Goal: Transaction & Acquisition: Purchase product/service

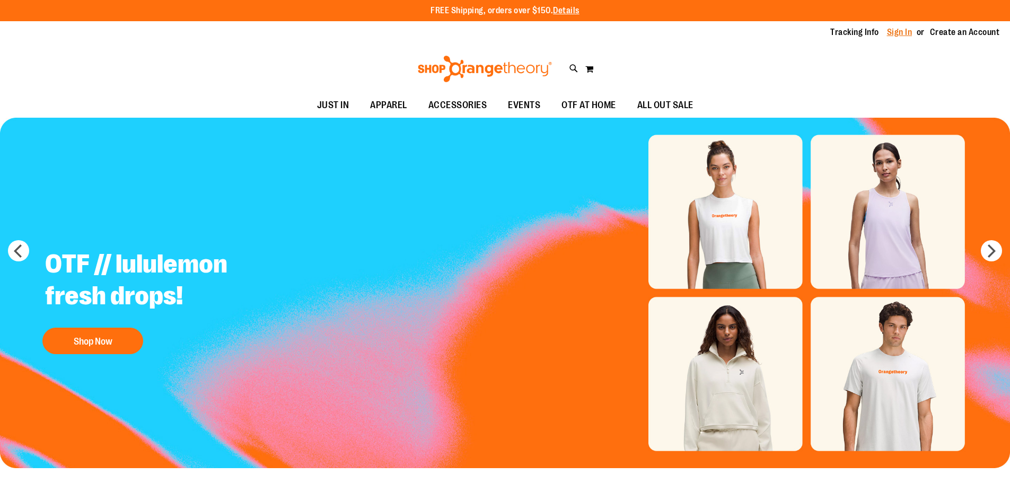
click at [906, 27] on link "Sign In" at bounding box center [899, 33] width 25 height 12
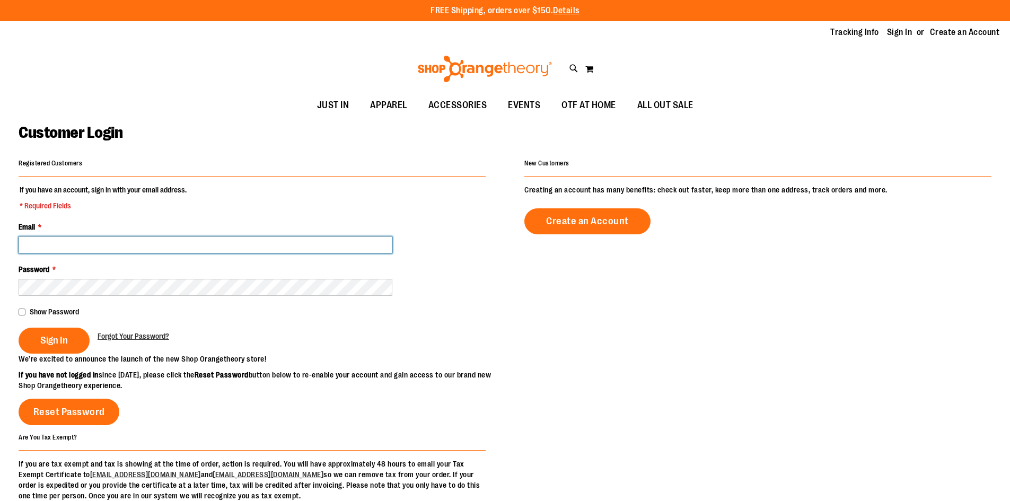
click at [265, 244] on input "Email *" at bounding box center [206, 244] width 374 height 17
type input "**********"
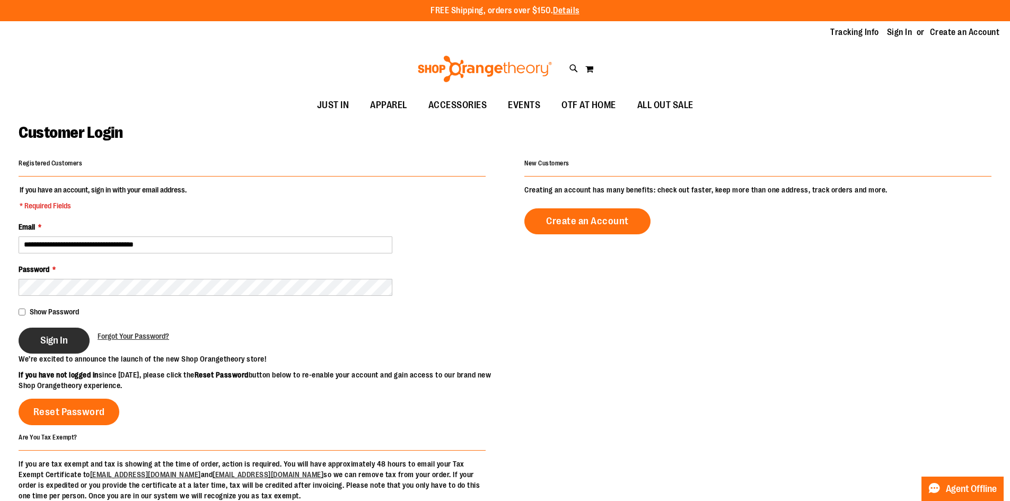
click at [47, 348] on button "Sign In" at bounding box center [54, 341] width 71 height 26
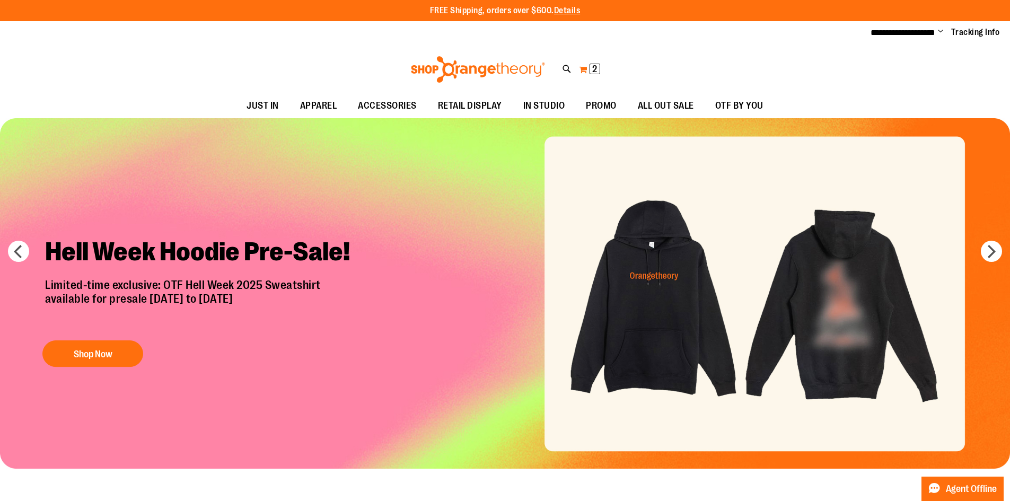
click at [594, 67] on span "2" at bounding box center [594, 69] width 5 height 11
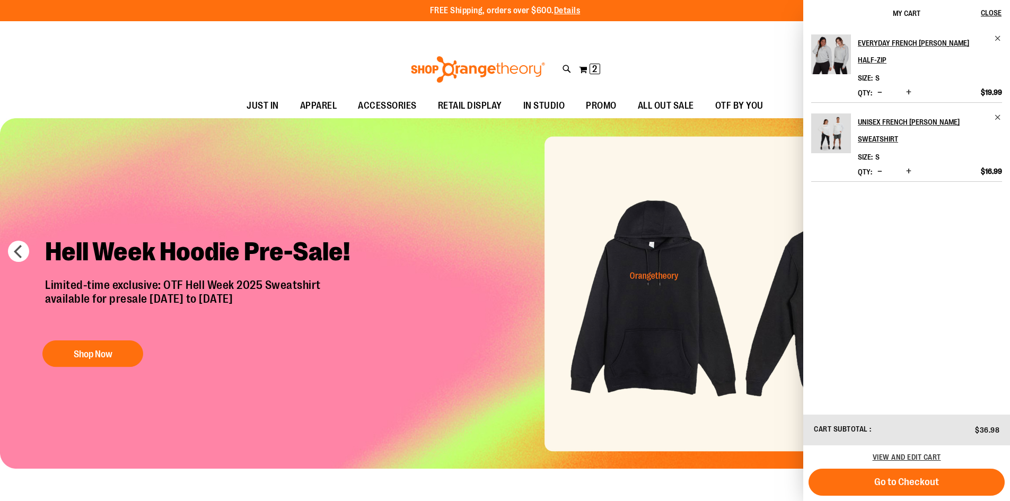
click at [752, 52] on div "Toggle Nav Search Popular Suggestions Advanced Search" at bounding box center [505, 69] width 1010 height 49
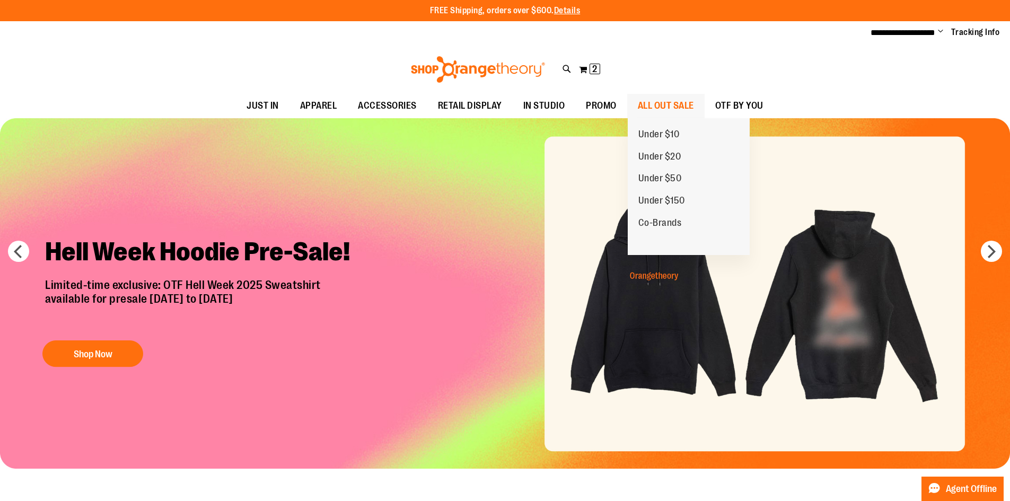
click at [663, 109] on span "ALL OUT SALE" at bounding box center [666, 106] width 56 height 24
click at [656, 100] on span "ALL OUT SALE" at bounding box center [666, 106] width 56 height 24
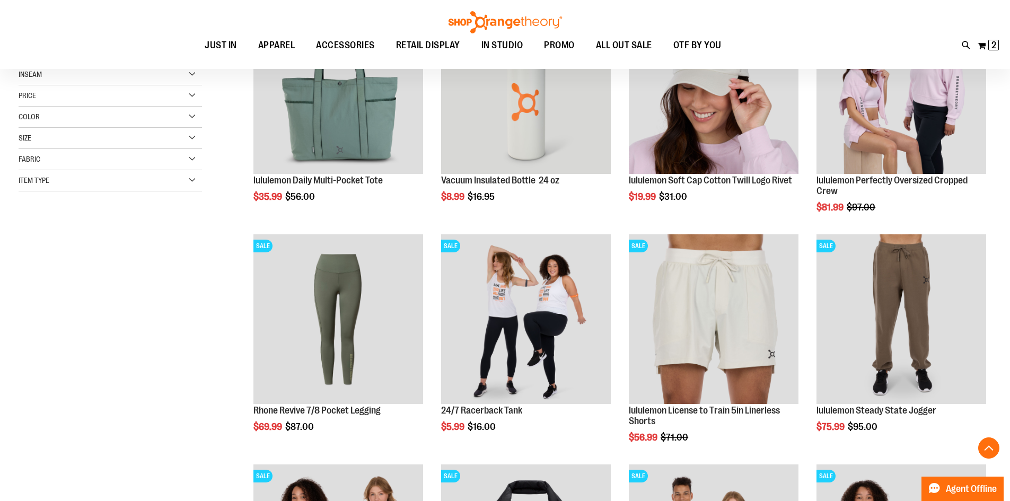
scroll to position [318, 0]
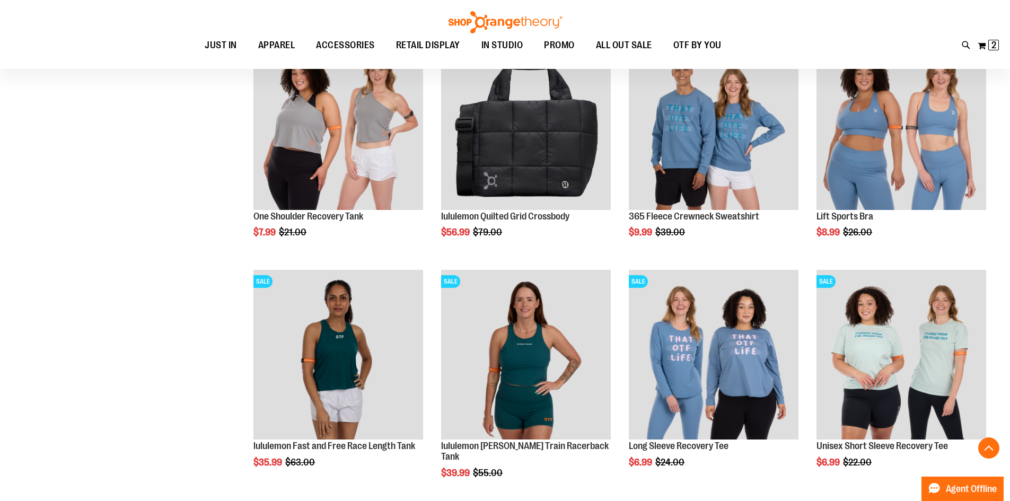
scroll to position [848, 0]
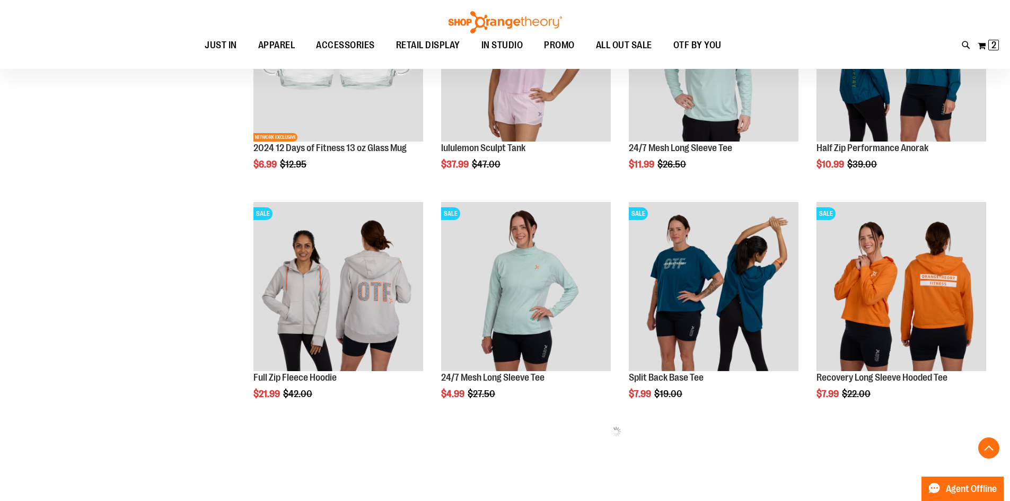
scroll to position [1166, 0]
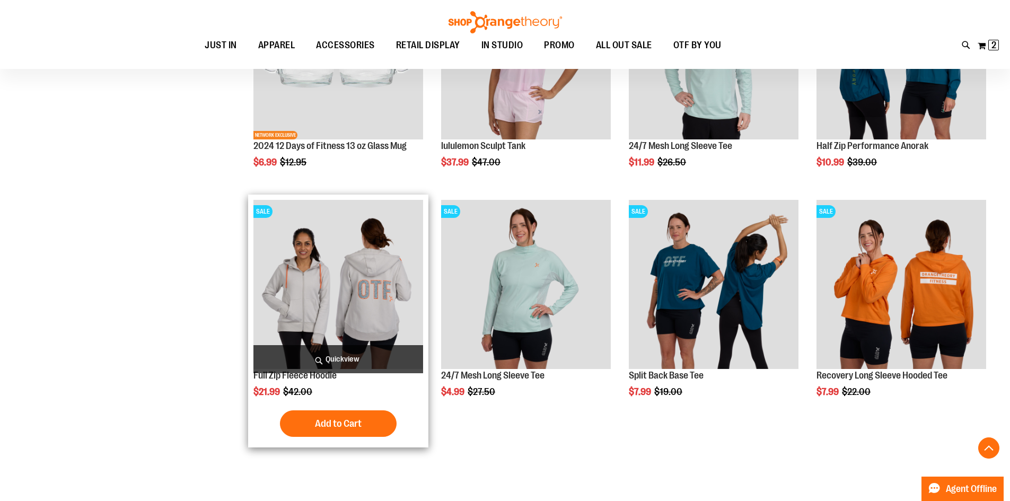
click at [325, 307] on img "product" at bounding box center [338, 285] width 170 height 170
click at [321, 307] on img "product" at bounding box center [338, 285] width 170 height 170
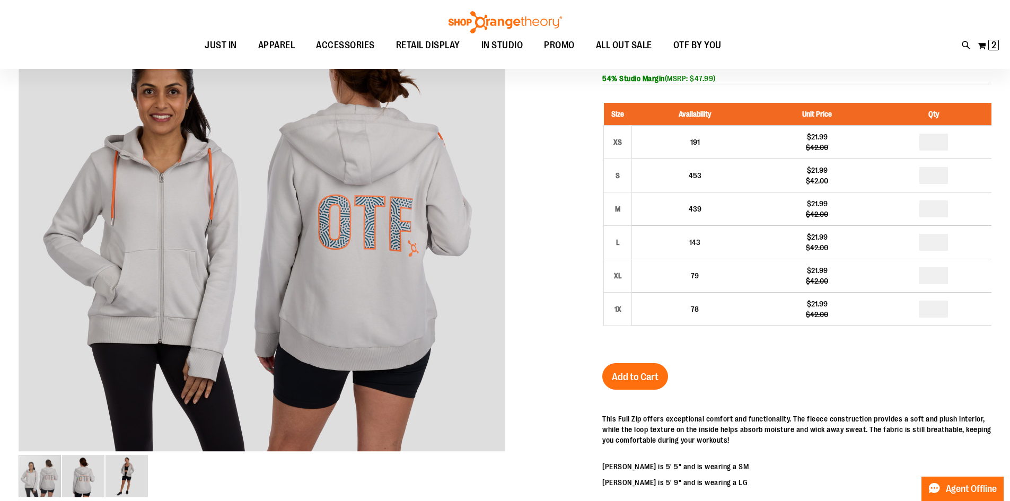
scroll to position [52, 0]
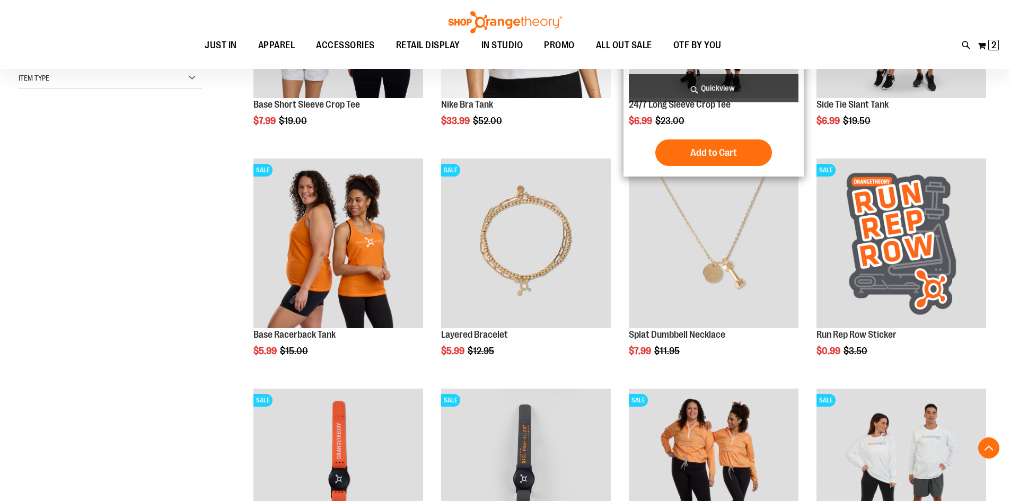
scroll to position [318, 0]
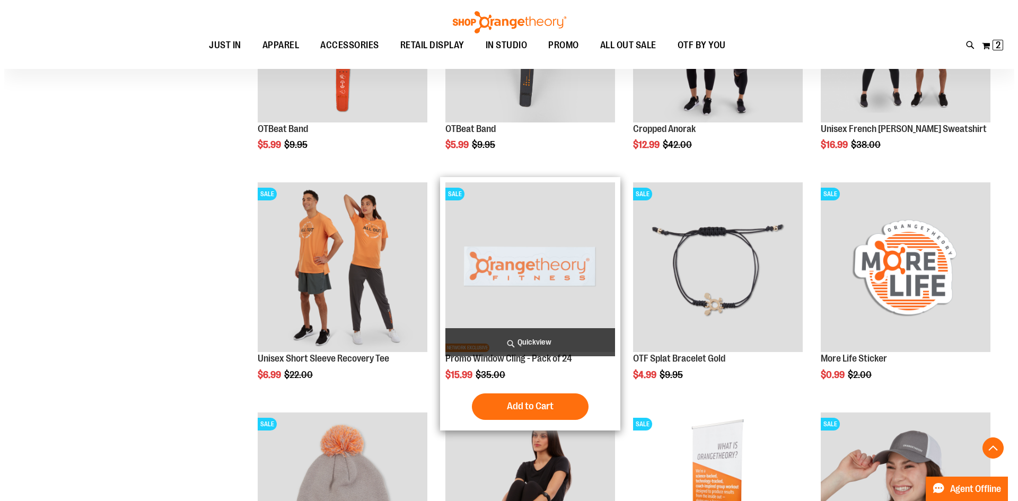
scroll to position [767, 0]
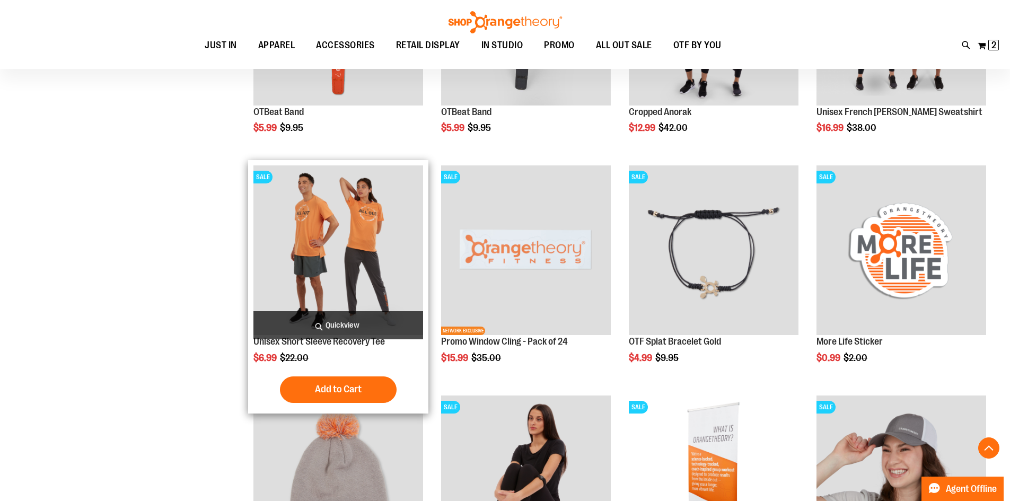
click at [362, 262] on img "product" at bounding box center [338, 250] width 170 height 170
click at [333, 319] on span "Quickview" at bounding box center [338, 325] width 170 height 28
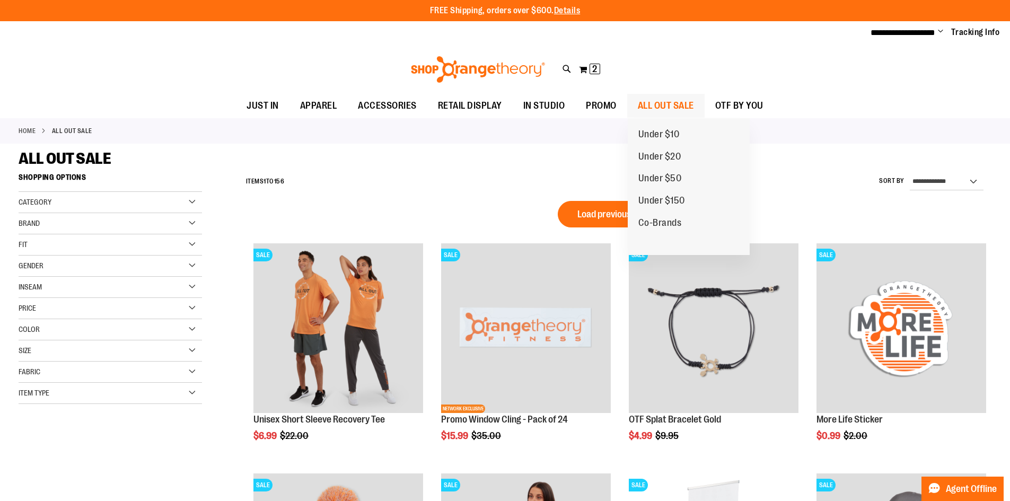
click at [657, 109] on span "ALL OUT SALE" at bounding box center [666, 106] width 56 height 24
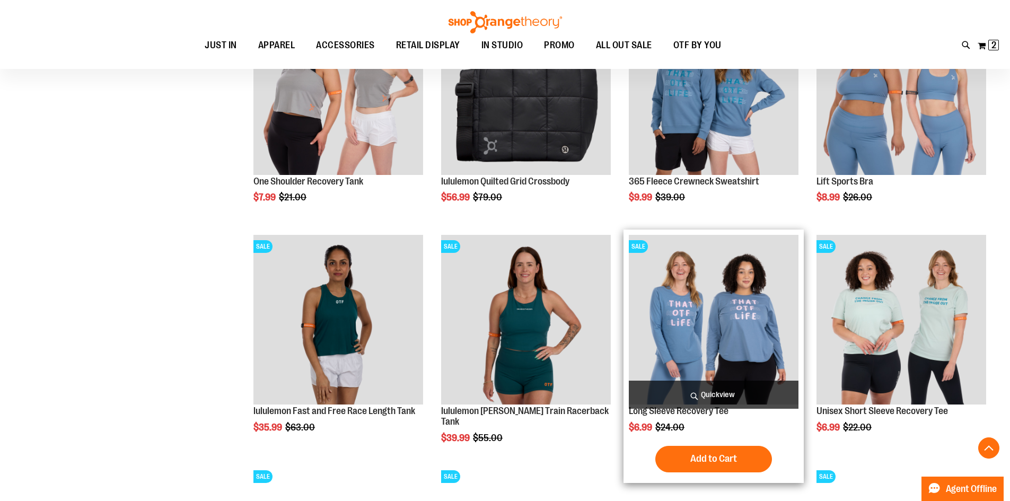
scroll to position [689, 0]
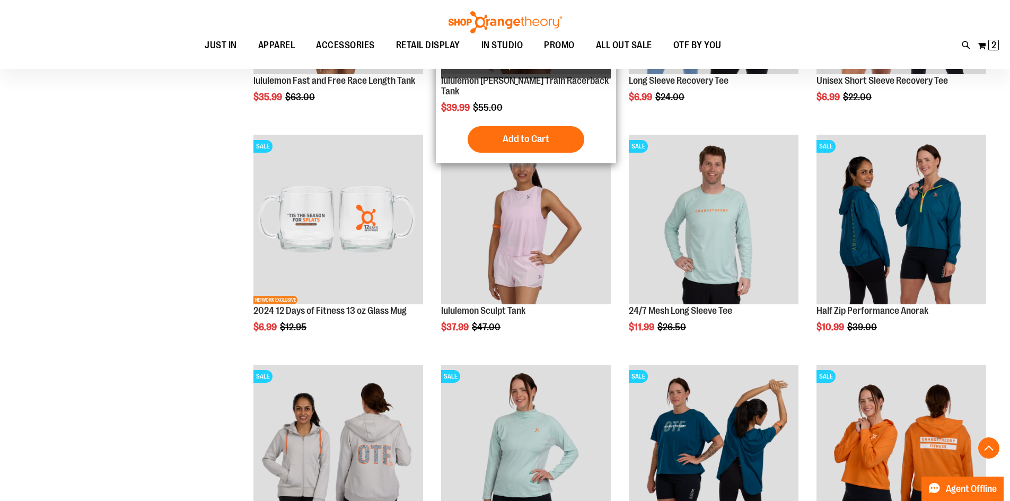
scroll to position [954, 0]
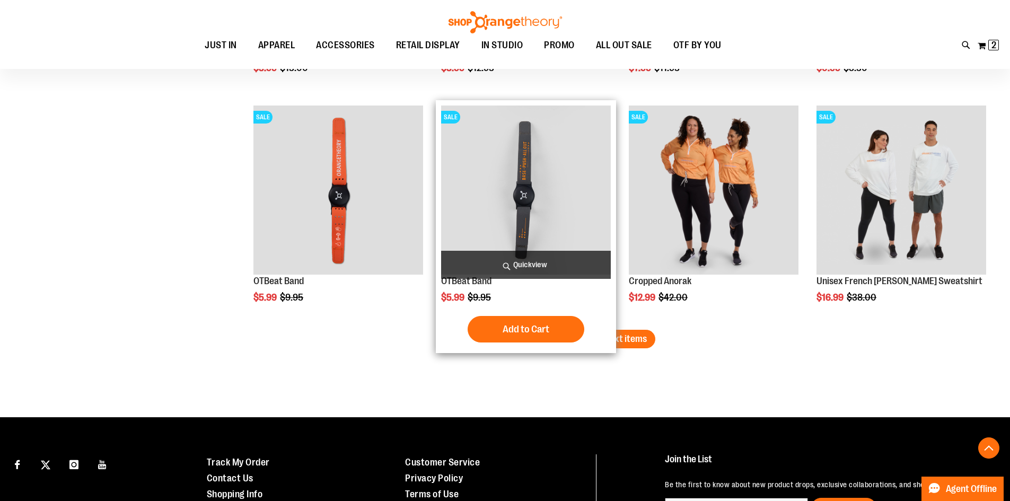
scroll to position [2014, 0]
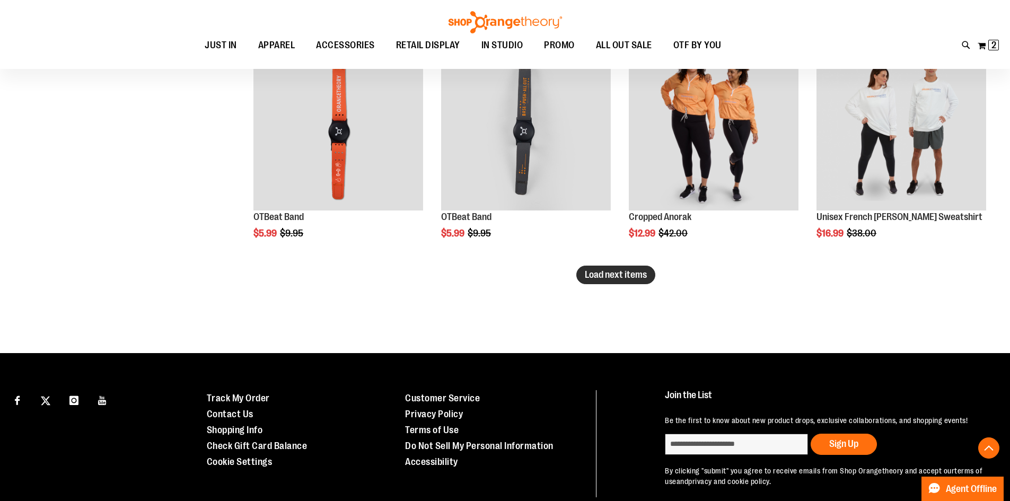
click at [640, 284] on button "Load next items" at bounding box center [615, 275] width 79 height 19
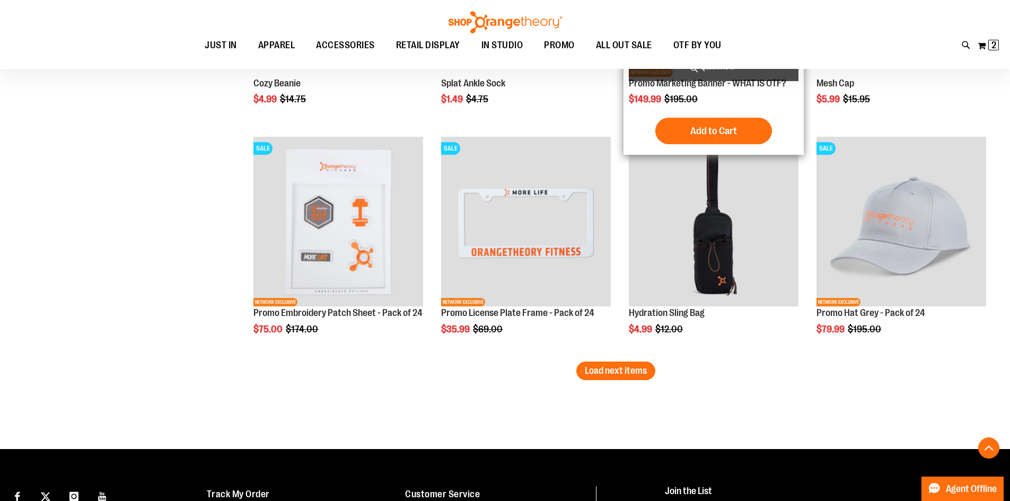
scroll to position [2650, 0]
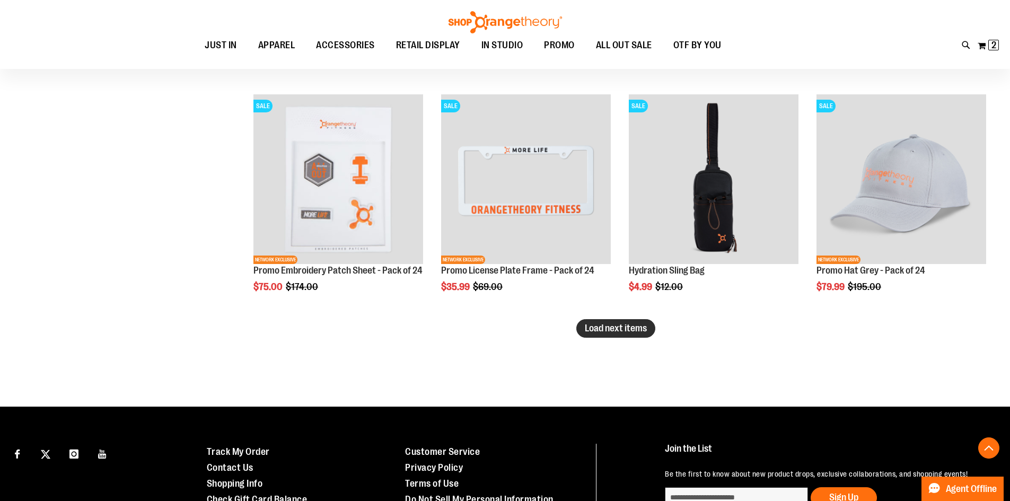
click at [649, 332] on button "Load next items" at bounding box center [615, 328] width 79 height 19
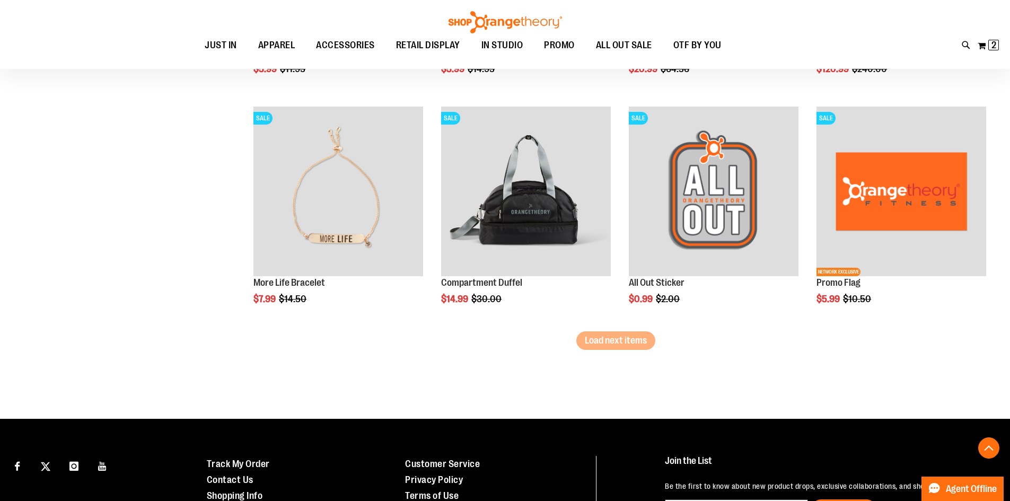
scroll to position [3339, 0]
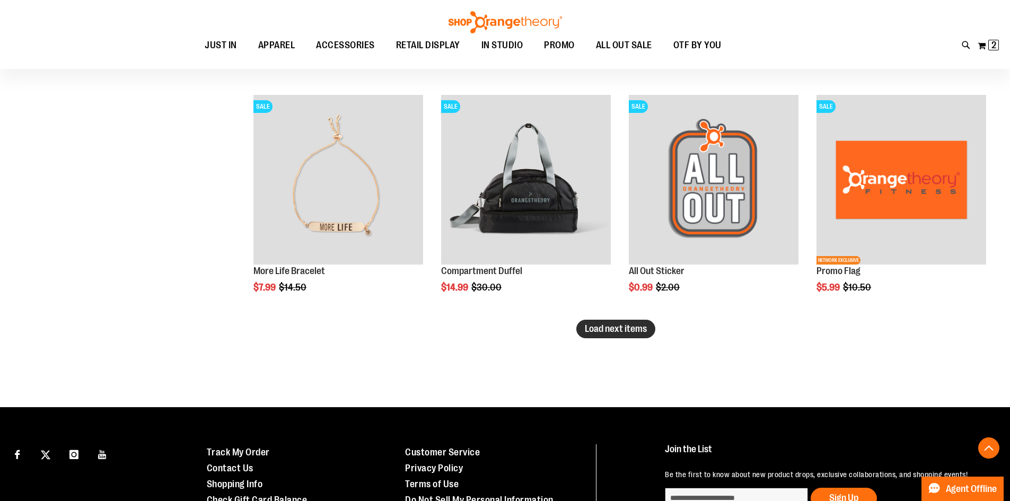
click at [599, 330] on span "Load next items" at bounding box center [616, 328] width 62 height 11
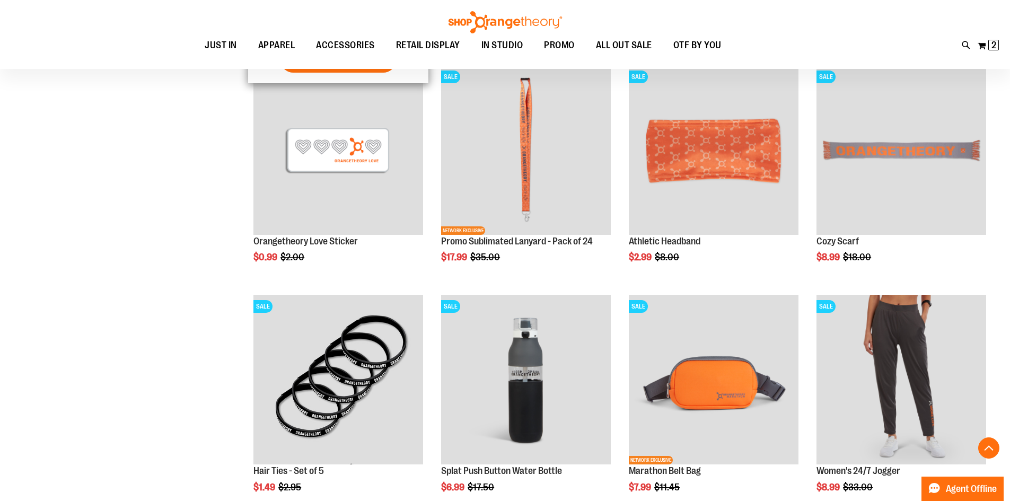
scroll to position [4028, 0]
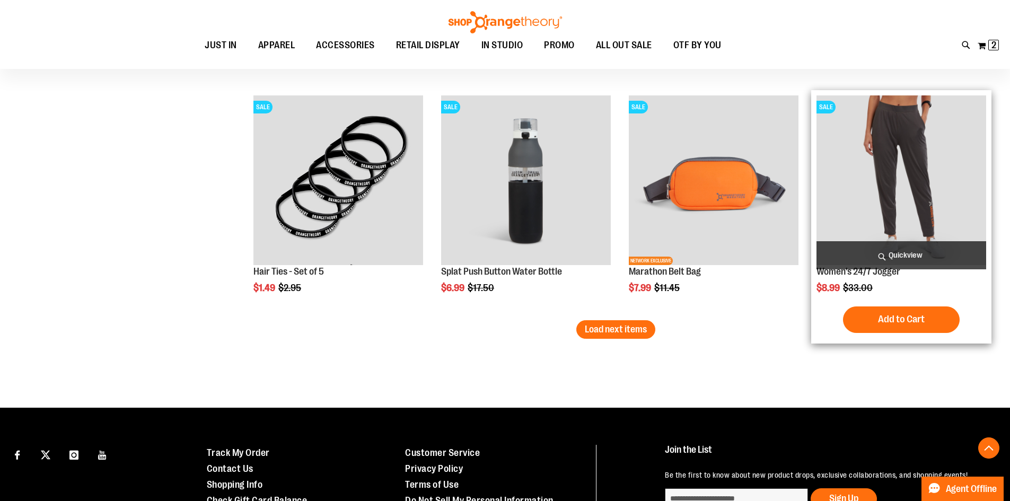
click at [864, 109] on img "product" at bounding box center [901, 180] width 170 height 170
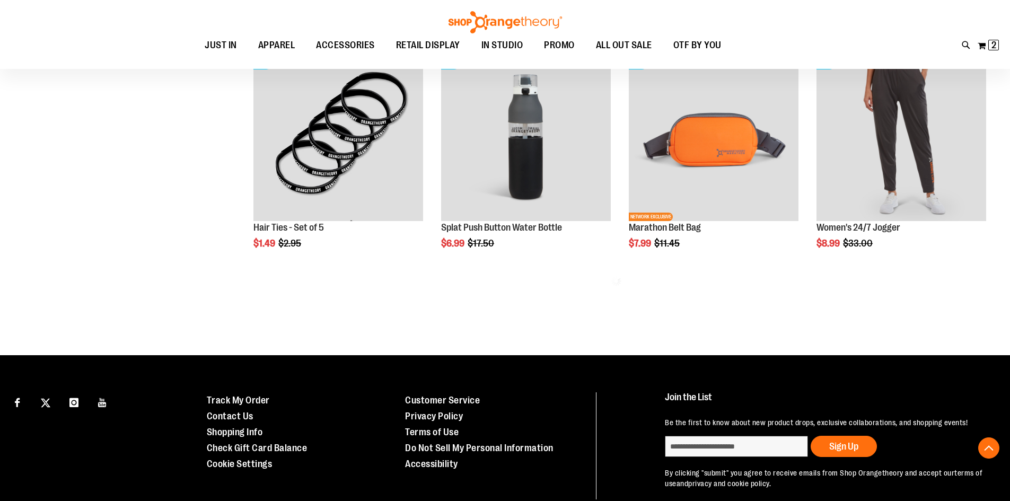
scroll to position [689, 0]
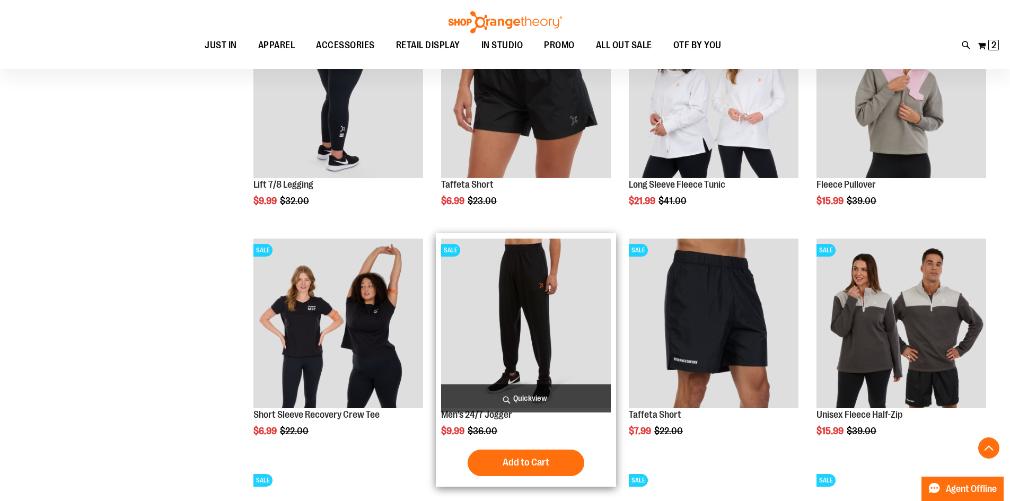
scroll to position [820, 0]
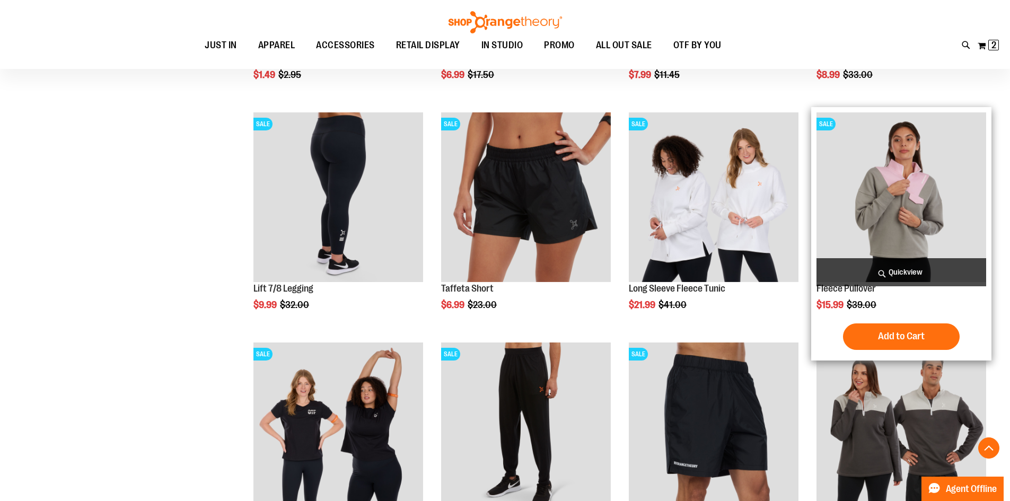
click at [887, 169] on img "product" at bounding box center [901, 197] width 170 height 170
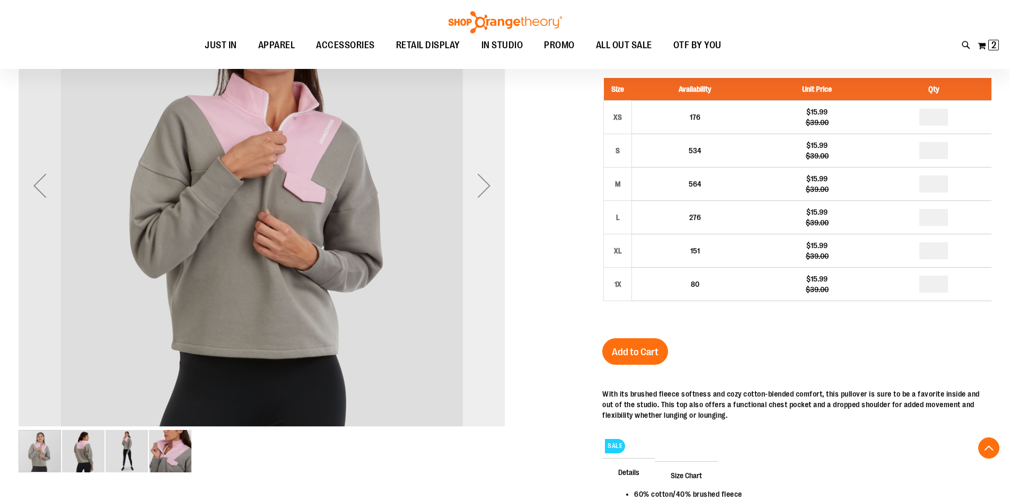
scroll to position [212, 0]
click at [481, 195] on div "Next" at bounding box center [484, 185] width 42 height 42
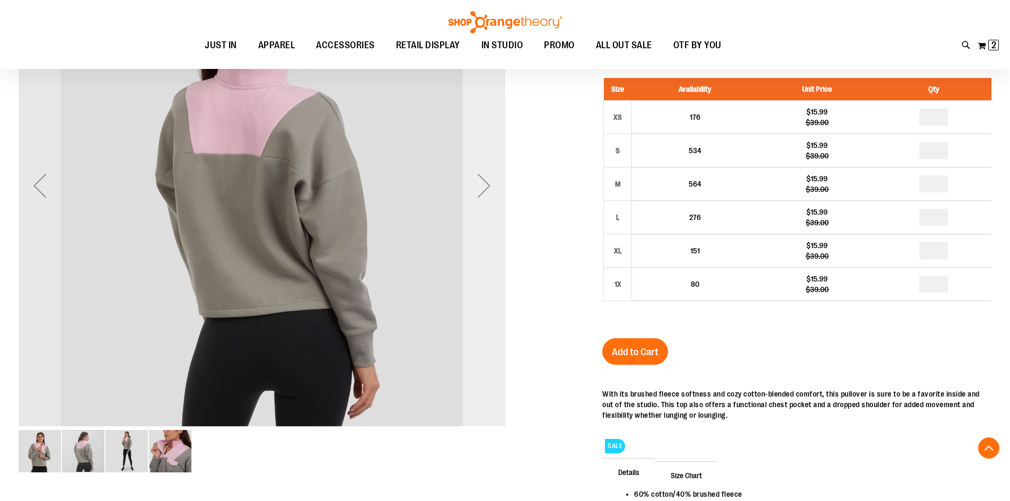
click at [485, 197] on div "Next" at bounding box center [484, 185] width 42 height 42
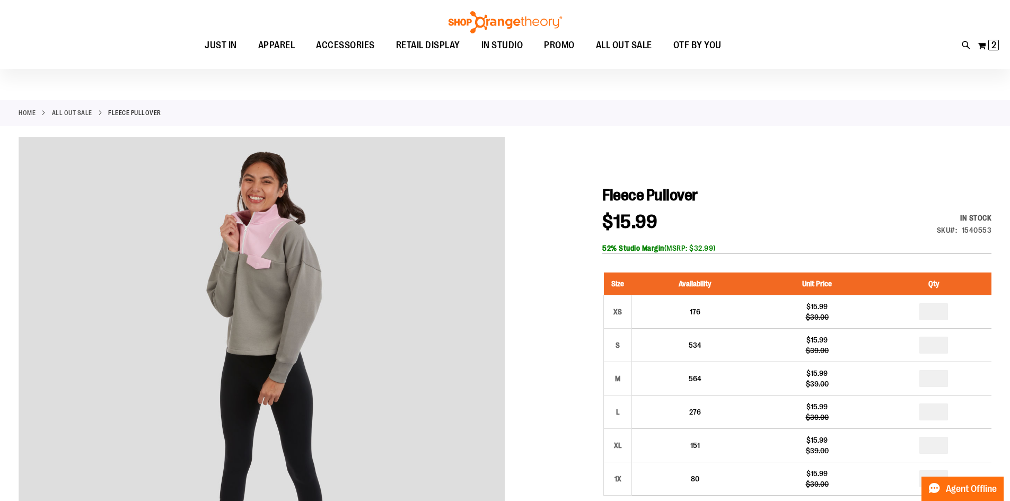
scroll to position [0, 0]
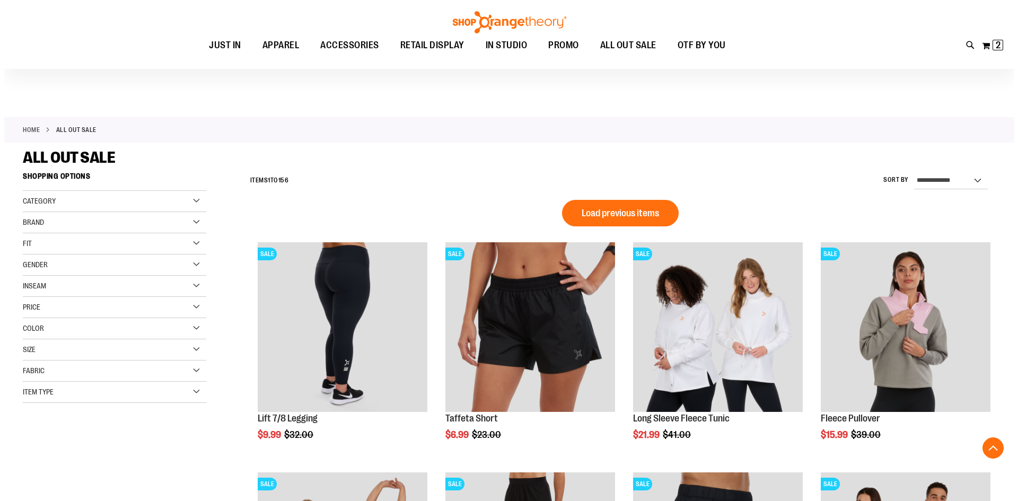
scroll to position [371, 0]
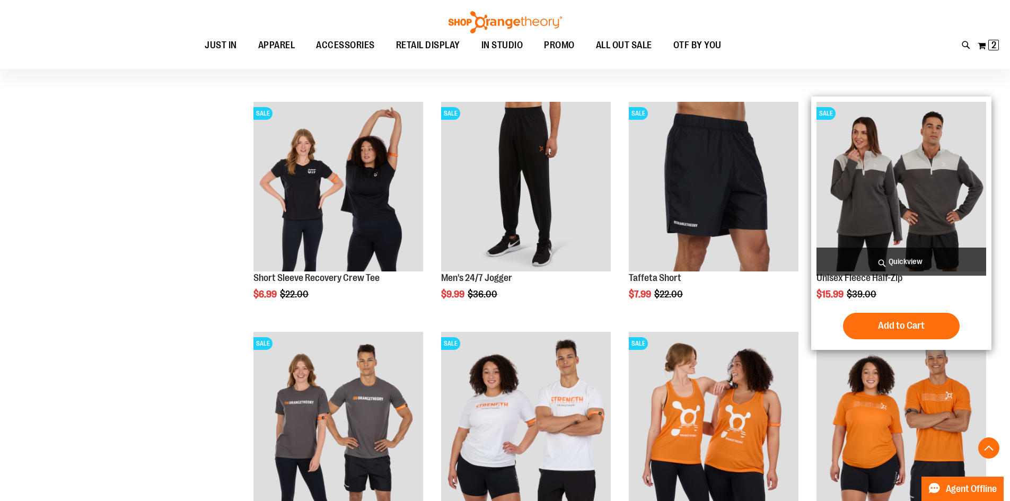
click at [916, 165] on img "product" at bounding box center [901, 187] width 170 height 170
click at [910, 261] on span "Quickview" at bounding box center [901, 262] width 170 height 28
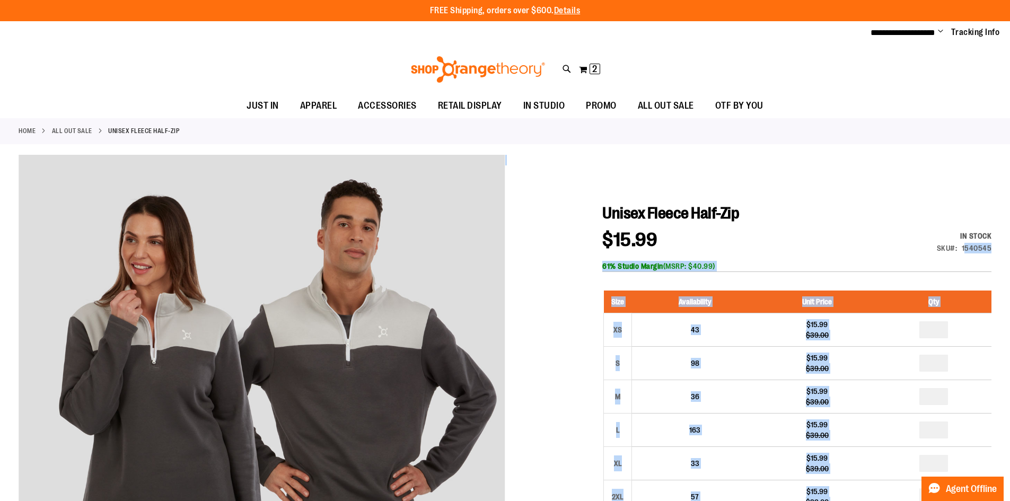
drag, startPoint x: 1002, startPoint y: 247, endPoint x: 964, endPoint y: 246, distance: 37.7
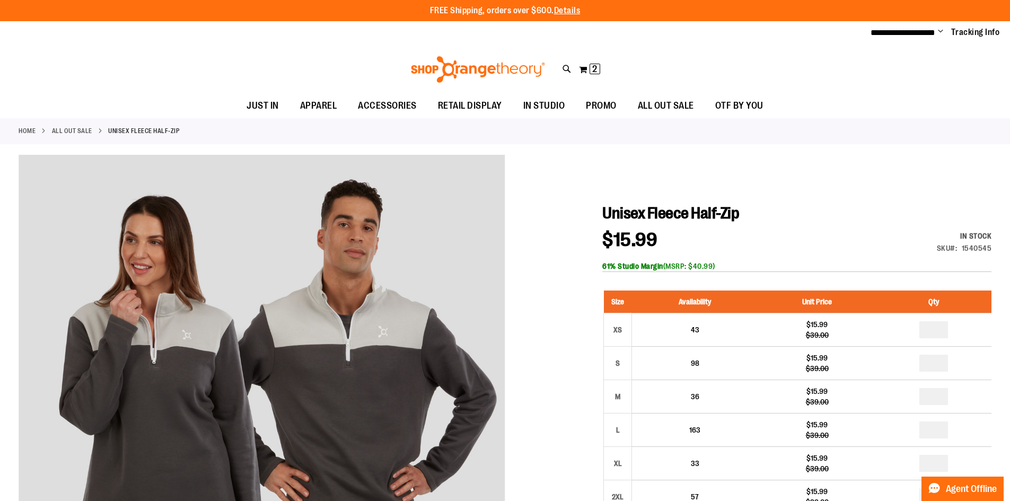
drag, startPoint x: 965, startPoint y: 250, endPoint x: 971, endPoint y: 259, distance: 10.3
click at [965, 251] on div "1540545" at bounding box center [977, 248] width 30 height 11
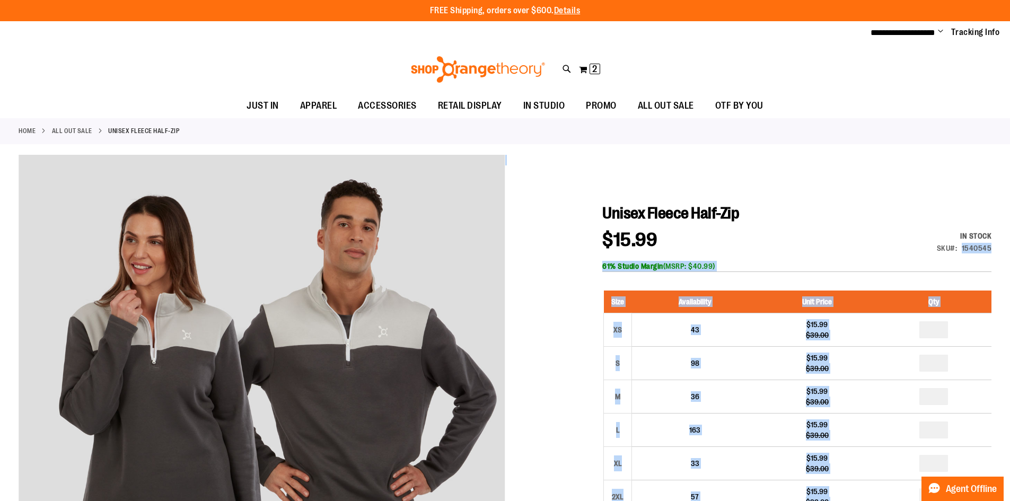
drag, startPoint x: 994, startPoint y: 249, endPoint x: 968, endPoint y: 246, distance: 26.1
click at [967, 246] on div "1540545" at bounding box center [977, 248] width 30 height 11
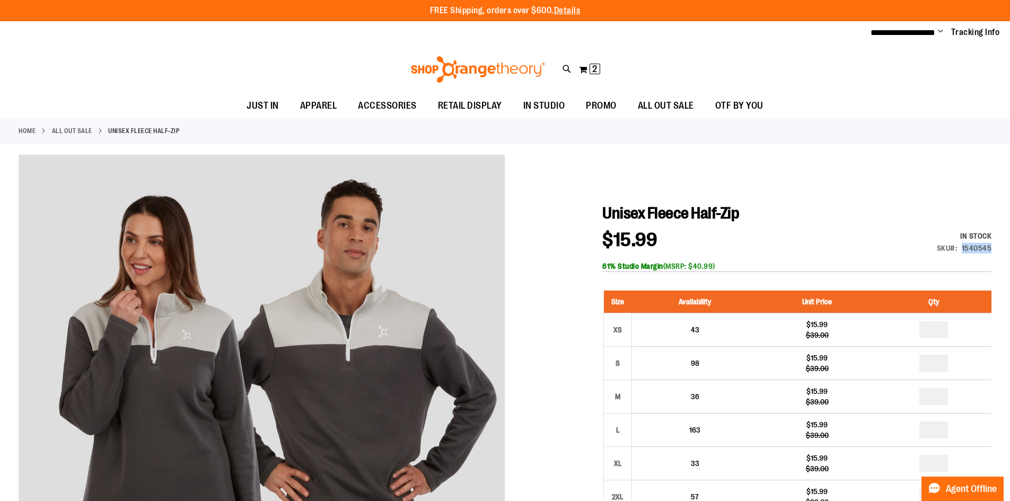
drag, startPoint x: 963, startPoint y: 246, endPoint x: 991, endPoint y: 247, distance: 28.1
click at [991, 247] on div "1540545" at bounding box center [977, 248] width 30 height 11
copy div "1540545"
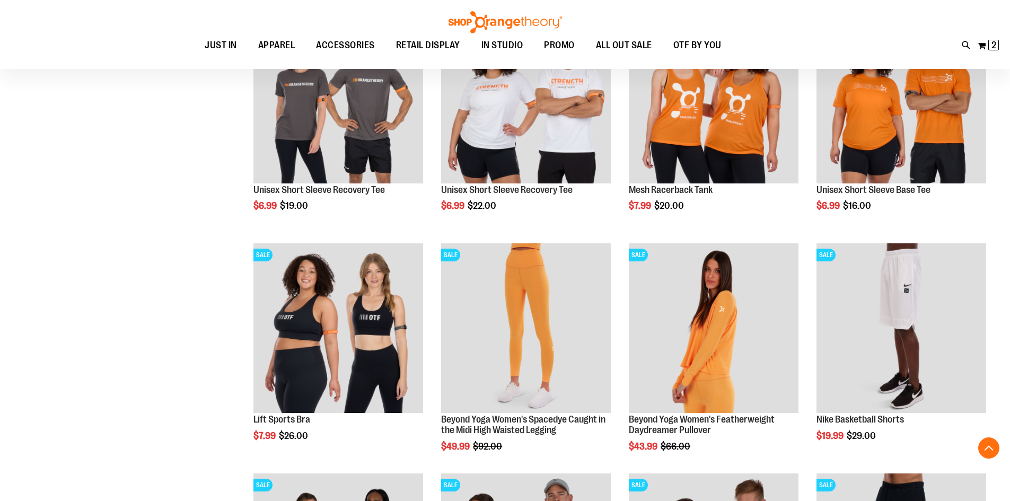
scroll to position [598, 0]
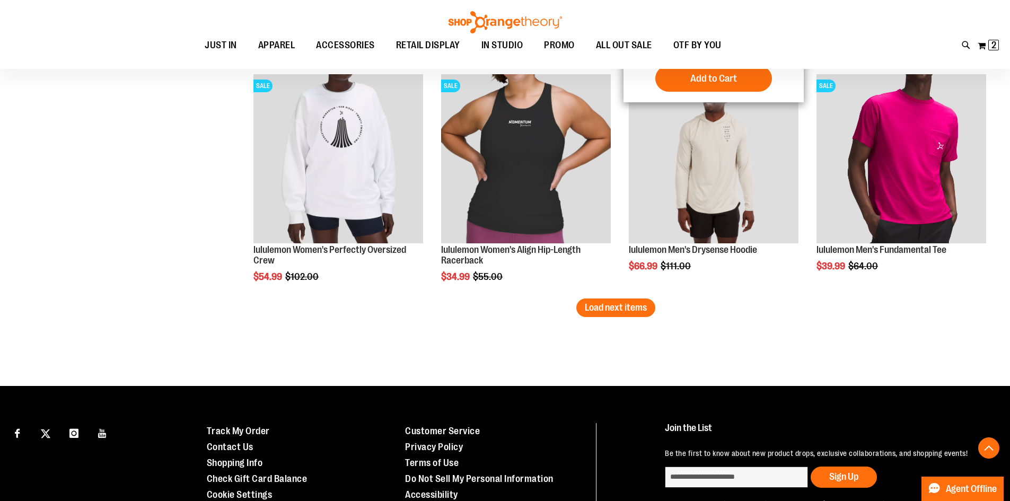
scroll to position [1870, 0]
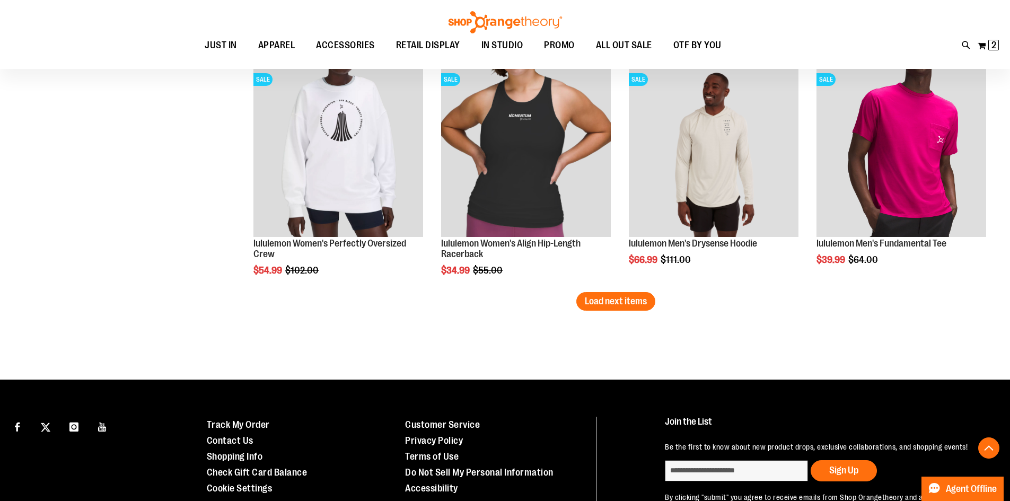
click at [641, 303] on span "Load next items" at bounding box center [616, 301] width 62 height 11
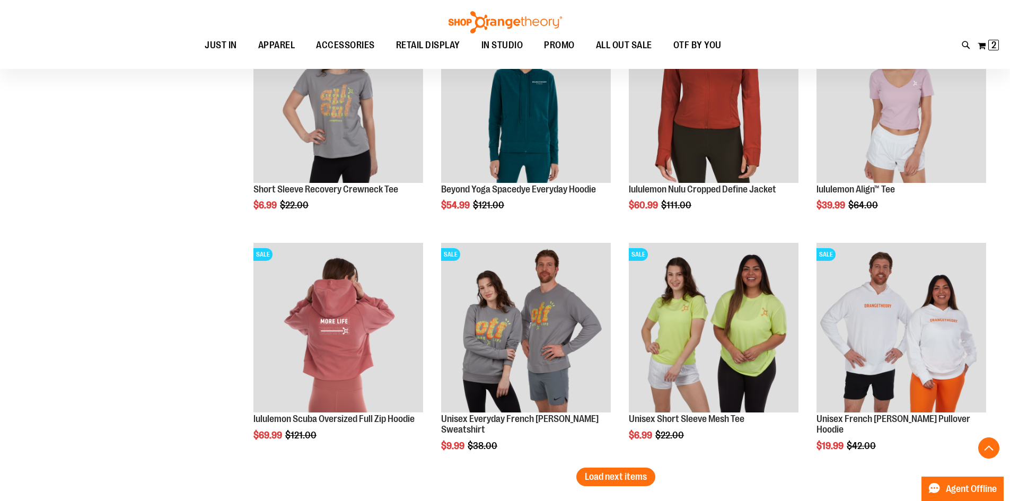
scroll to position [2400, 0]
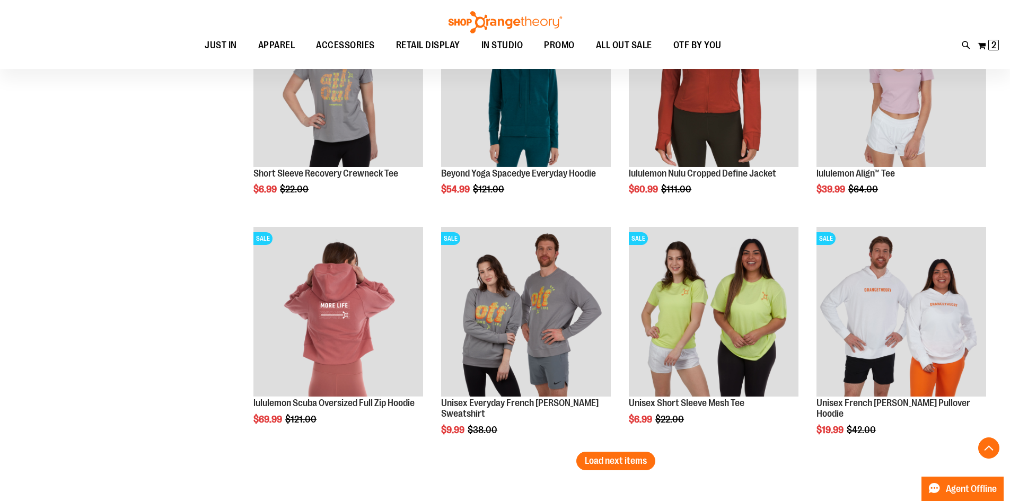
click at [638, 454] on button "Load next items" at bounding box center [615, 461] width 79 height 19
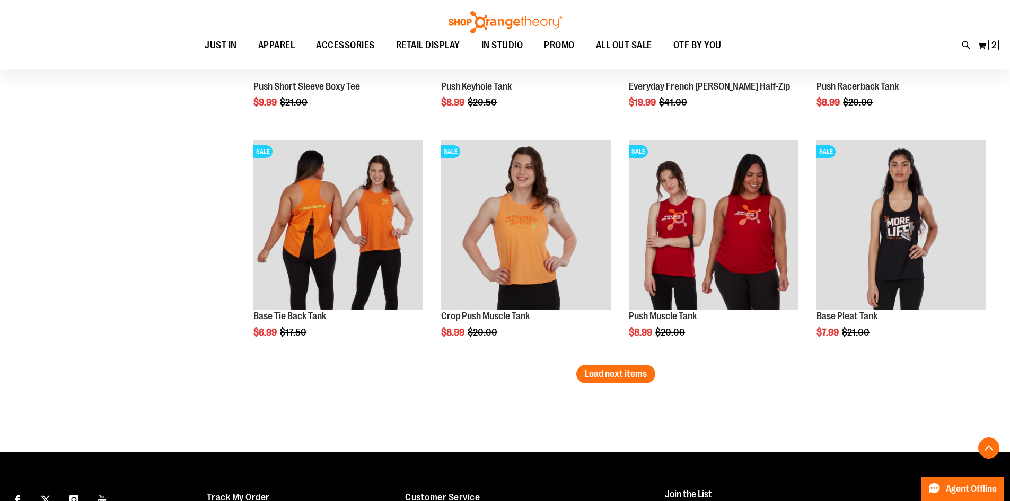
scroll to position [3195, 0]
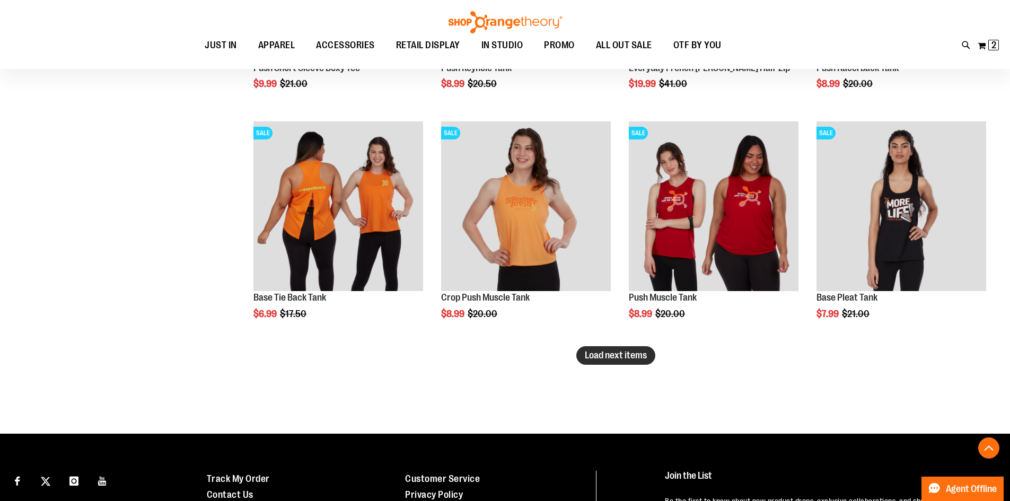
click at [626, 354] on span "Load next items" at bounding box center [616, 355] width 62 height 11
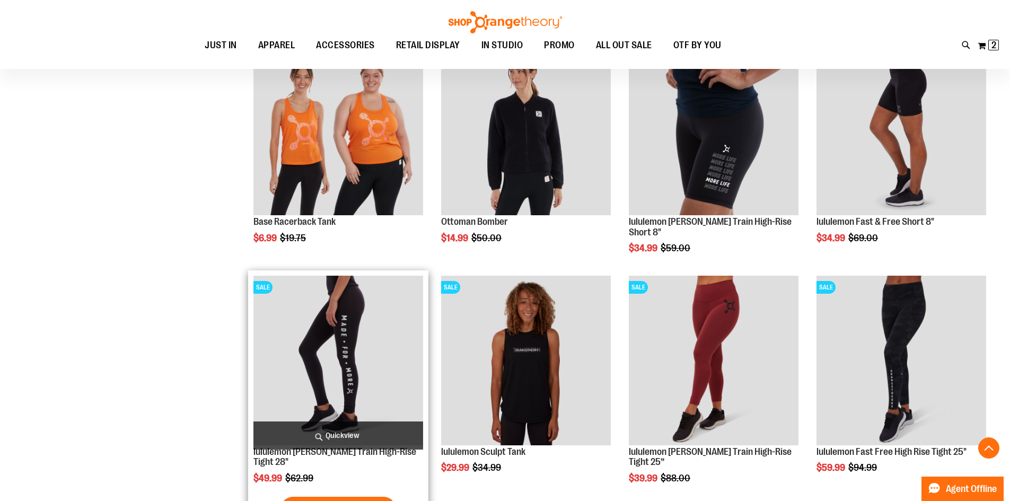
scroll to position [3513, 0]
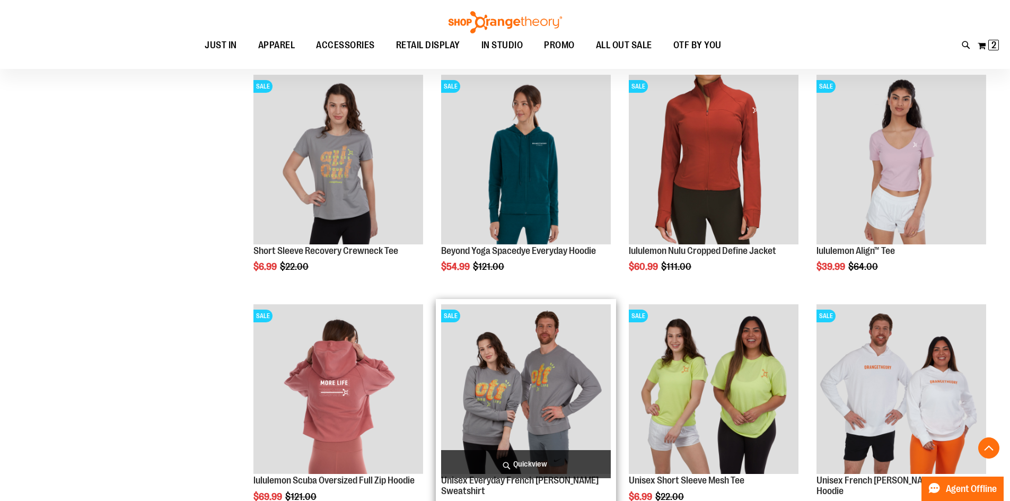
scroll to position [2347, 0]
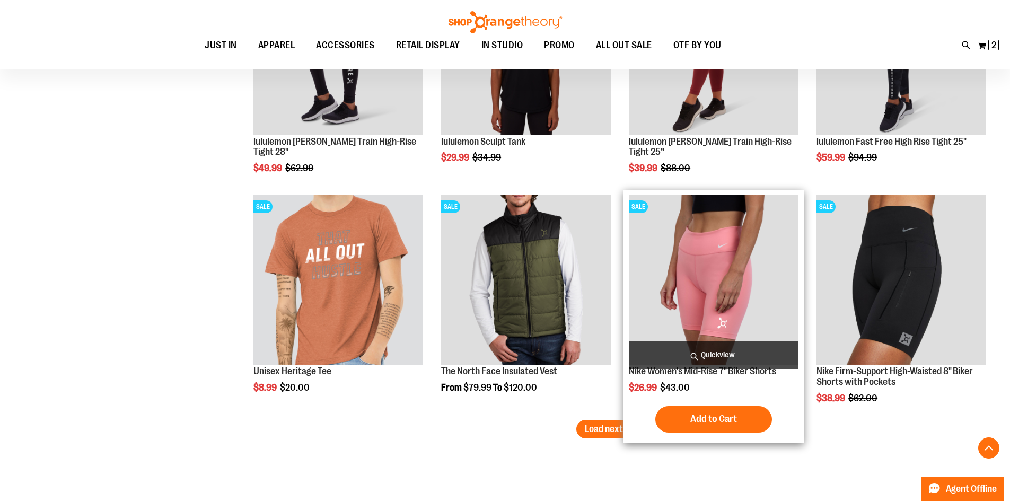
scroll to position [3831, 0]
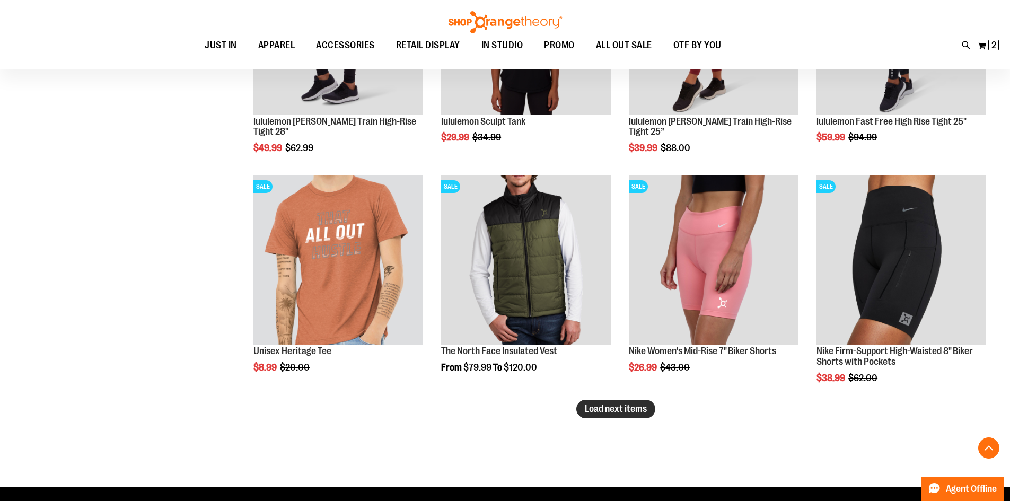
click at [642, 407] on span "Load next items" at bounding box center [616, 408] width 62 height 11
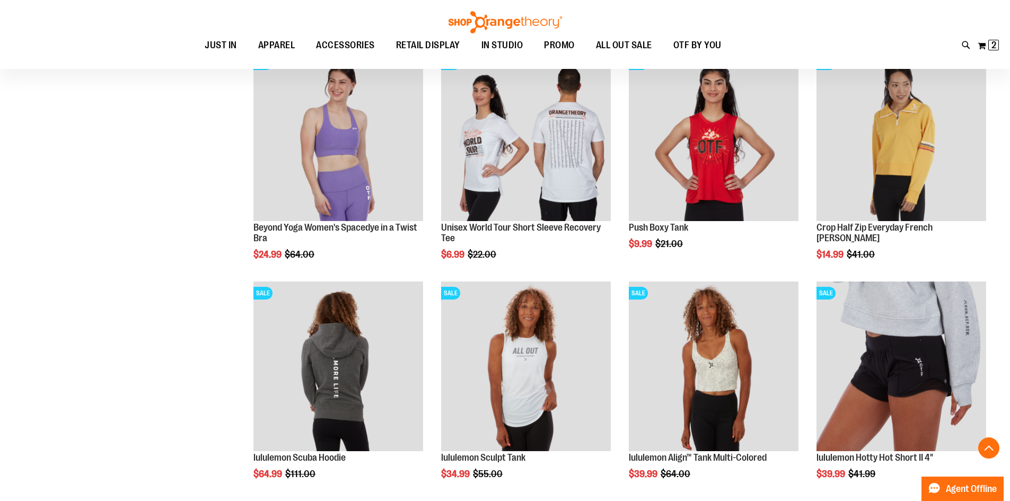
scroll to position [4697, 0]
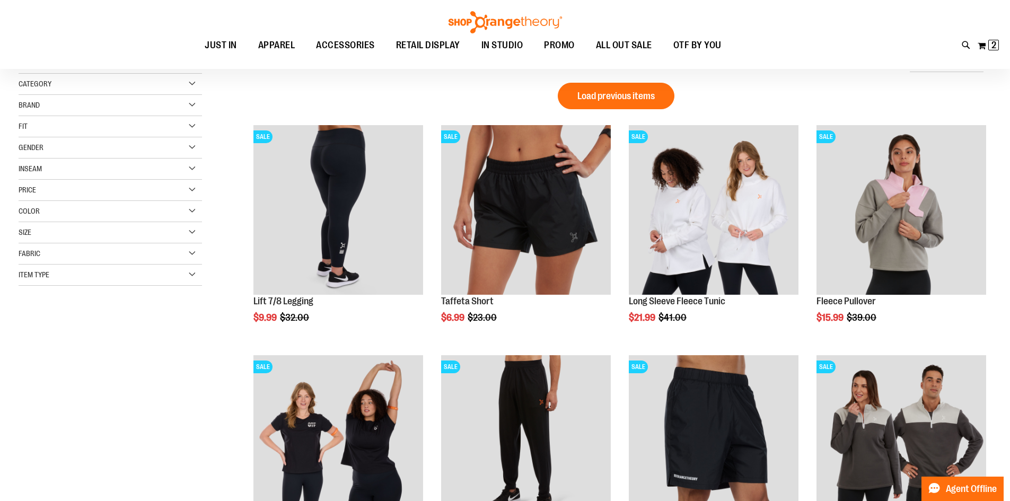
scroll to position [318, 0]
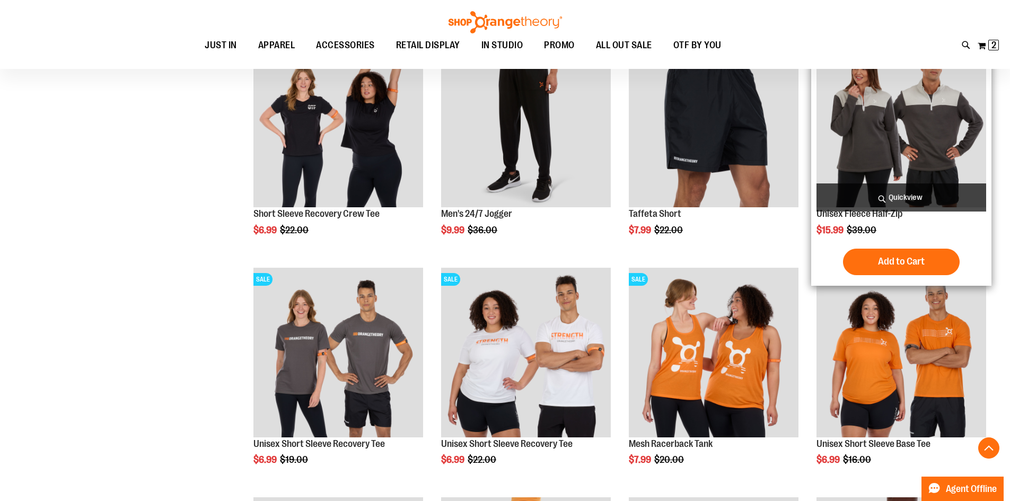
click at [833, 129] on img "product" at bounding box center [901, 123] width 170 height 170
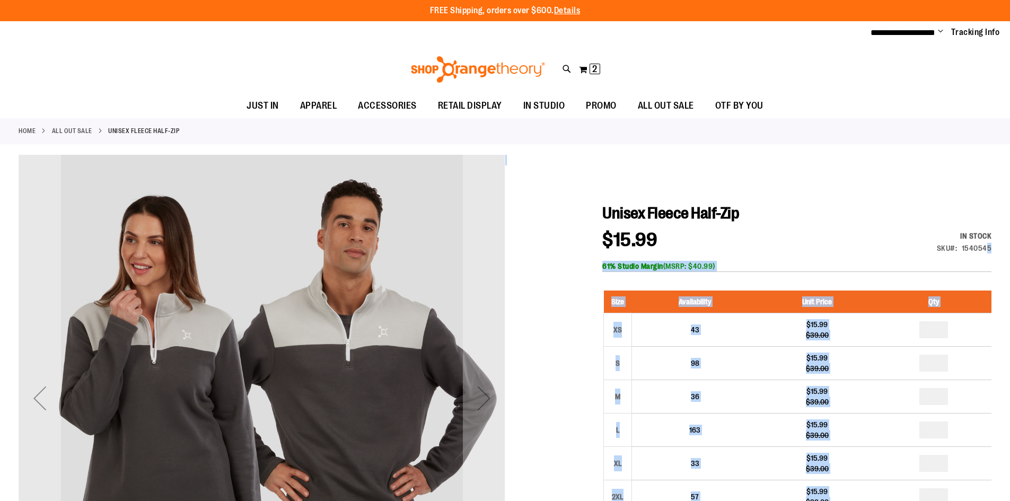
drag, startPoint x: 997, startPoint y: 248, endPoint x: 988, endPoint y: 250, distance: 9.9
drag, startPoint x: 1001, startPoint y: 245, endPoint x: 961, endPoint y: 246, distance: 40.3
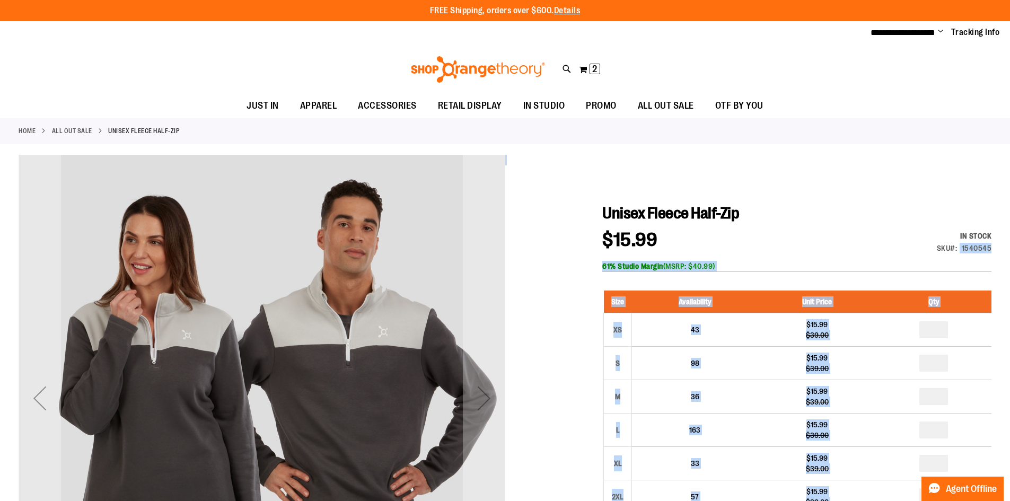
click at [970, 248] on div "1540545" at bounding box center [977, 248] width 30 height 11
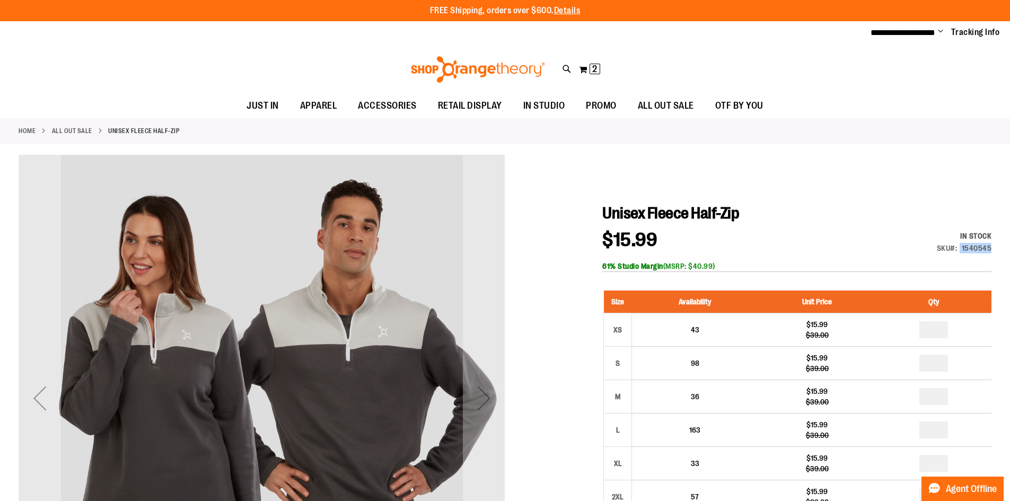
drag, startPoint x: 961, startPoint y: 250, endPoint x: 990, endPoint y: 251, distance: 29.2
click at [990, 251] on div "SKU 1540545" at bounding box center [964, 248] width 55 height 11
copy div "1540545"
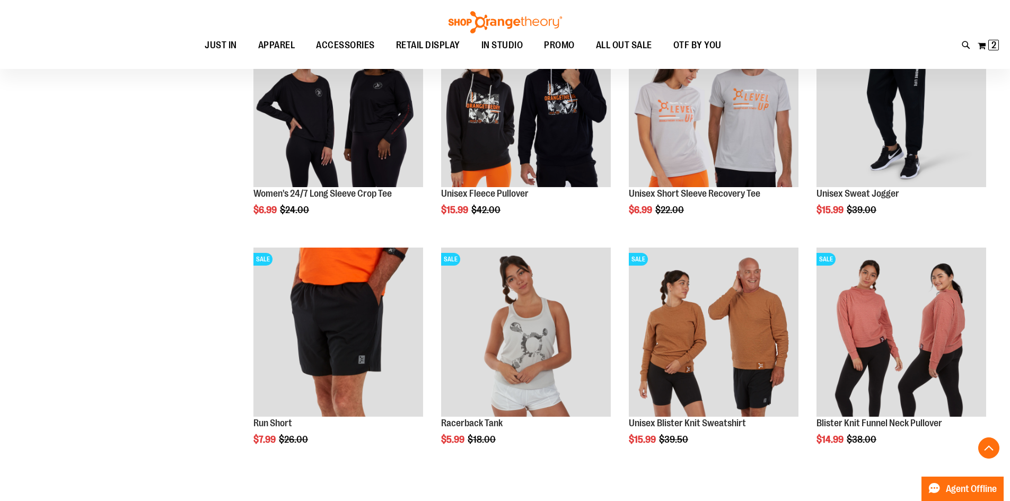
scroll to position [927, 0]
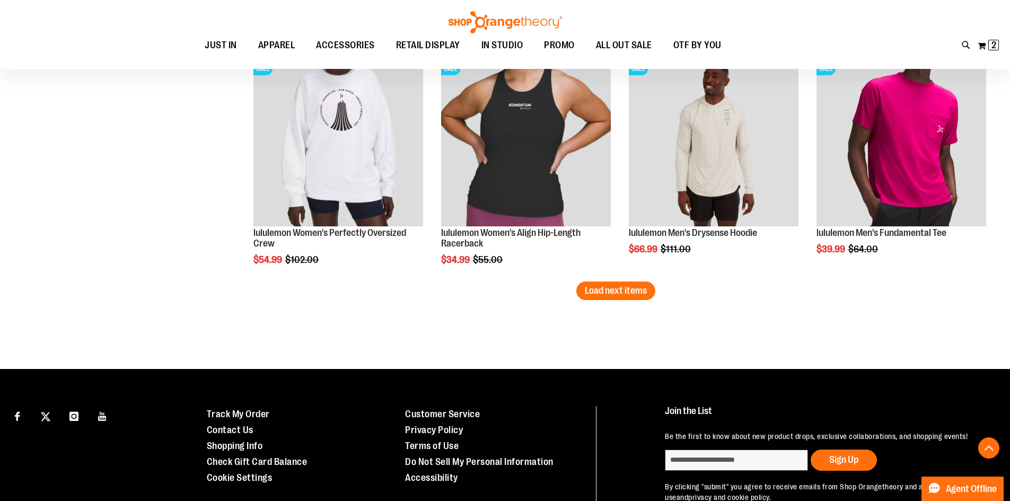
scroll to position [1957, 0]
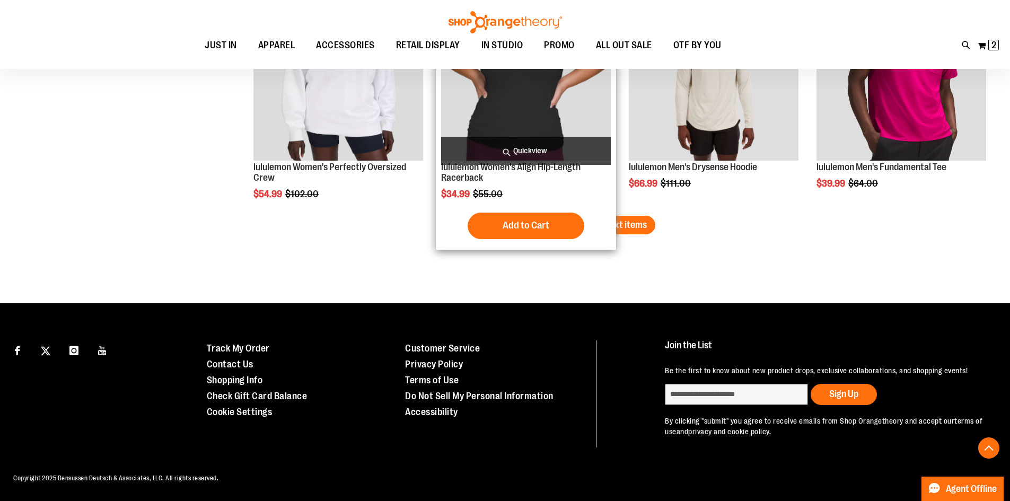
click at [615, 212] on div "SALE lululemon Women's Align Hip-Length Racerback $34.99 Regular Price $55.00 […" at bounding box center [526, 117] width 180 height 263
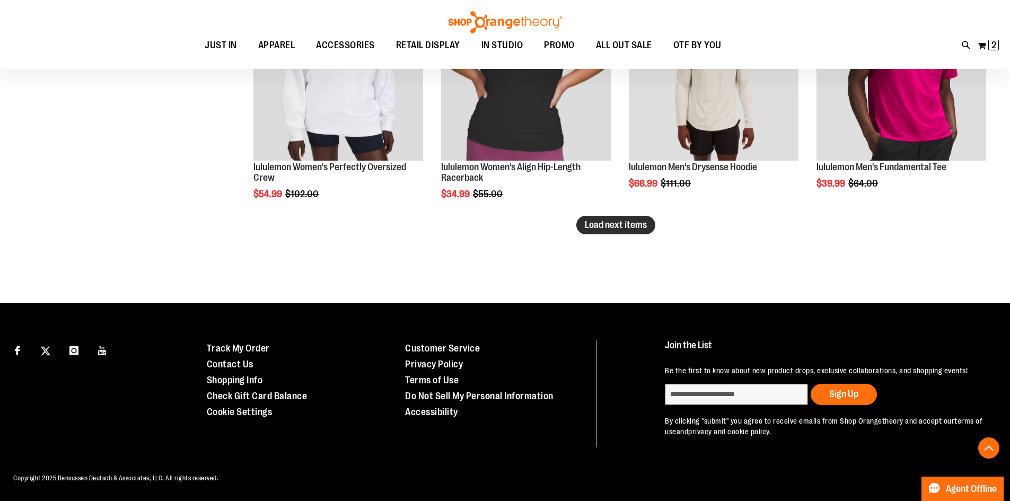
click at [620, 219] on span "Load next items" at bounding box center [616, 224] width 62 height 11
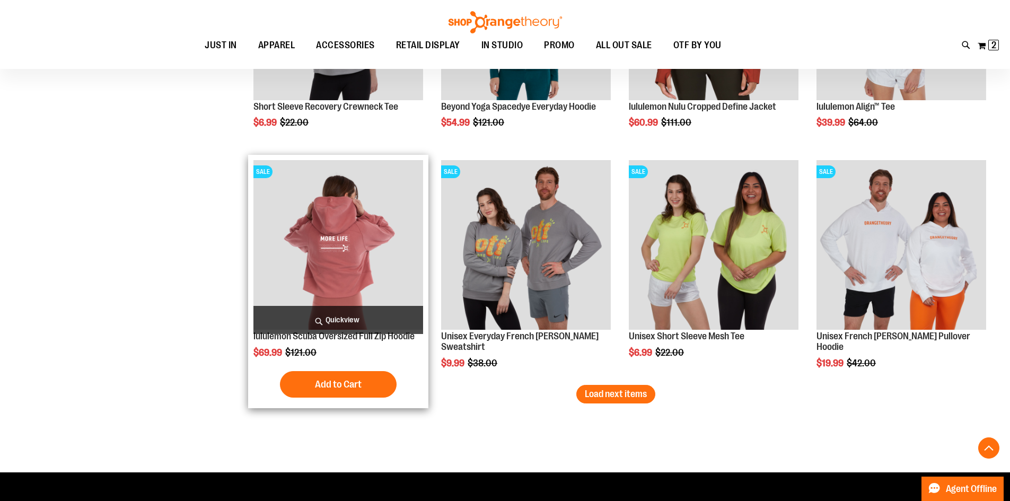
scroll to position [2487, 0]
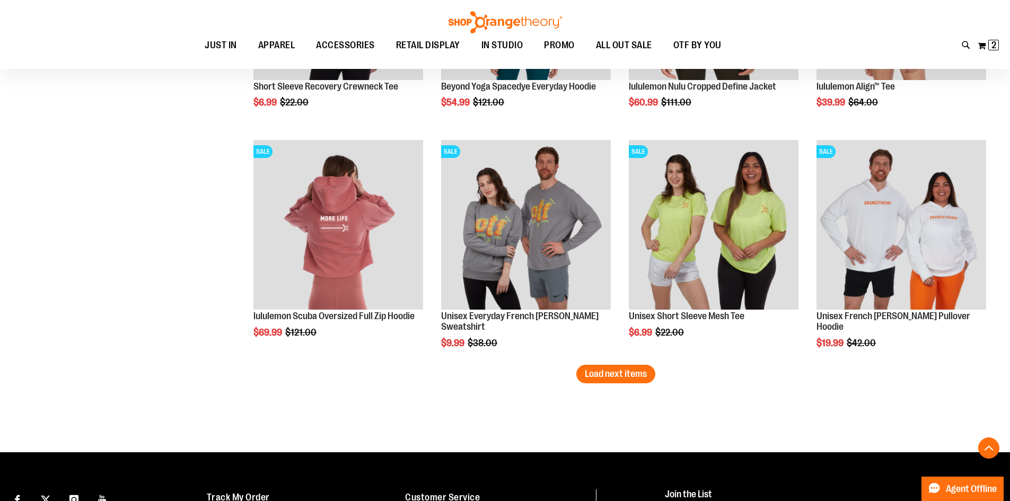
click at [643, 380] on button "Load next items" at bounding box center [615, 374] width 79 height 19
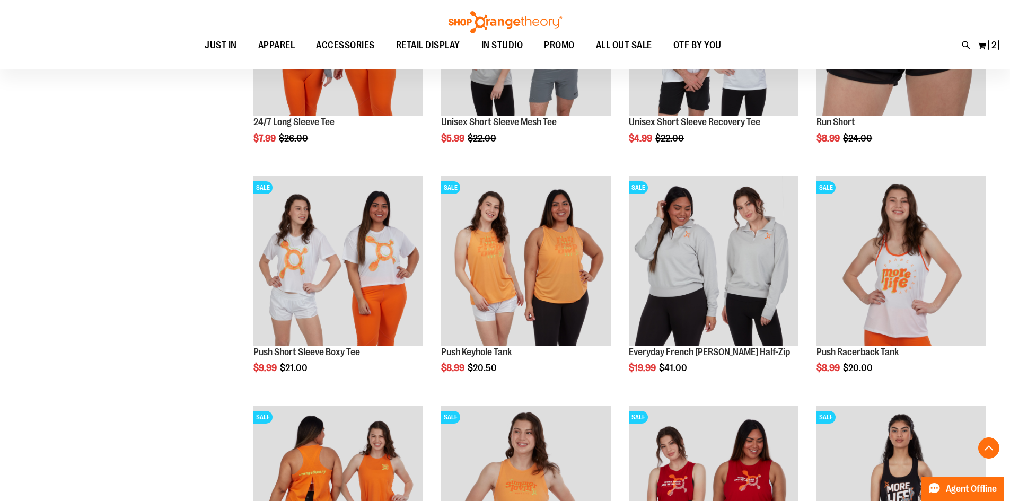
scroll to position [3282, 0]
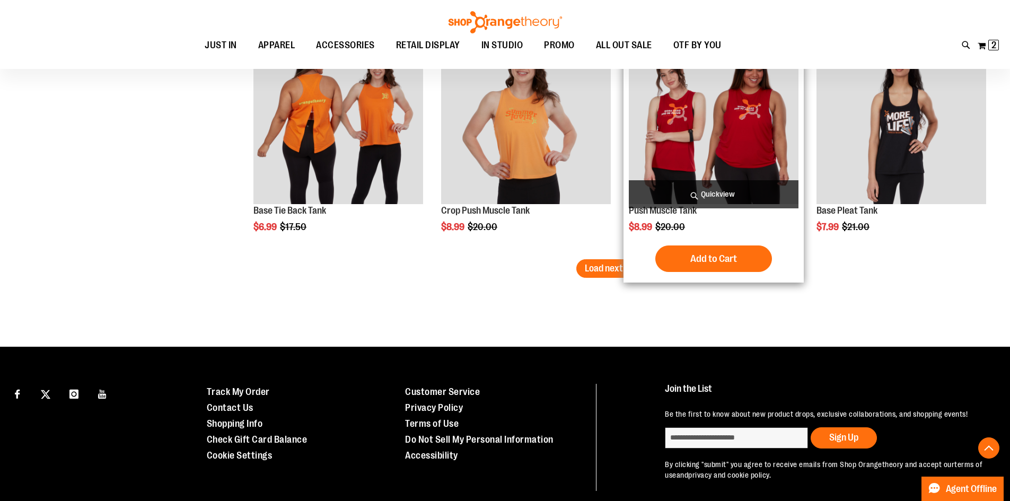
click at [633, 236] on div "Push Muscle Tank $8.99 Regular Price $20.00 [GEOGRAPHIC_DATA] Add to Cart" at bounding box center [714, 155] width 170 height 243
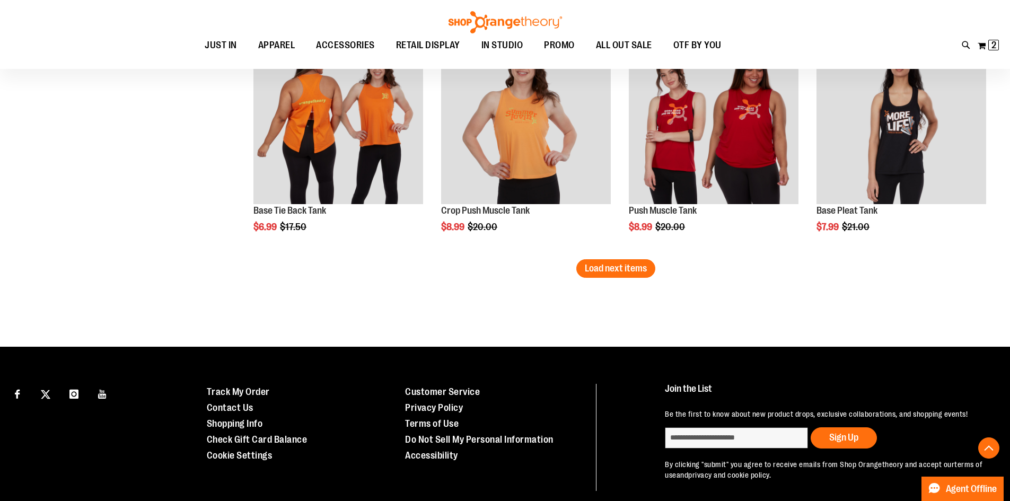
click at [622, 268] on span "Load next items" at bounding box center [616, 268] width 62 height 11
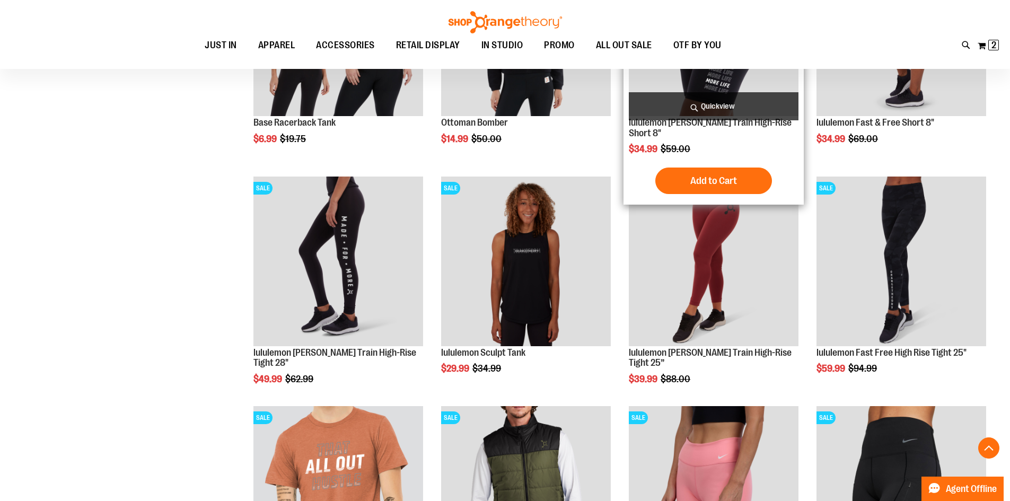
scroll to position [4007, 0]
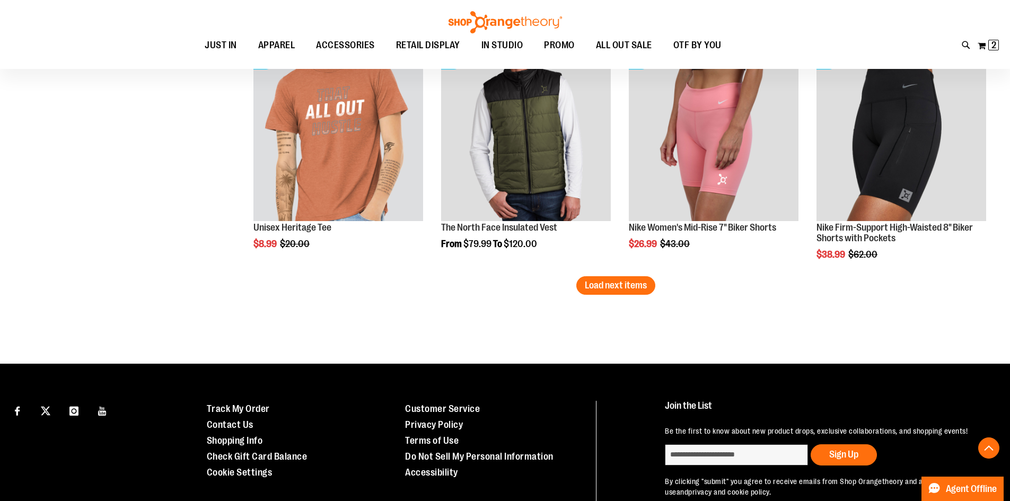
scroll to position [3848, 0]
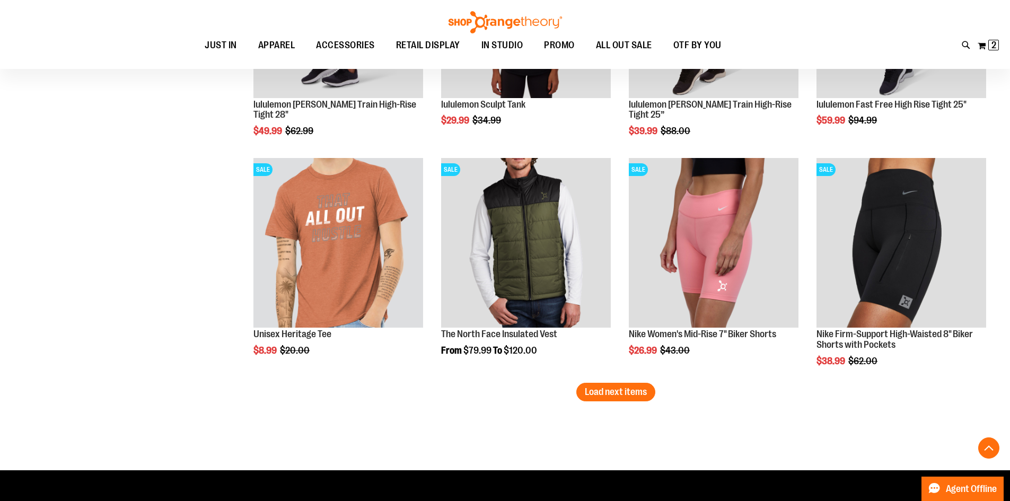
click at [616, 384] on button "Load next items" at bounding box center [615, 392] width 79 height 19
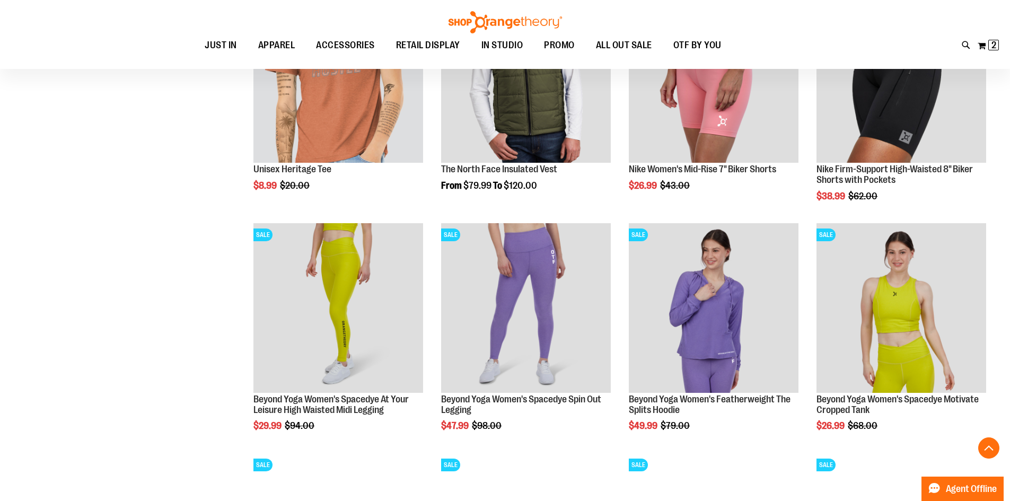
scroll to position [3796, 0]
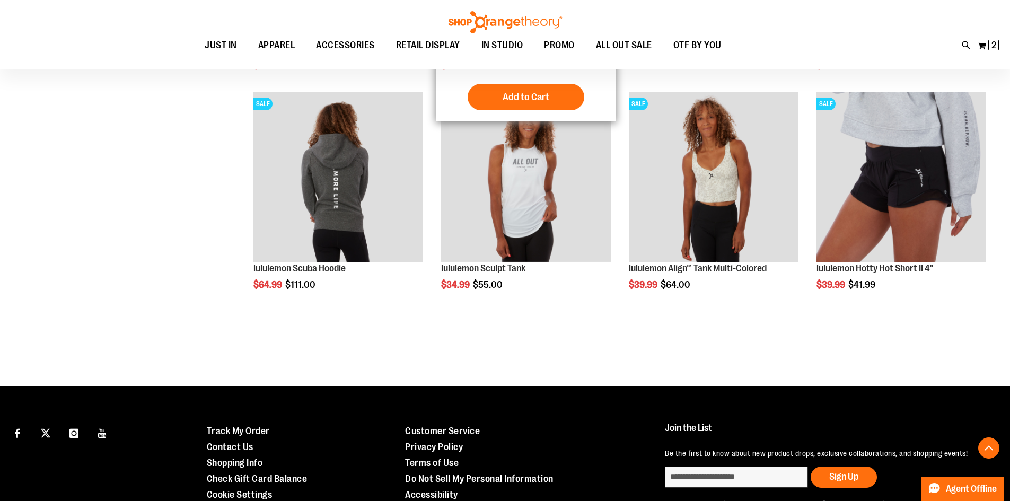
scroll to position [4512, 0]
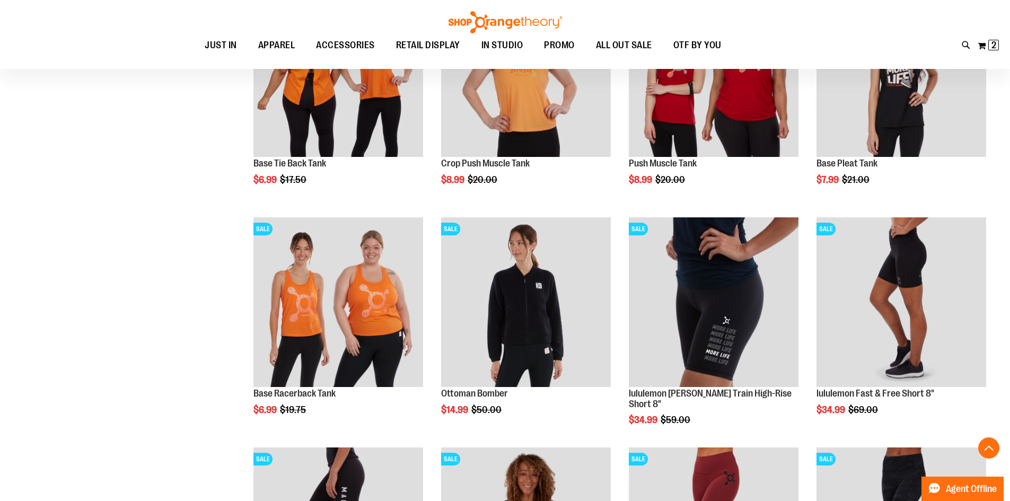
scroll to position [3345, 0]
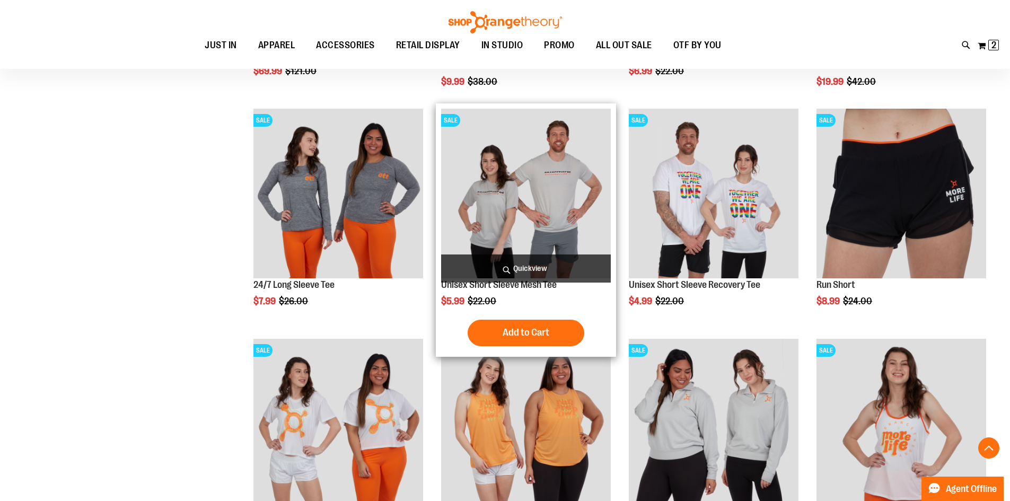
scroll to position [2709, 0]
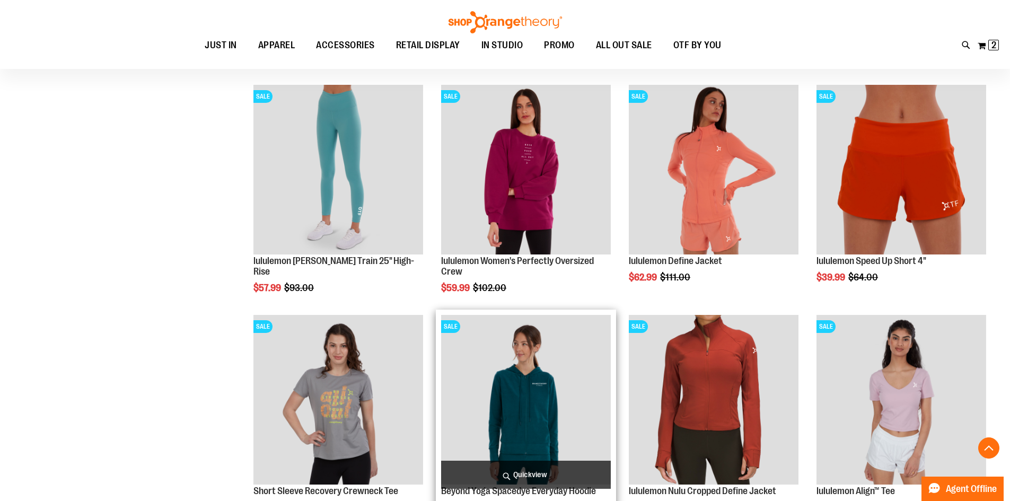
scroll to position [1967, 0]
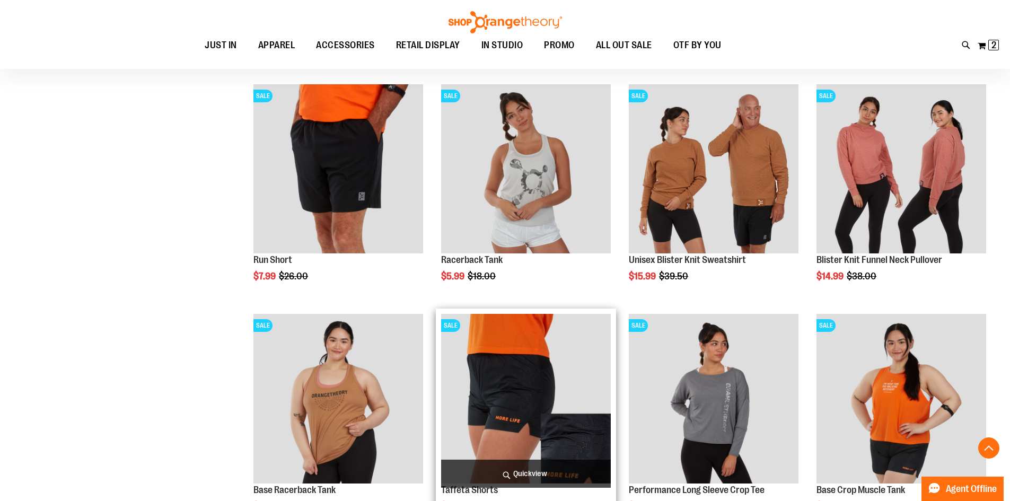
scroll to position [1172, 0]
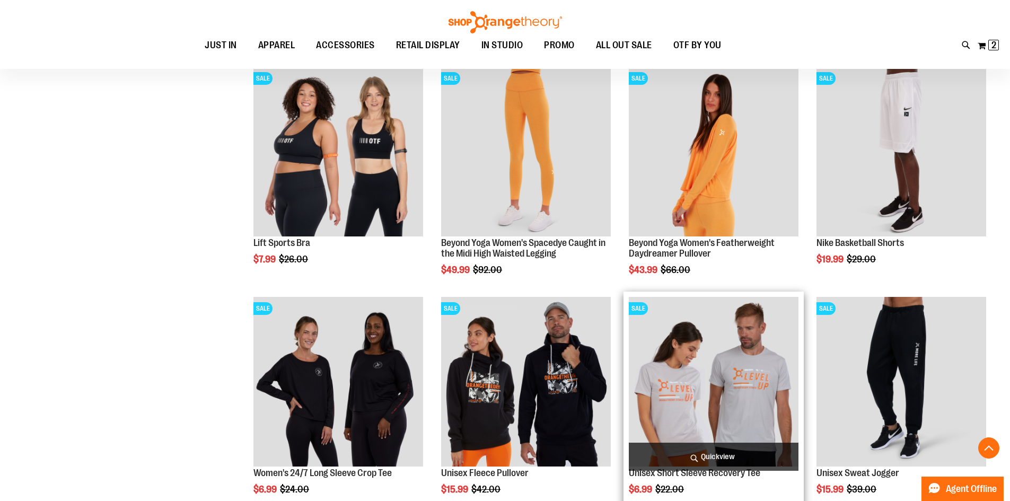
scroll to position [801, 0]
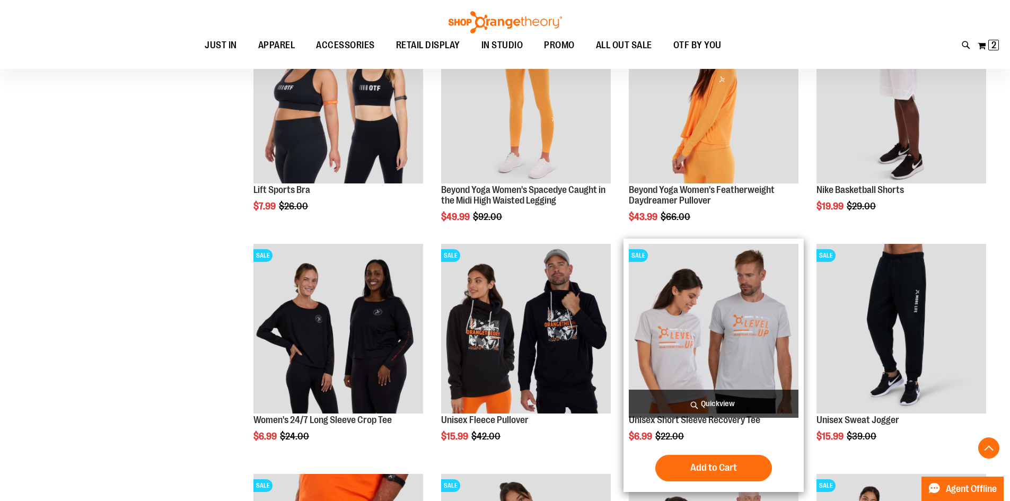
click at [726, 328] on img "product" at bounding box center [714, 329] width 170 height 170
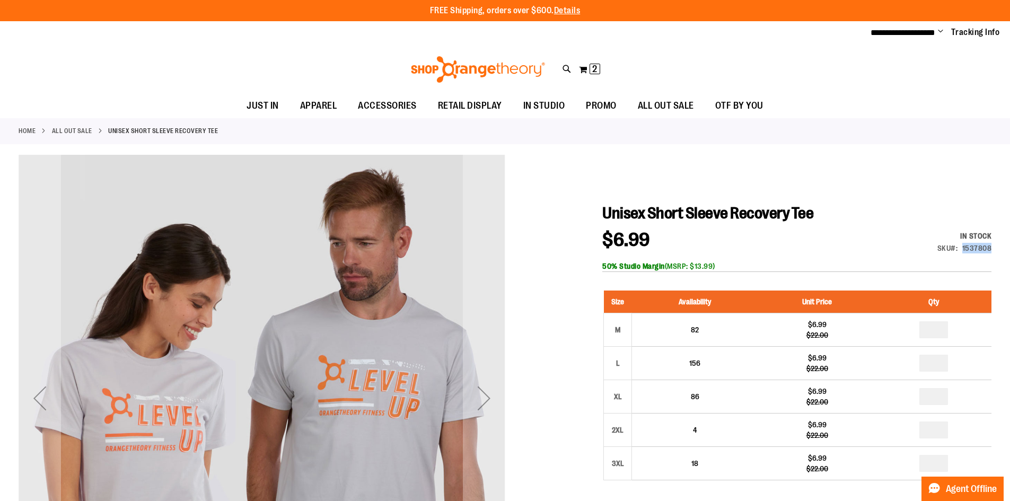
drag, startPoint x: 962, startPoint y: 246, endPoint x: 990, endPoint y: 246, distance: 28.1
click at [990, 246] on div "1537808" at bounding box center [977, 248] width 30 height 11
copy div "1537808"
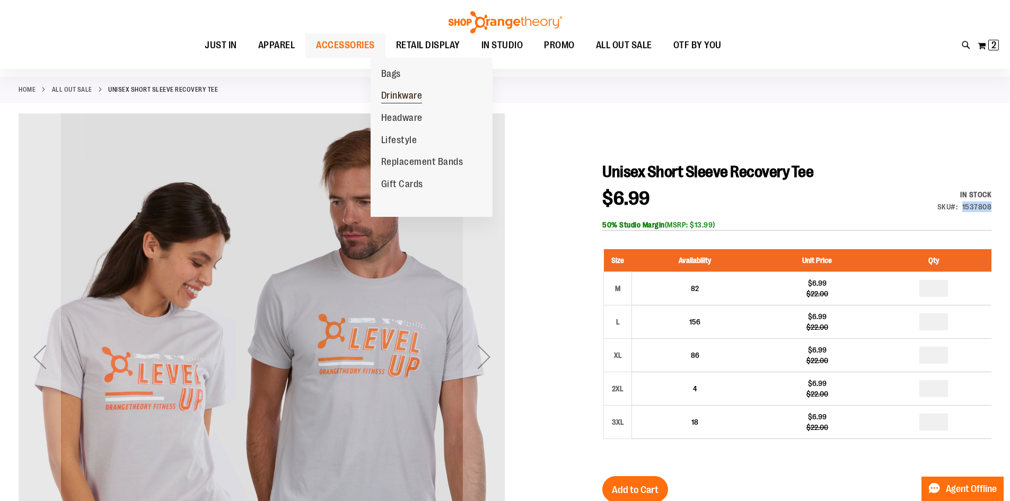
scroll to position [52, 0]
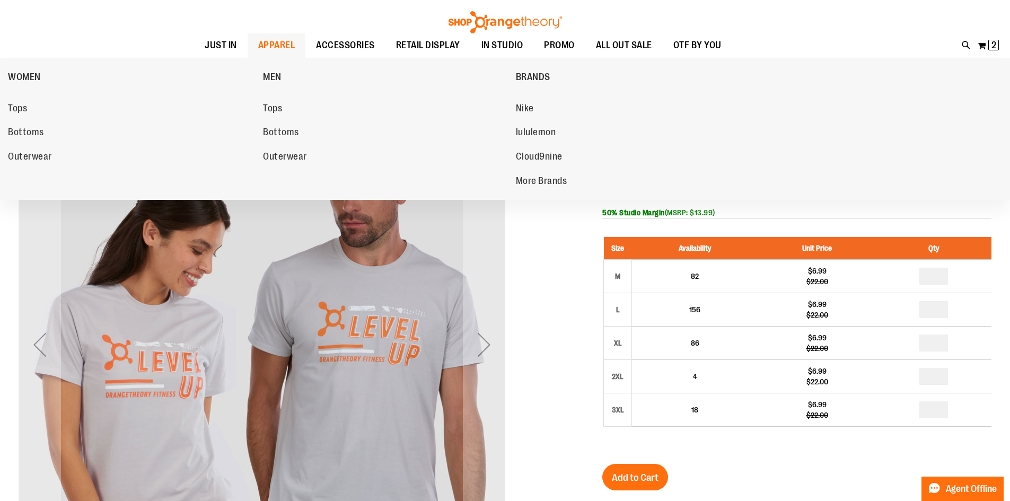
click at [295, 38] on link "APPAREL" at bounding box center [277, 45] width 58 height 24
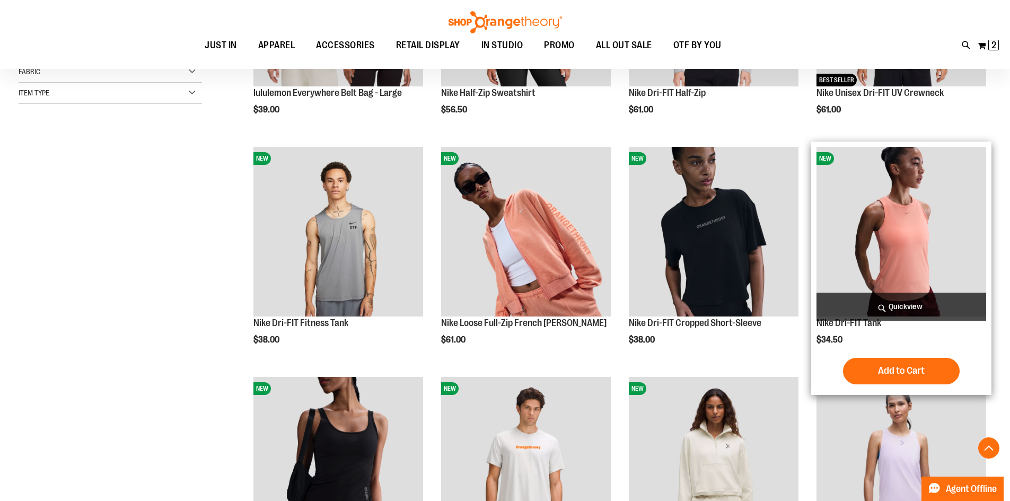
scroll to position [318, 0]
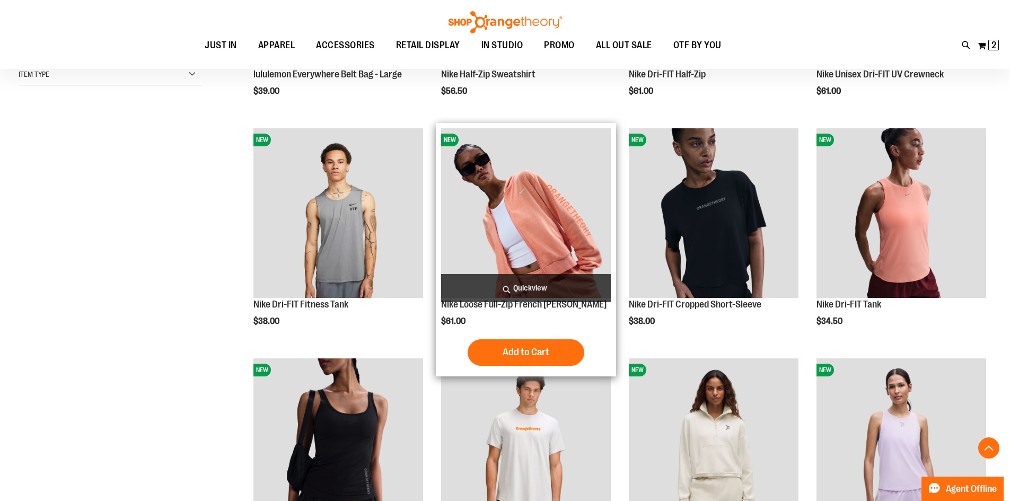
click at [582, 246] on img "product" at bounding box center [526, 213] width 170 height 170
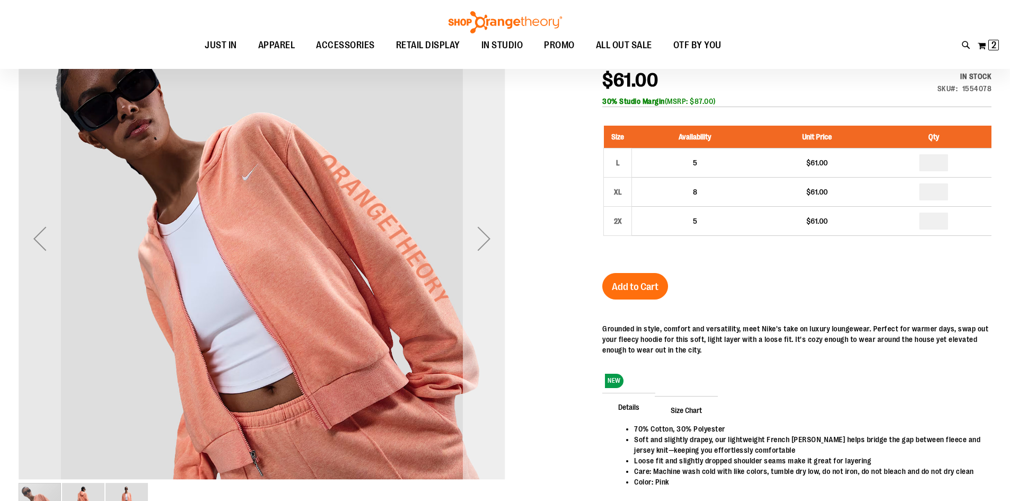
scroll to position [158, 0]
click at [484, 257] on div "Next" at bounding box center [484, 239] width 42 height 42
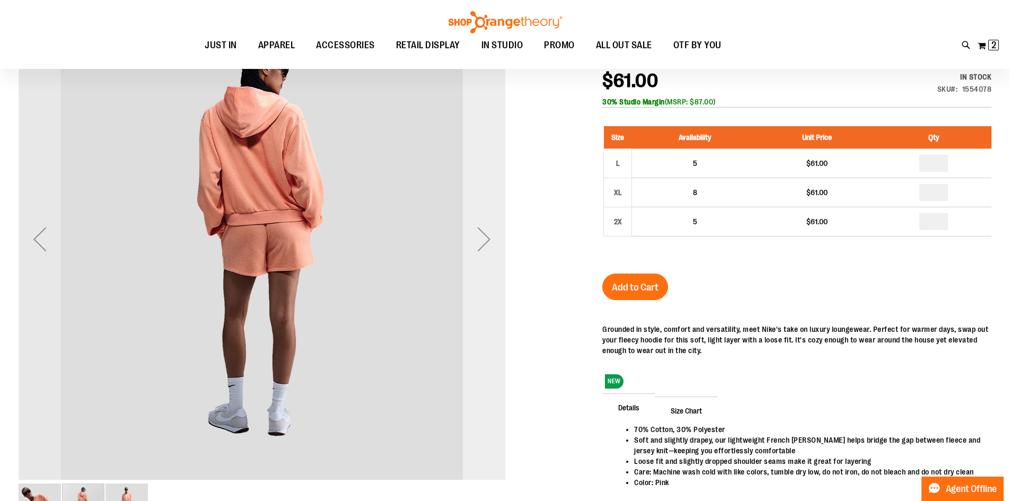
click at [484, 257] on div "Next" at bounding box center [484, 239] width 42 height 42
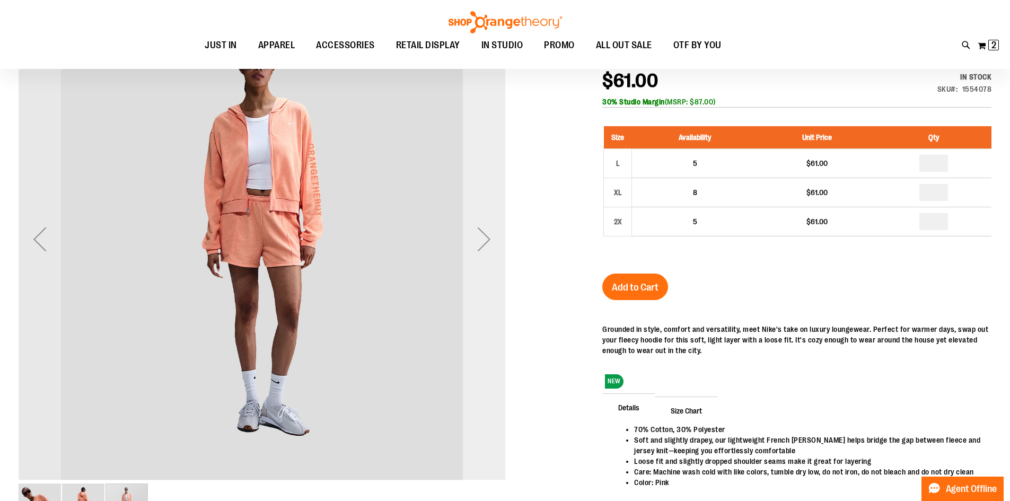
click at [484, 257] on div "Next" at bounding box center [484, 239] width 42 height 42
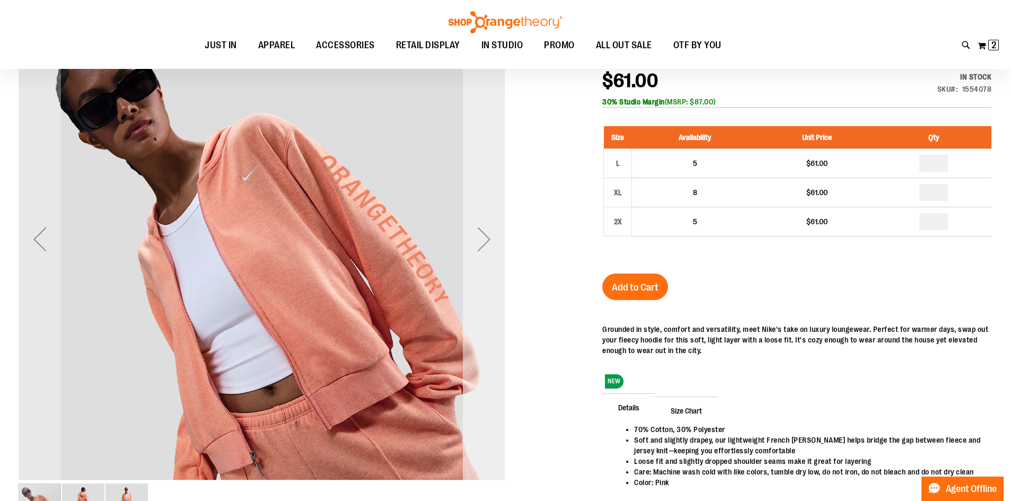
click at [484, 257] on div "Next" at bounding box center [484, 239] width 42 height 42
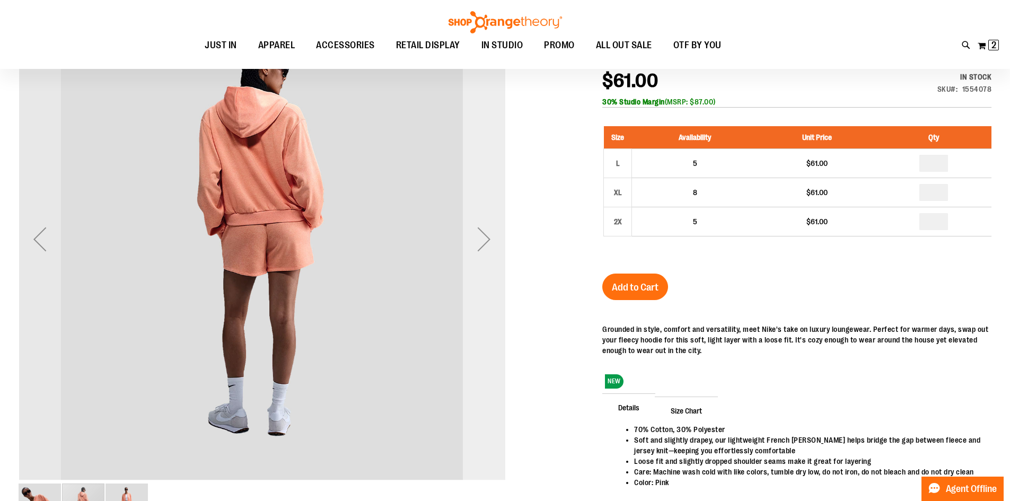
click at [483, 257] on div "Next" at bounding box center [484, 239] width 42 height 42
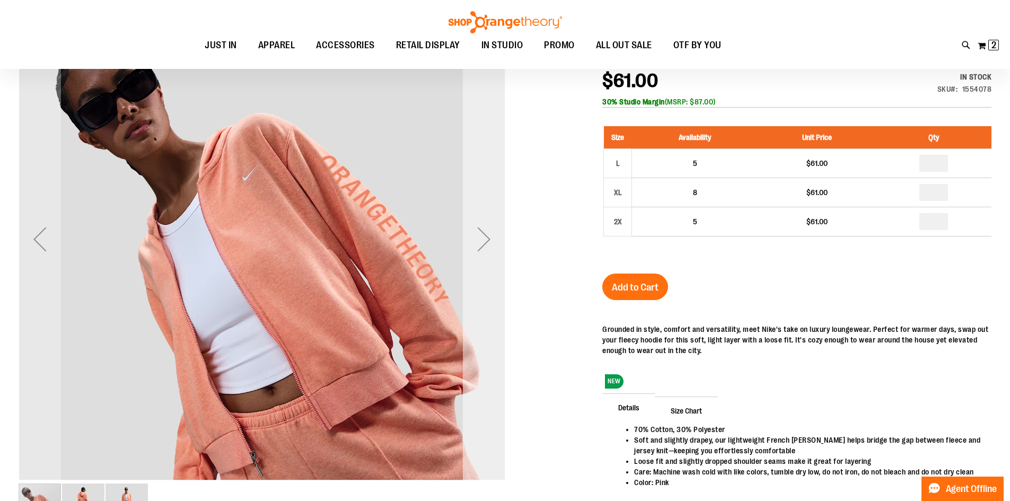
click at [479, 257] on div "Next" at bounding box center [484, 239] width 42 height 42
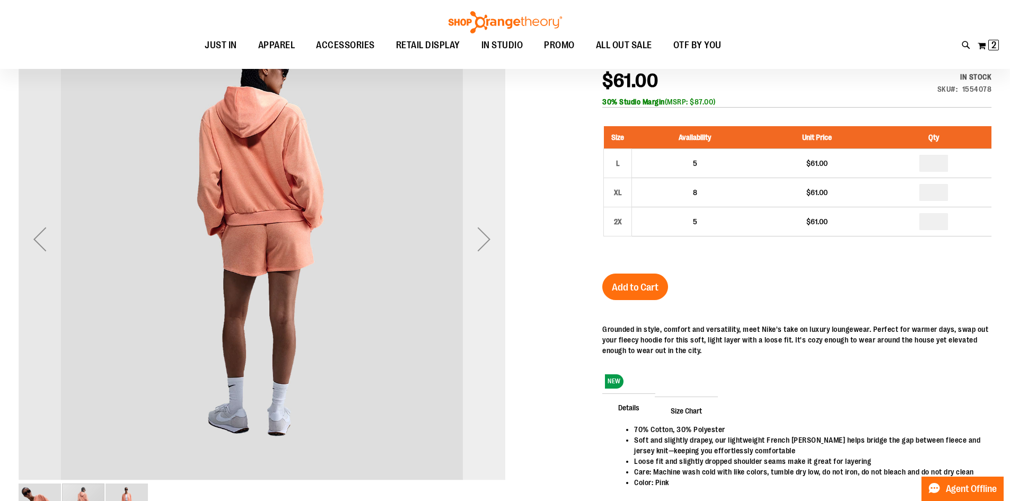
click at [479, 257] on div "Next" at bounding box center [484, 239] width 42 height 42
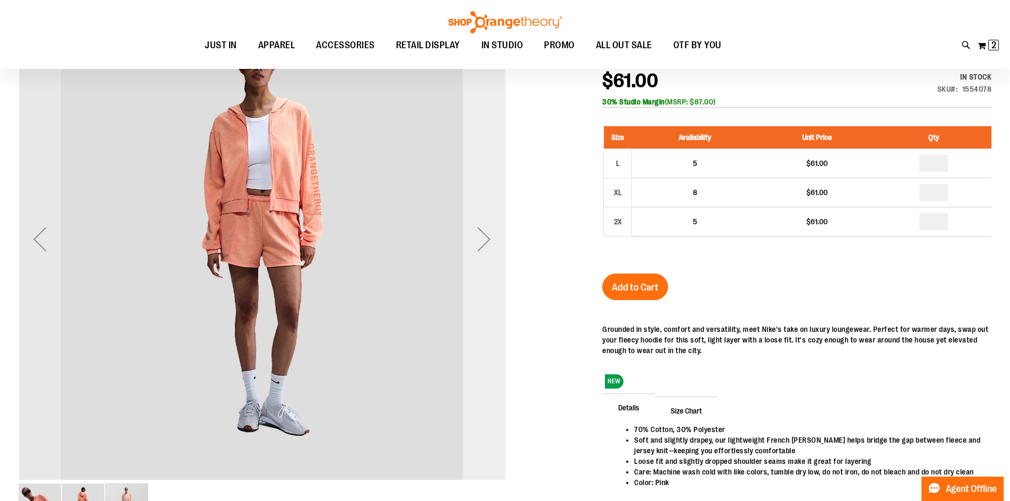
click at [480, 257] on div "Next" at bounding box center [484, 239] width 42 height 42
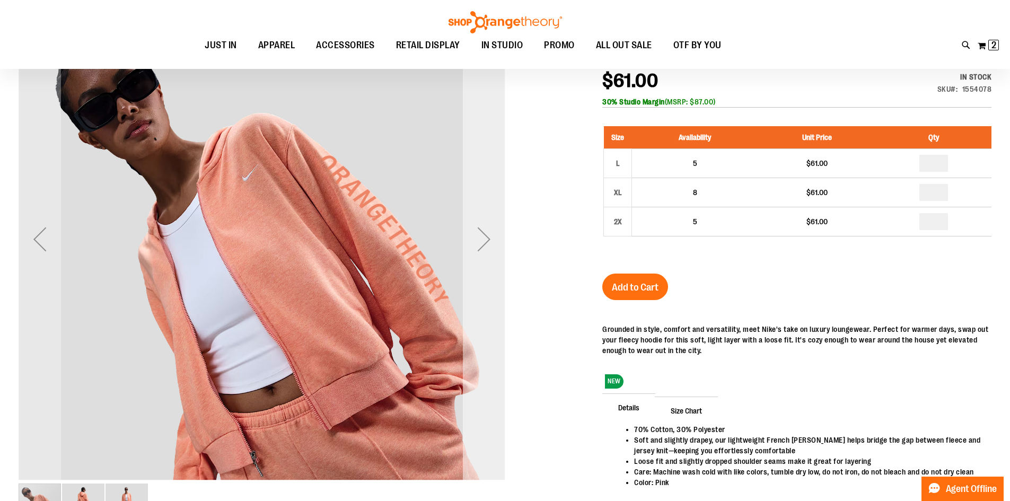
click at [480, 257] on div "Next" at bounding box center [484, 239] width 42 height 42
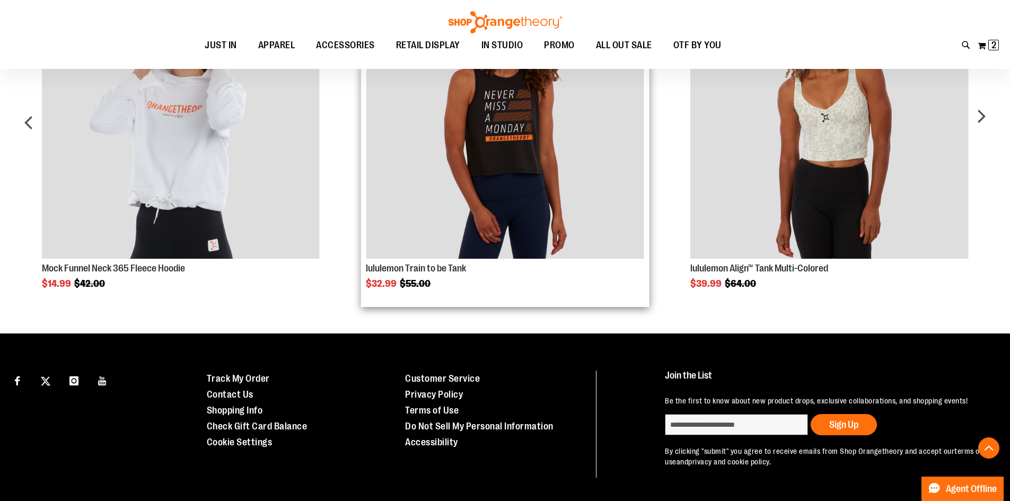
scroll to position [635, 0]
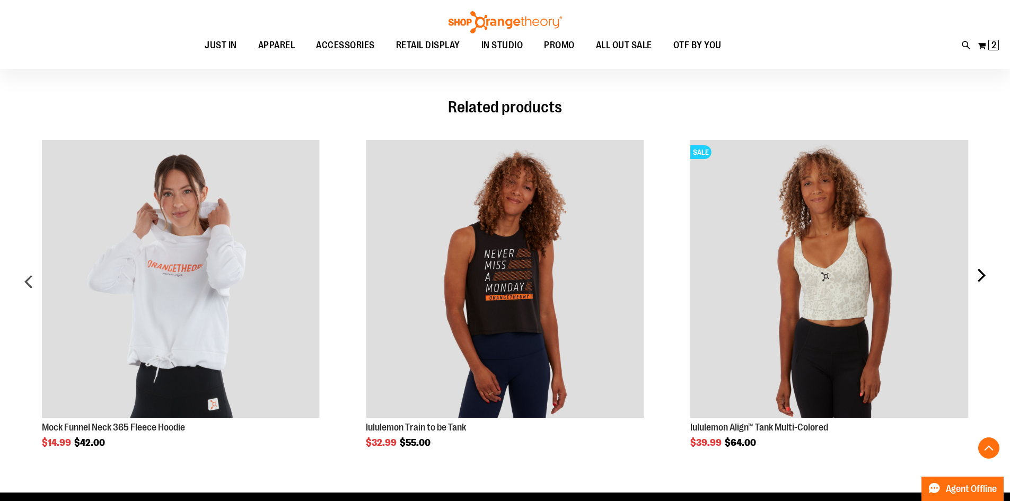
click at [990, 256] on div "next" at bounding box center [980, 285] width 21 height 323
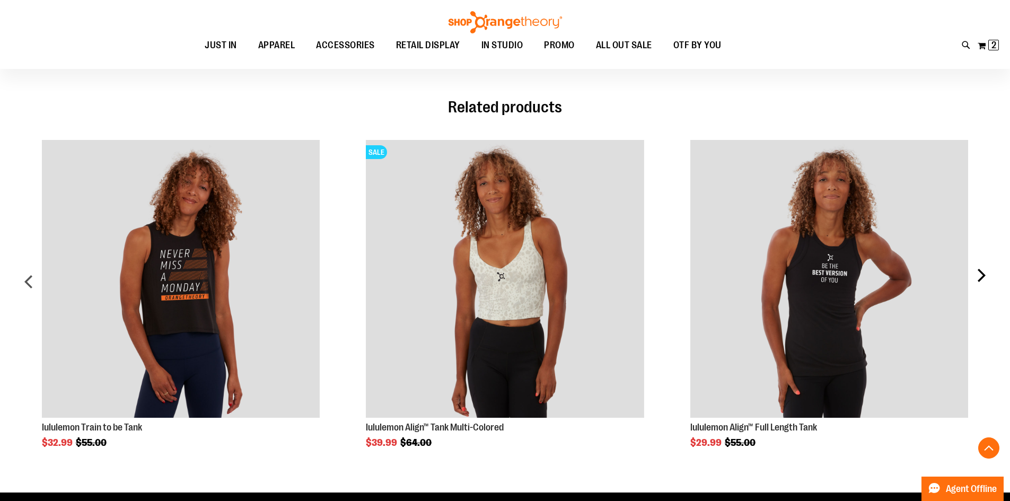
click at [988, 266] on div "next" at bounding box center [980, 285] width 21 height 323
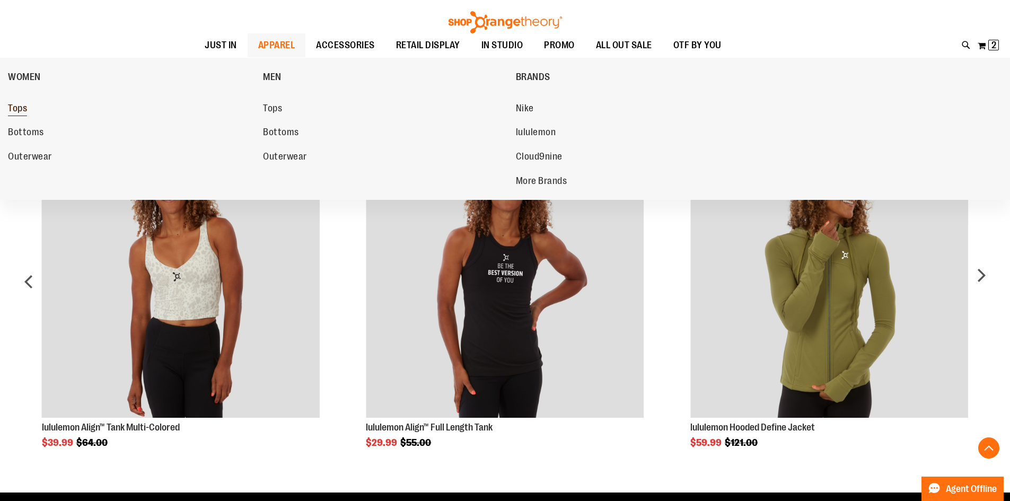
click at [22, 109] on span "Tops" at bounding box center [17, 109] width 19 height 13
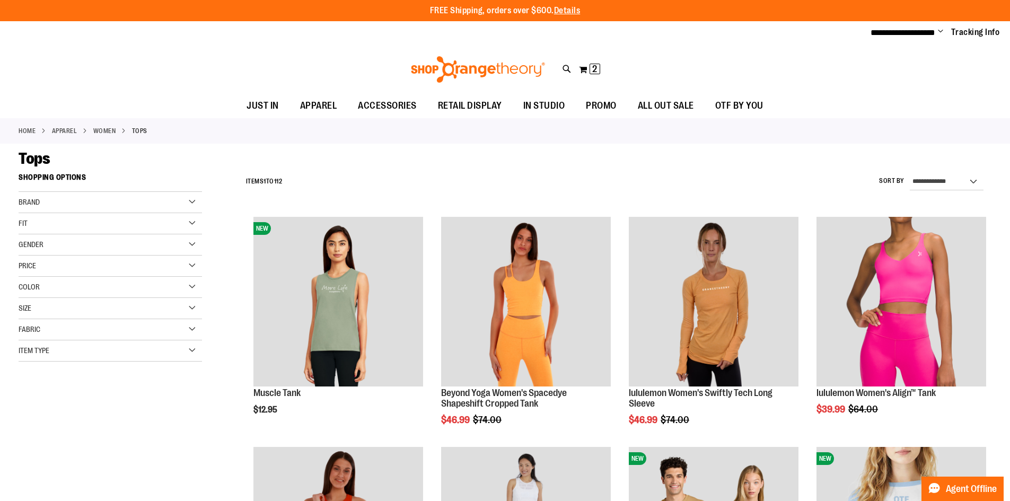
click at [154, 267] on div "Price" at bounding box center [110, 266] width 183 height 21
click at [66, 284] on span "$24.99" at bounding box center [69, 287] width 27 height 11
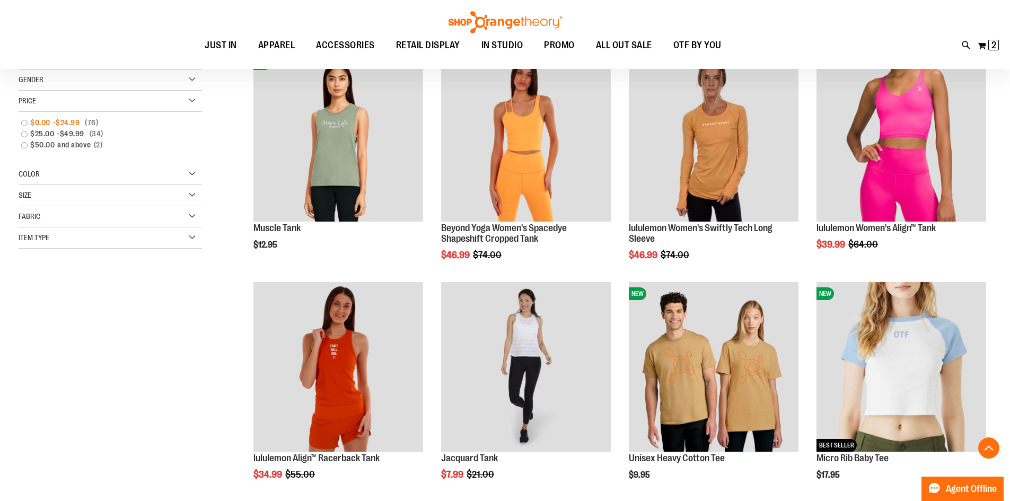
scroll to position [168, 0]
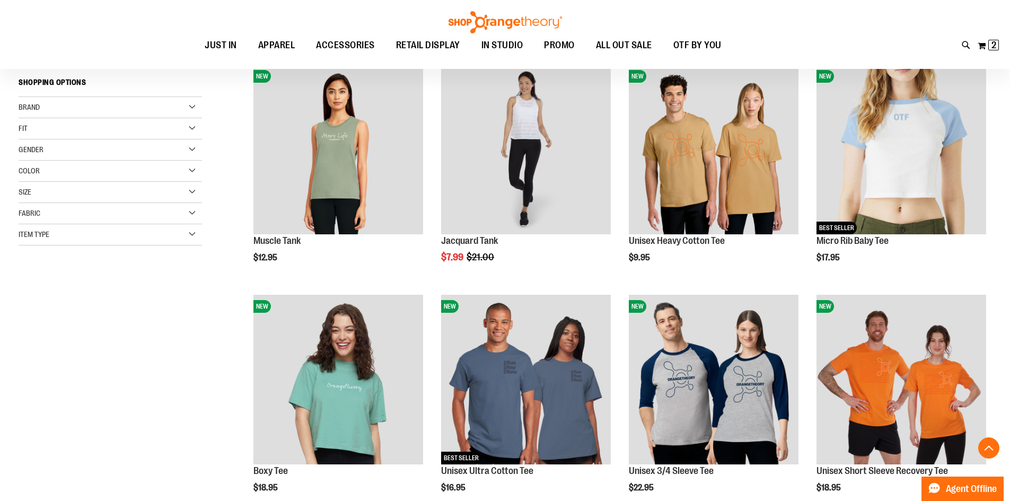
scroll to position [274, 0]
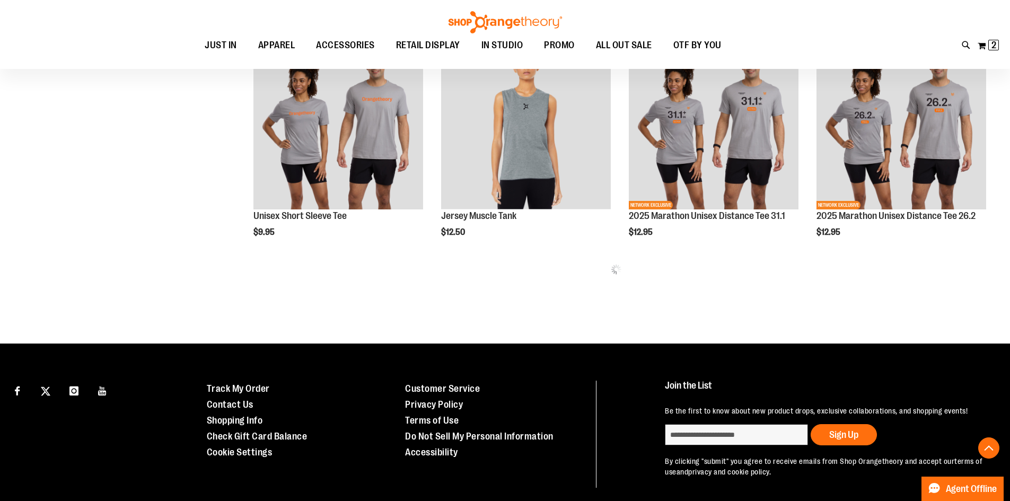
scroll to position [645, 0]
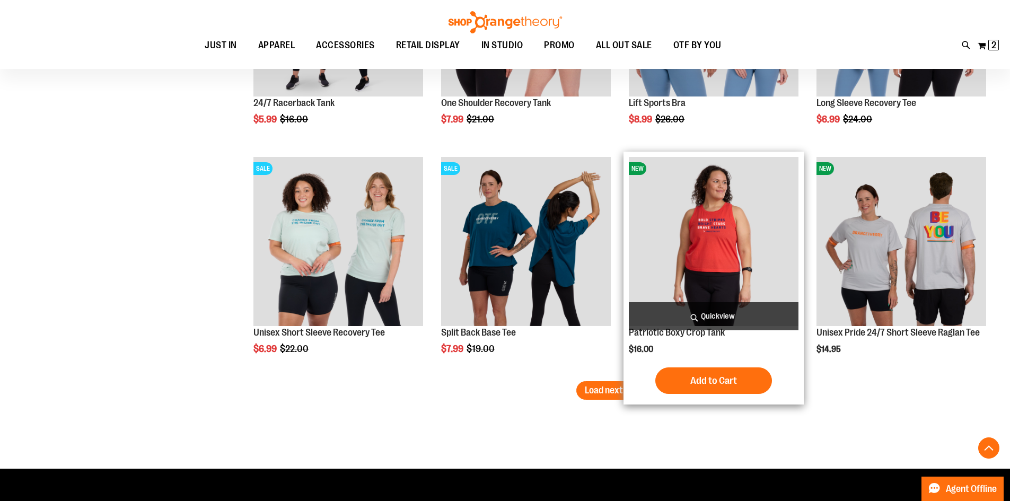
scroll to position [1917, 0]
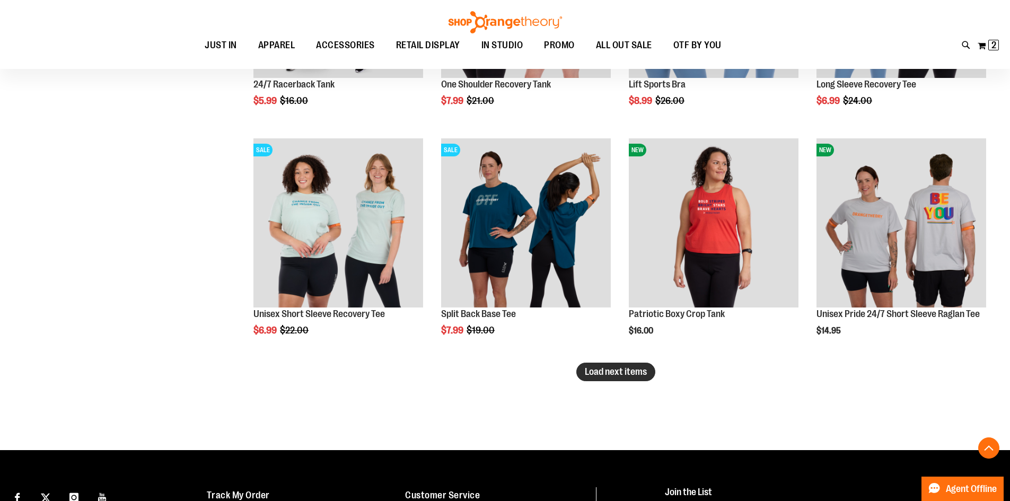
click at [630, 373] on span "Load next items" at bounding box center [616, 371] width 62 height 11
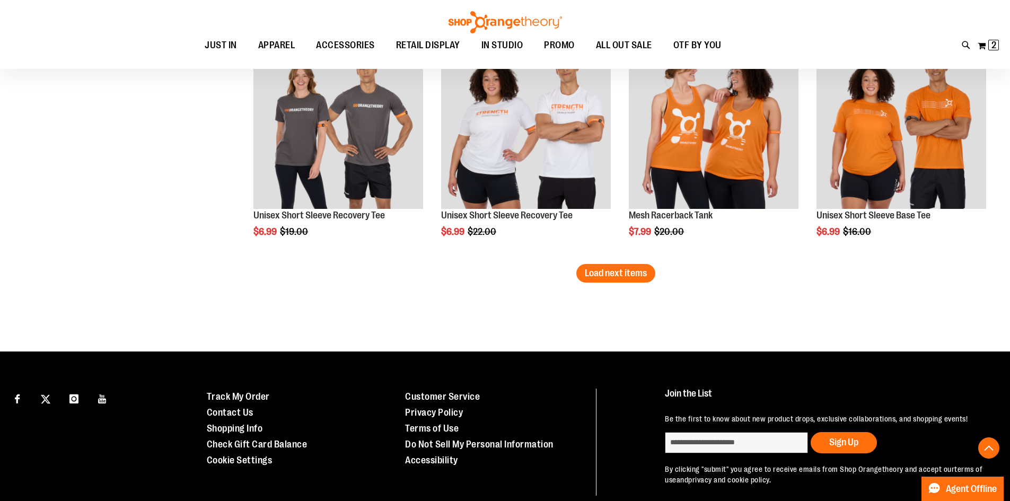
scroll to position [2712, 0]
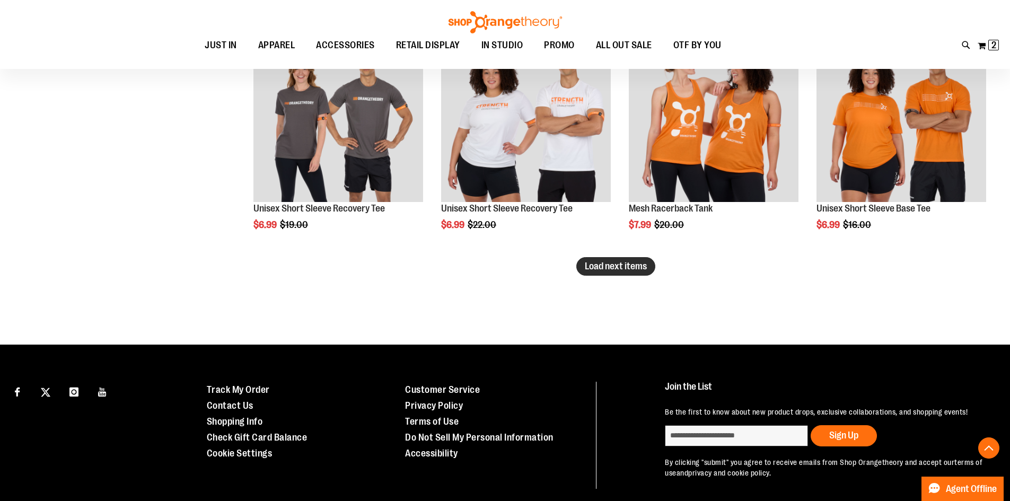
click at [629, 275] on button "Load next items" at bounding box center [615, 266] width 79 height 19
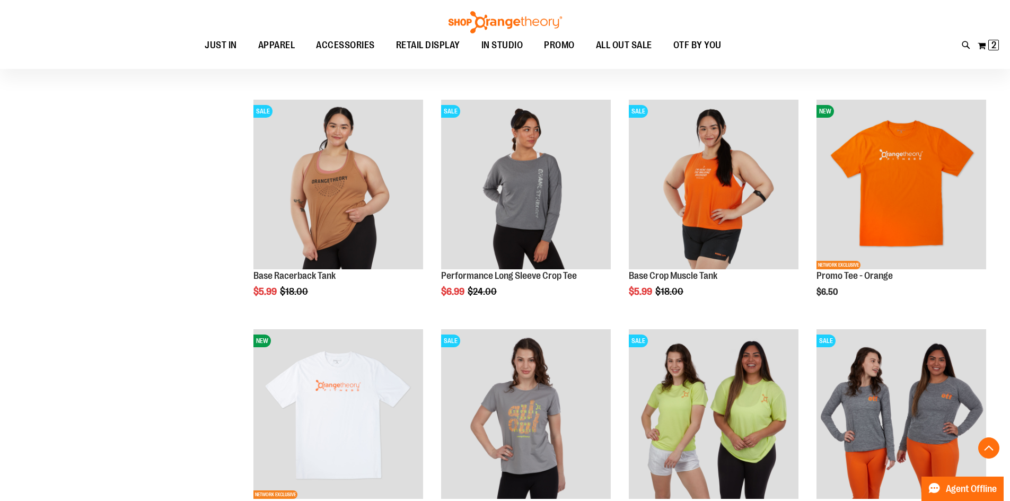
scroll to position [3295, 0]
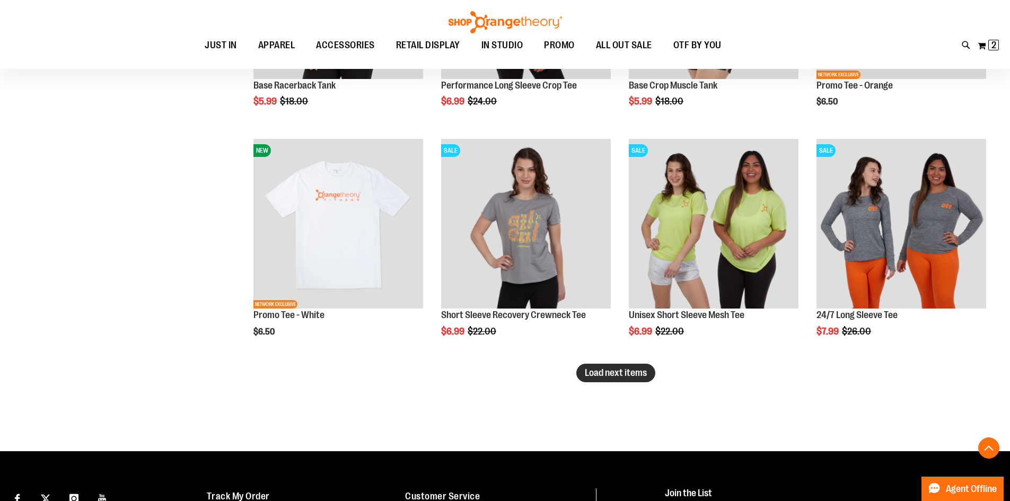
click at [613, 375] on span "Load next items" at bounding box center [616, 372] width 62 height 11
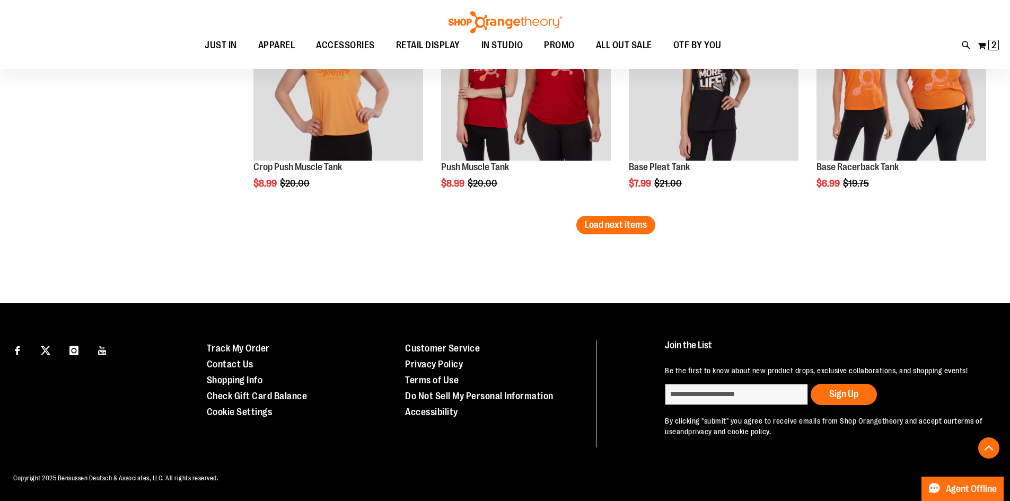
scroll to position [4143, 0]
click at [611, 219] on span "Load next items" at bounding box center [616, 224] width 62 height 11
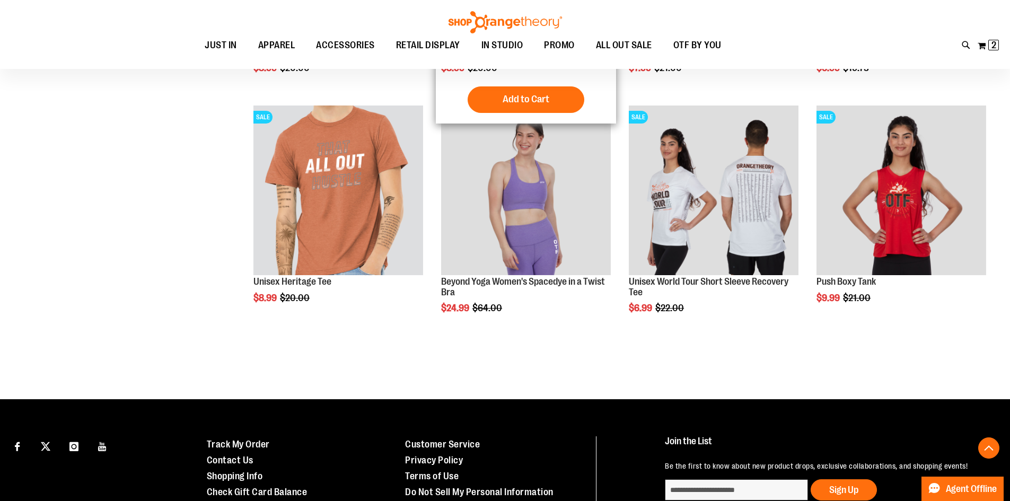
scroll to position [4249, 0]
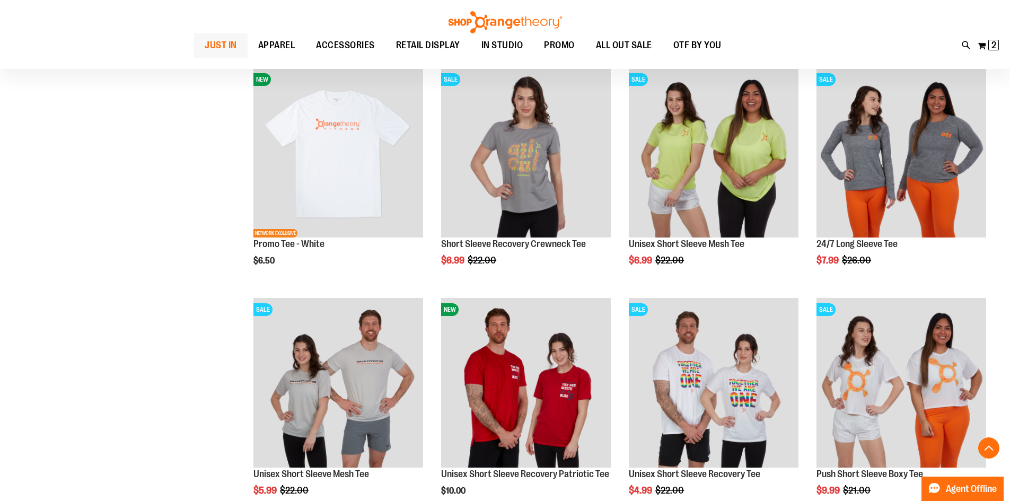
scroll to position [3348, 0]
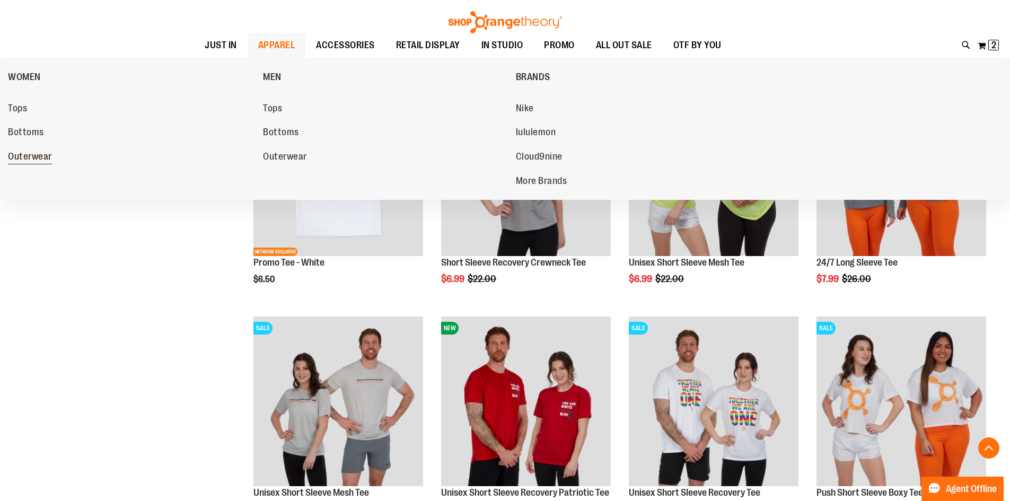
click at [43, 155] on span "Outerwear" at bounding box center [30, 157] width 44 height 13
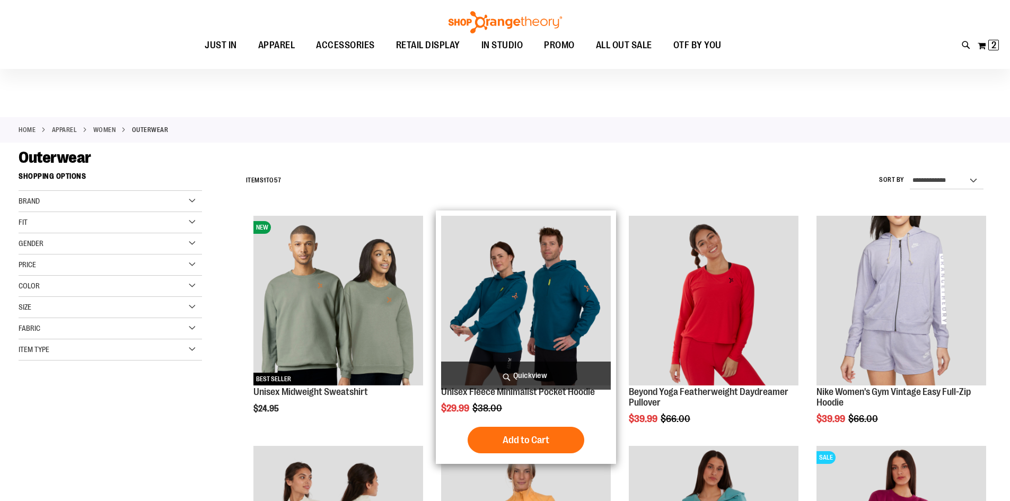
scroll to position [52, 0]
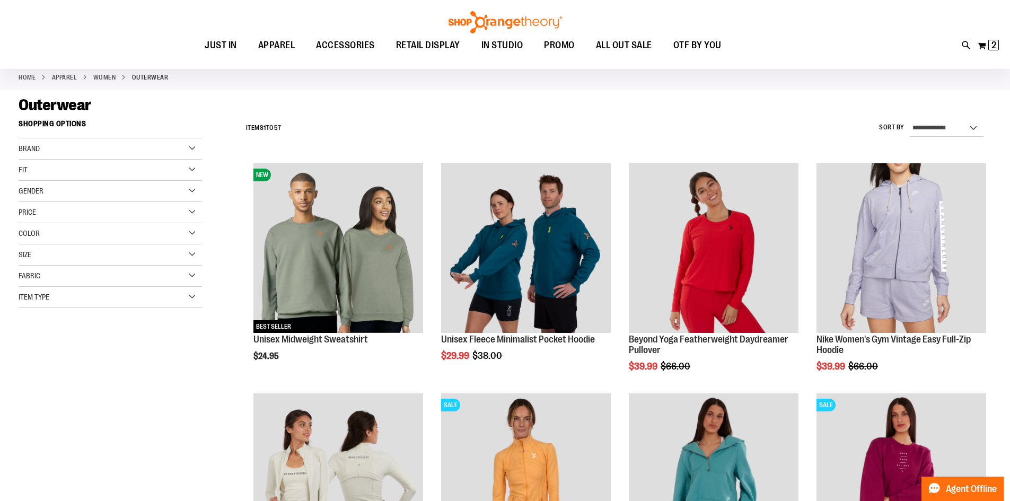
click at [84, 218] on div "Price" at bounding box center [110, 212] width 183 height 21
click at [20, 234] on link "$0.00 - $24.99 20 items" at bounding box center [104, 233] width 176 height 11
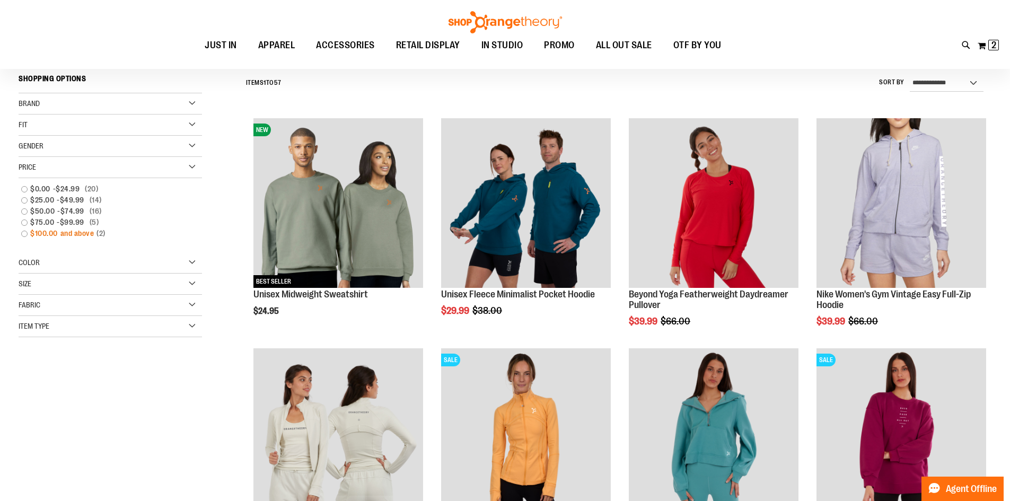
scroll to position [99, 0]
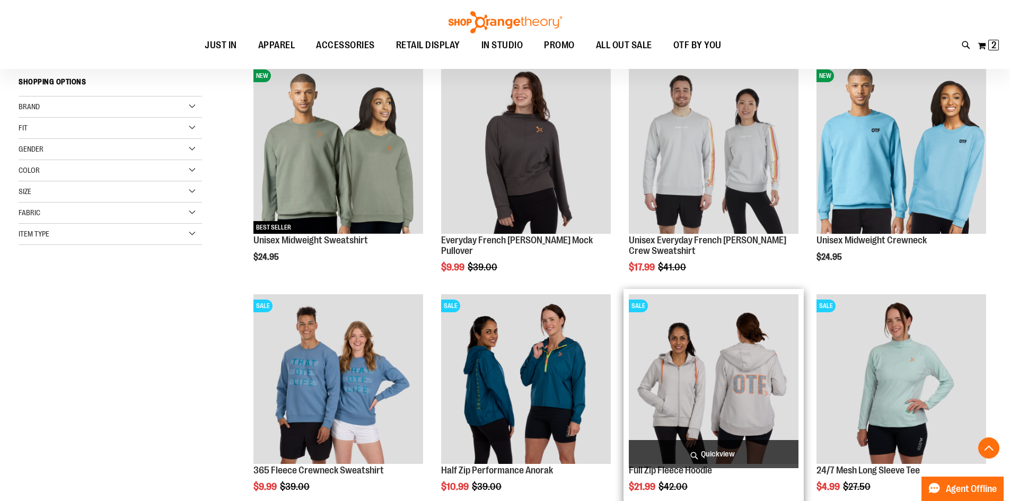
scroll to position [205, 0]
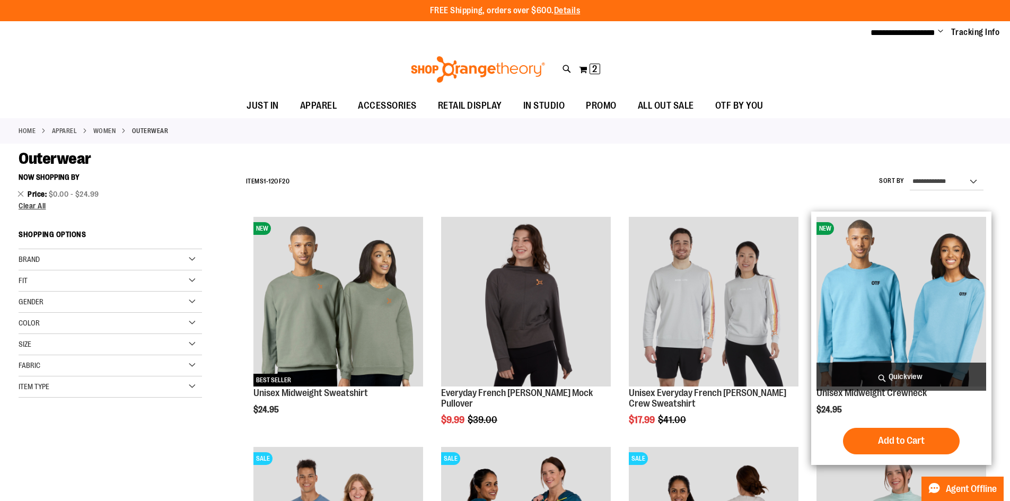
click at [880, 286] on img "product" at bounding box center [901, 302] width 170 height 170
click at [869, 287] on img "product" at bounding box center [901, 302] width 170 height 170
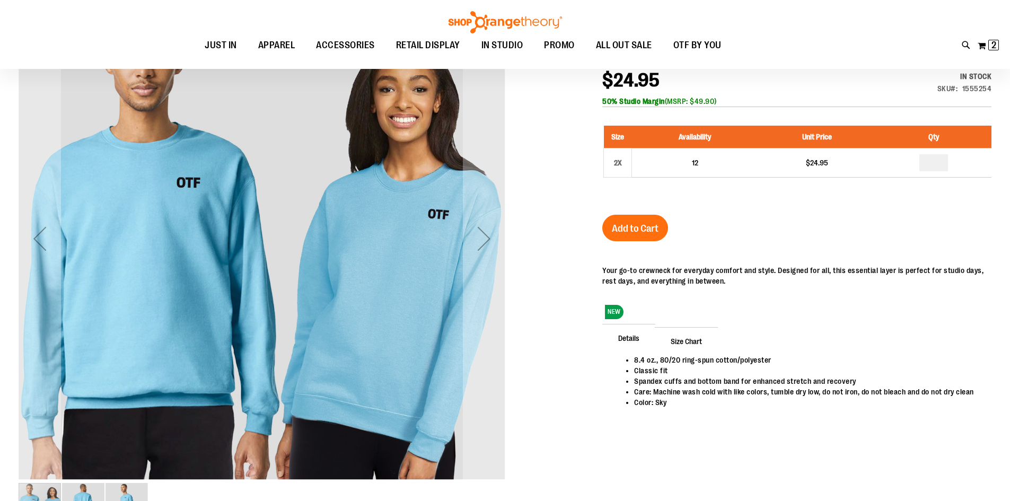
scroll to position [158, 0]
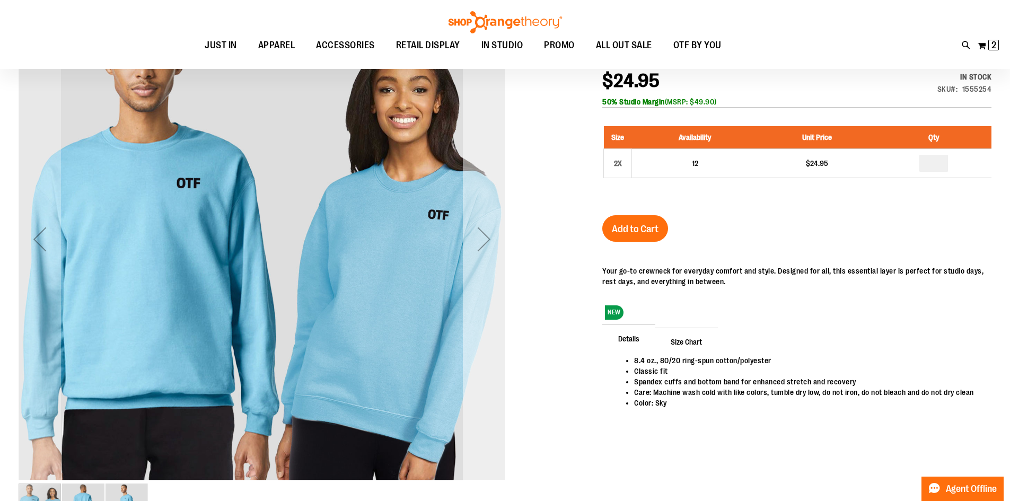
drag, startPoint x: 0, startPoint y: 0, endPoint x: 490, endPoint y: 395, distance: 629.2
click at [490, 395] on div "Next" at bounding box center [484, 239] width 42 height 487
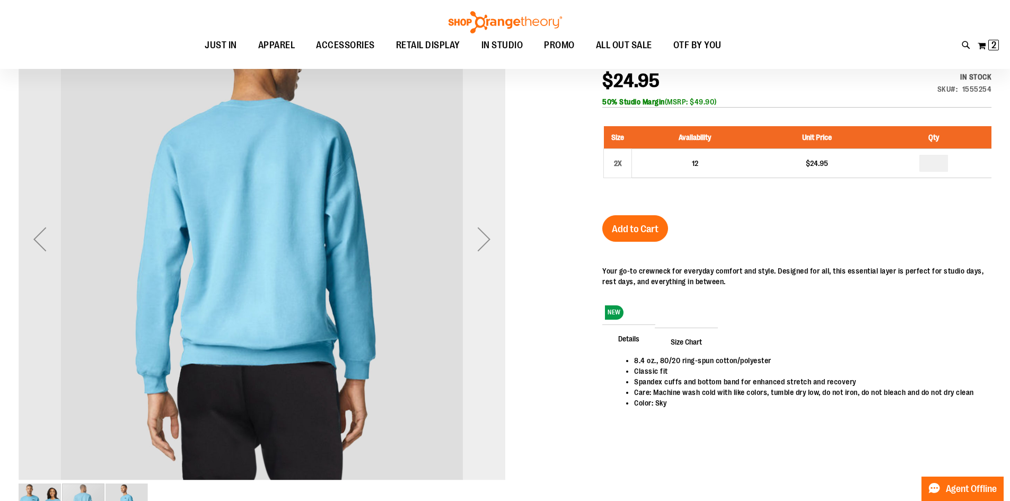
click at [490, 395] on div "Next" at bounding box center [484, 239] width 42 height 487
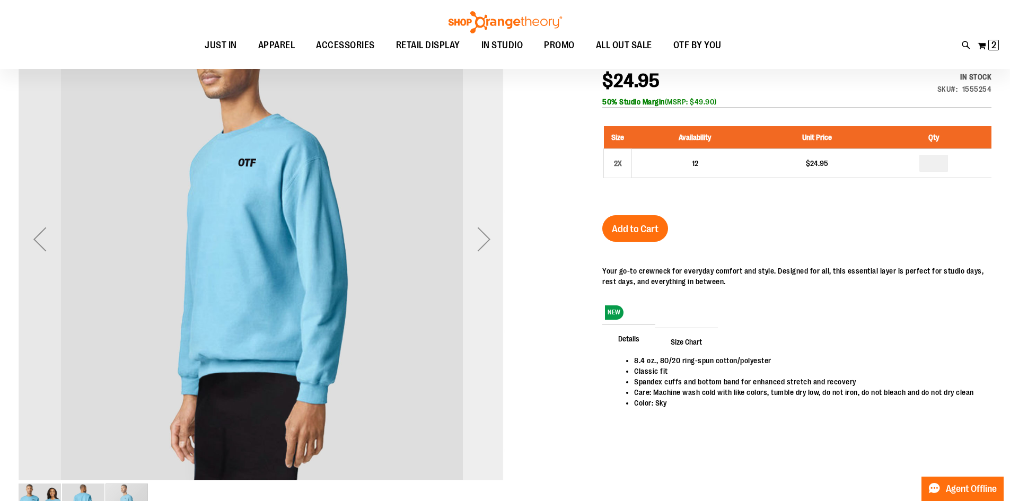
click at [490, 395] on div "Next" at bounding box center [484, 239] width 42 height 487
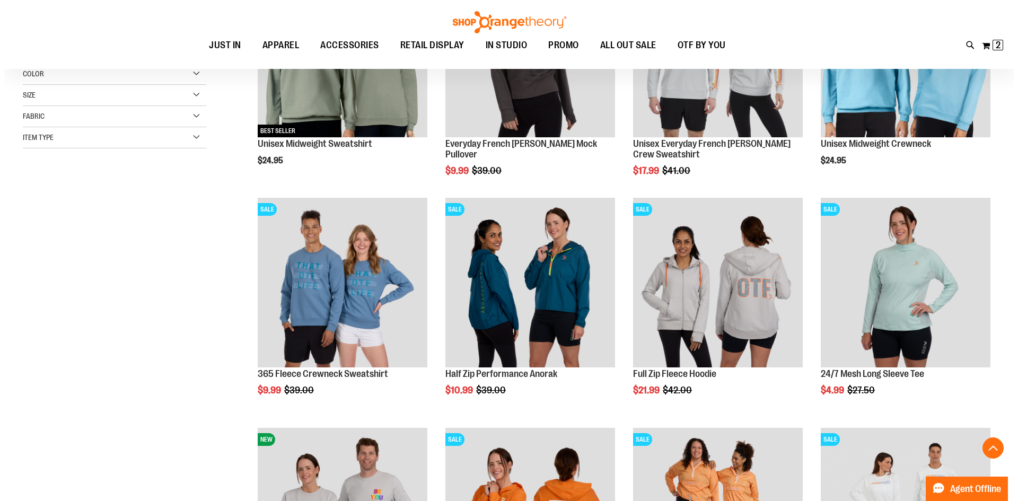
scroll to position [265, 0]
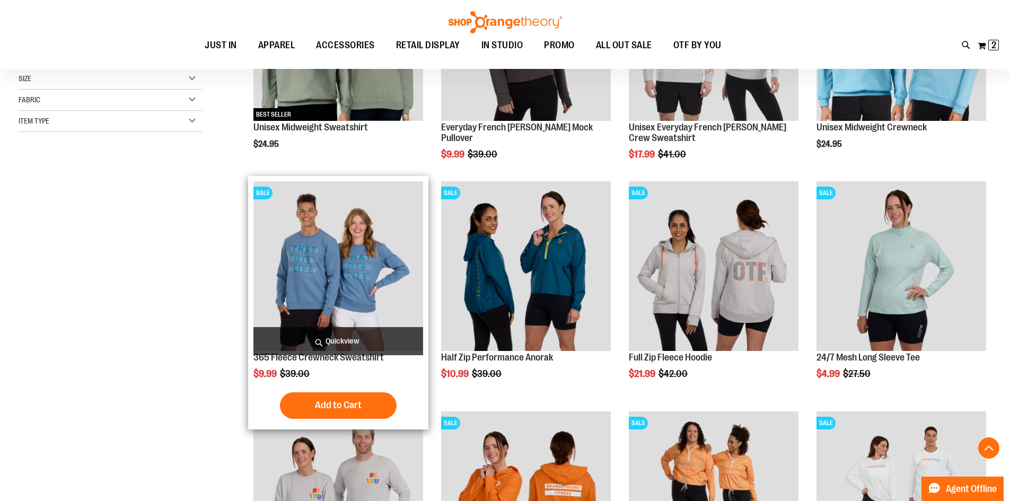
click at [374, 242] on img "product" at bounding box center [338, 266] width 170 height 170
click at [366, 338] on span "Quickview" at bounding box center [338, 341] width 170 height 28
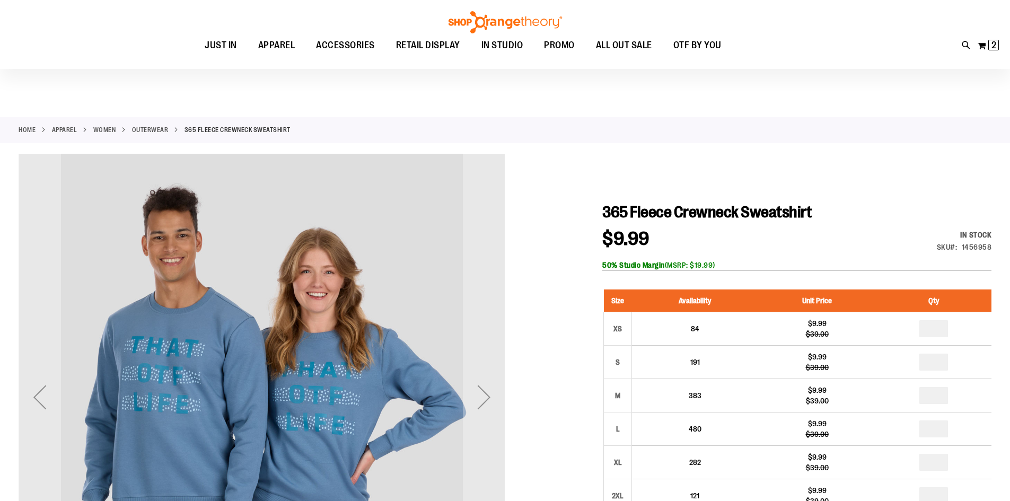
scroll to position [52, 0]
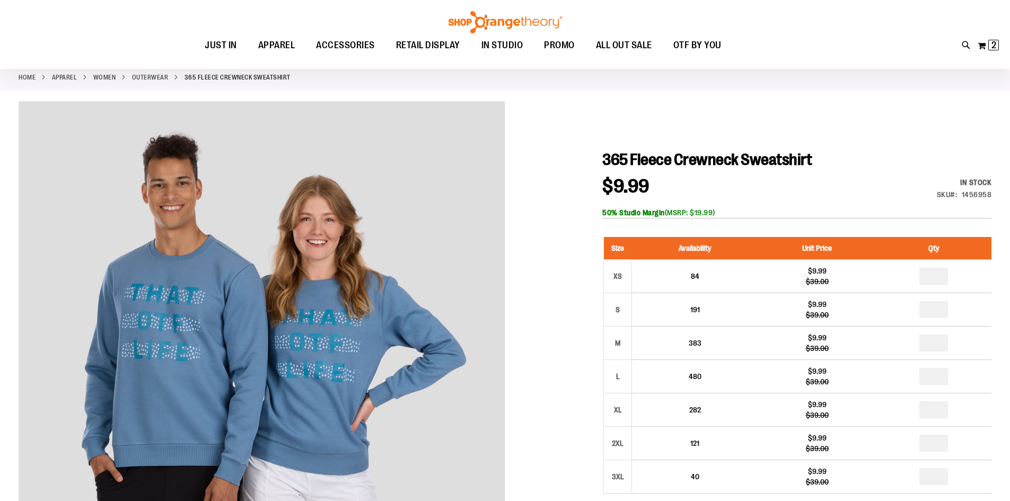
click at [506, 354] on div at bounding box center [505, 439] width 973 height 676
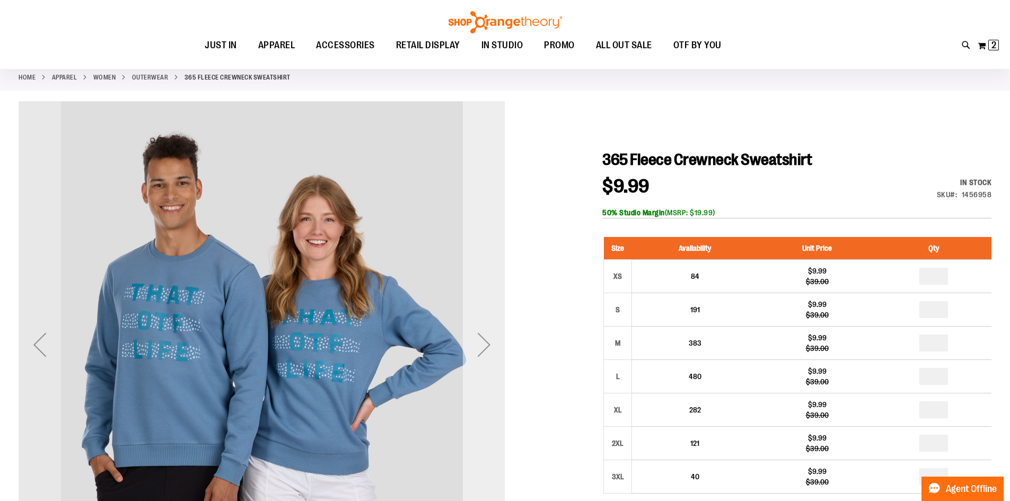
click at [490, 354] on div "Next" at bounding box center [484, 344] width 42 height 42
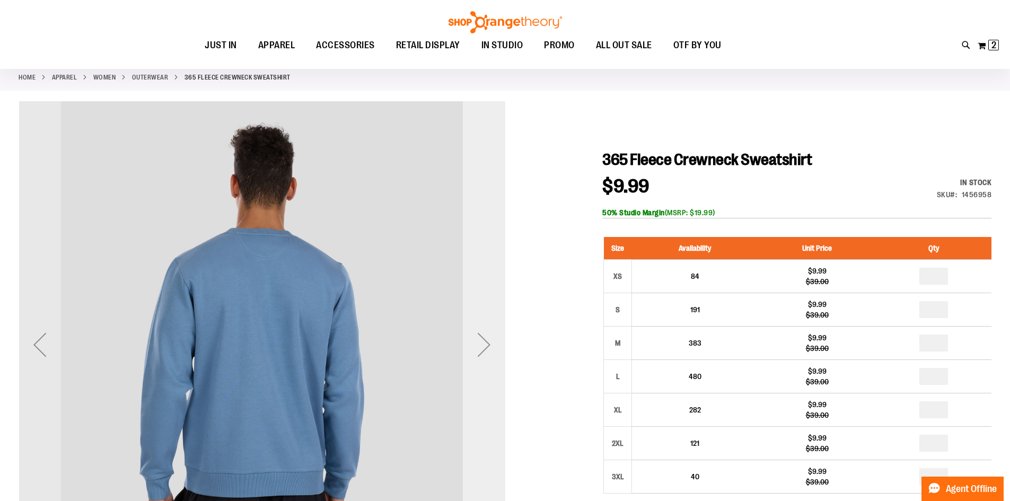
click at [488, 353] on div "Next" at bounding box center [484, 344] width 42 height 42
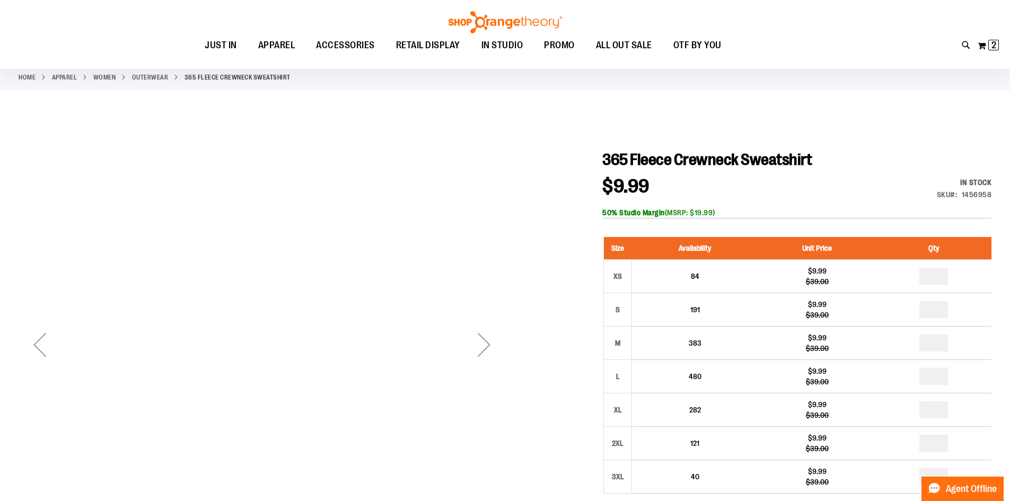
click at [488, 353] on div "Next" at bounding box center [484, 344] width 42 height 42
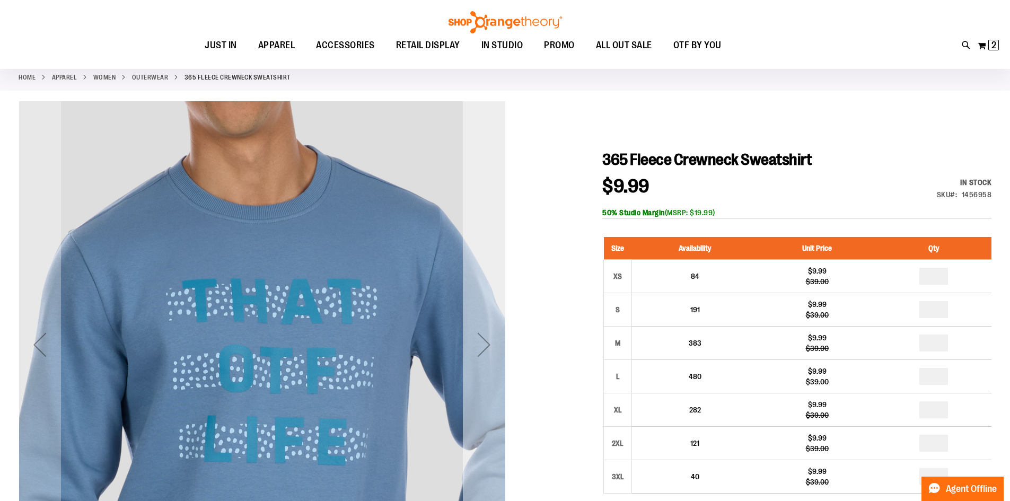
click at [488, 353] on div "Next" at bounding box center [484, 344] width 42 height 42
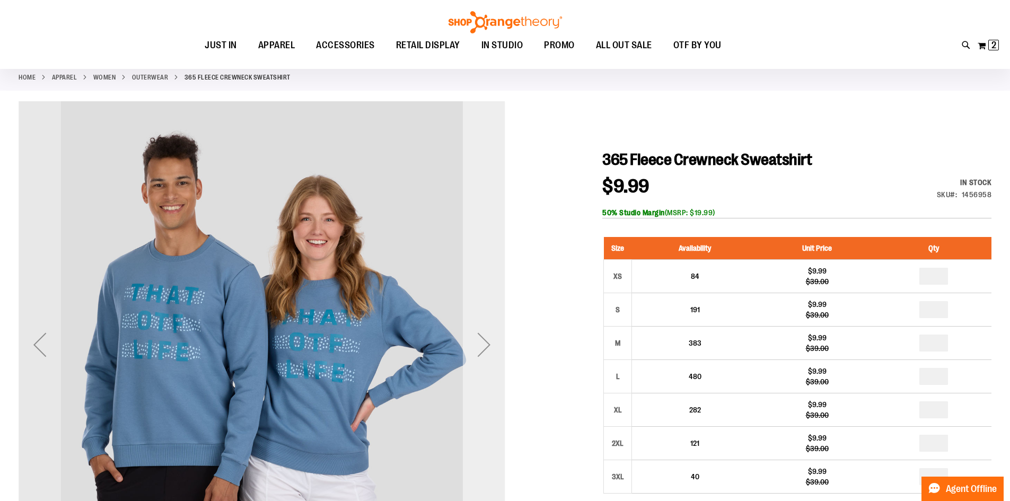
click at [488, 353] on div "Next" at bounding box center [484, 344] width 42 height 42
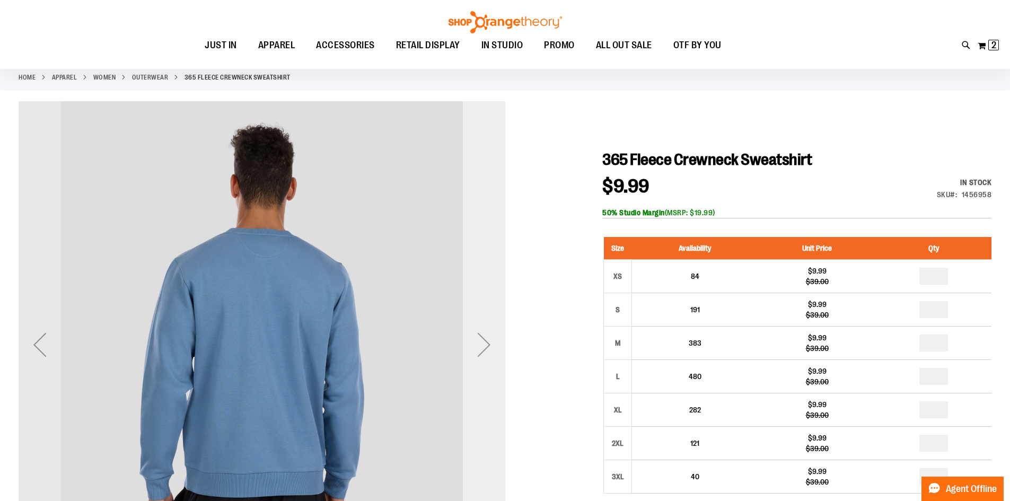
click at [488, 353] on div "Next" at bounding box center [484, 344] width 42 height 42
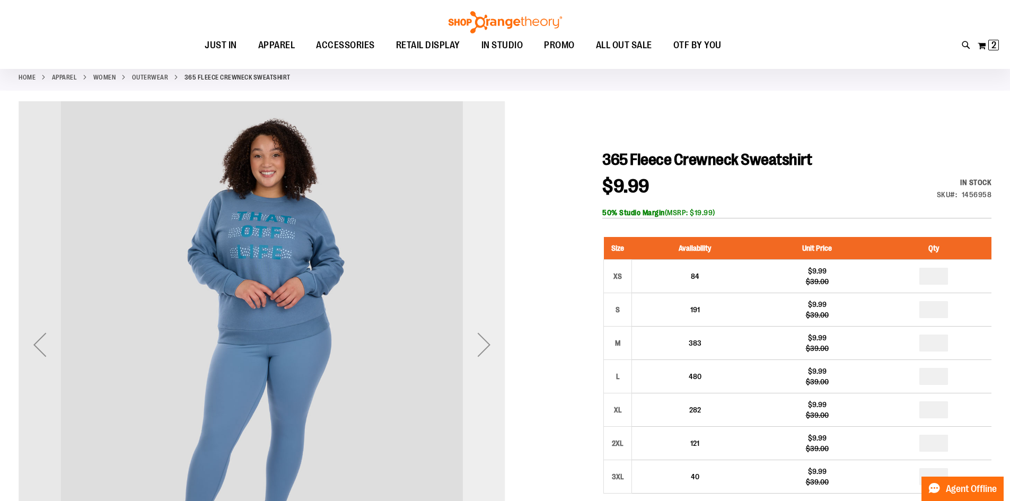
click at [485, 344] on div "Next" at bounding box center [484, 344] width 42 height 42
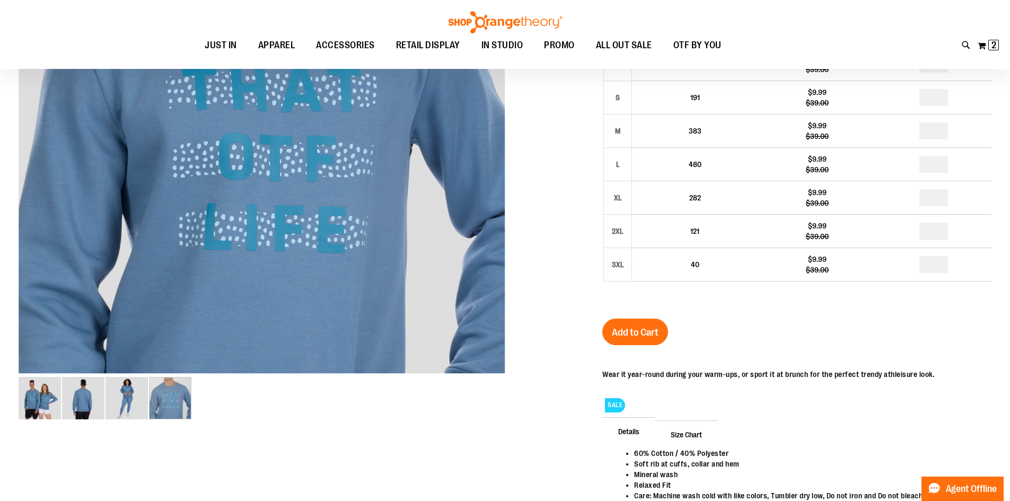
scroll to position [53, 0]
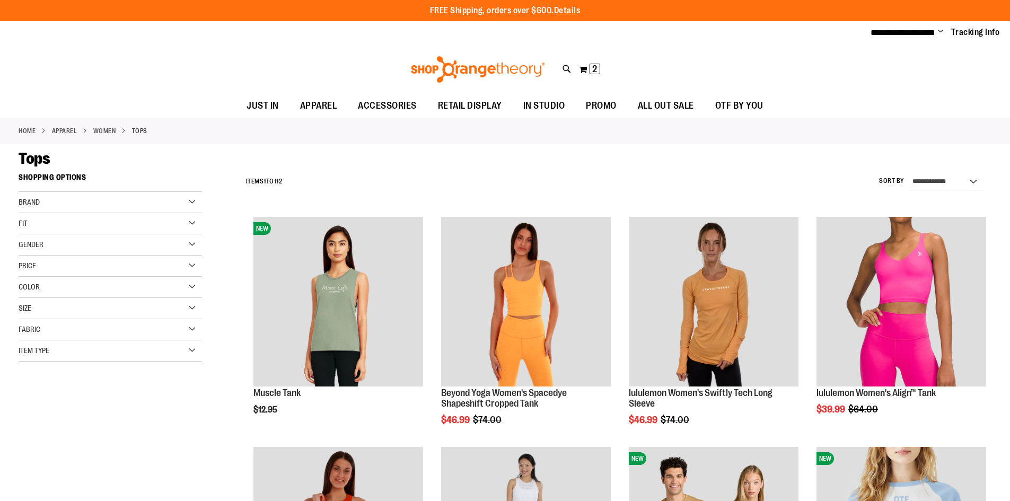
scroll to position [168, 0]
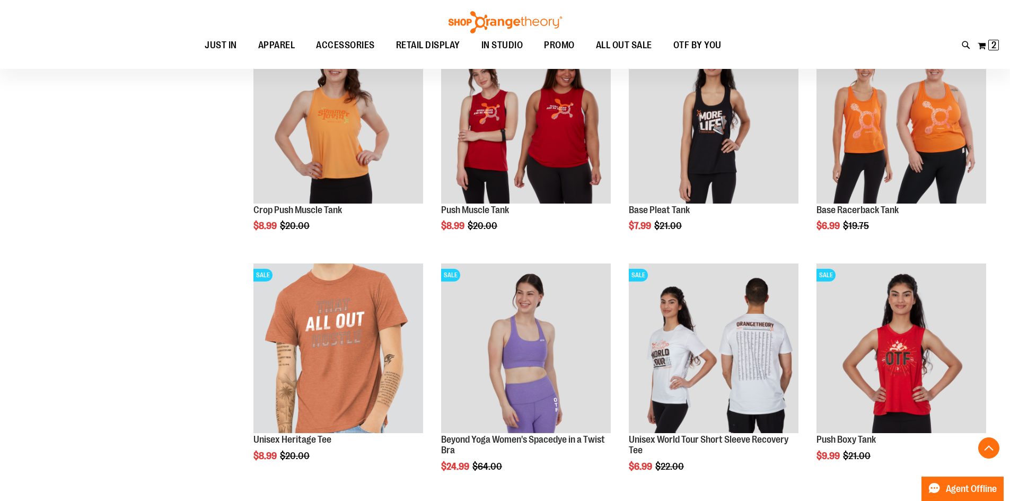
scroll to position [592, 0]
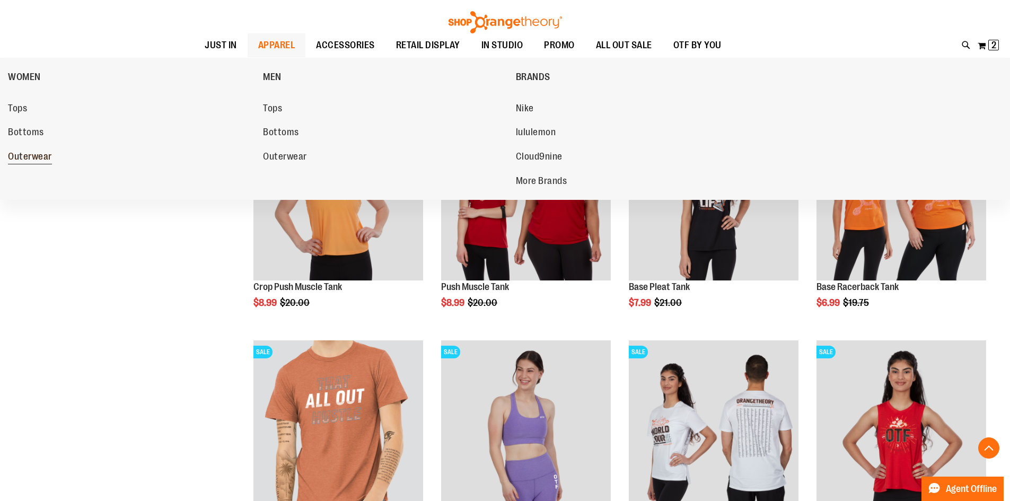
click at [64, 153] on link "Outerwear" at bounding box center [130, 156] width 244 height 19
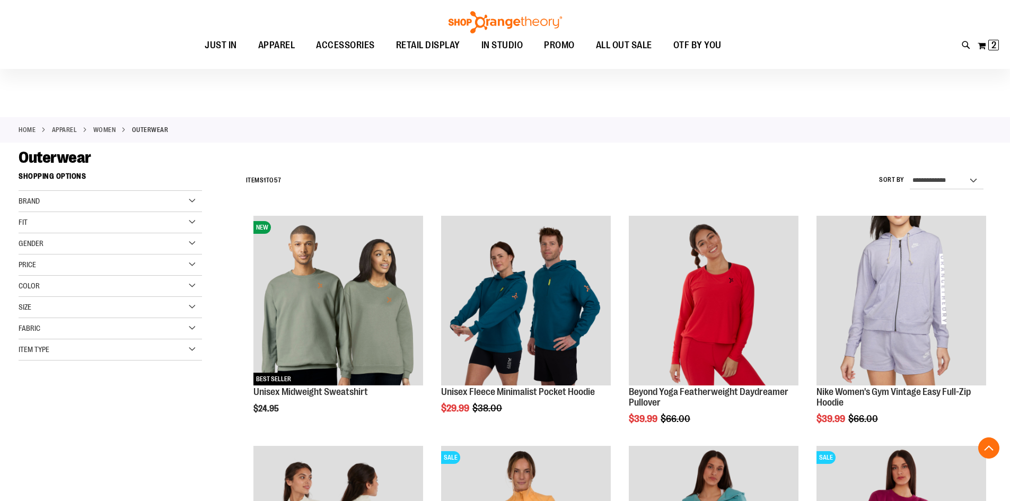
scroll to position [212, 0]
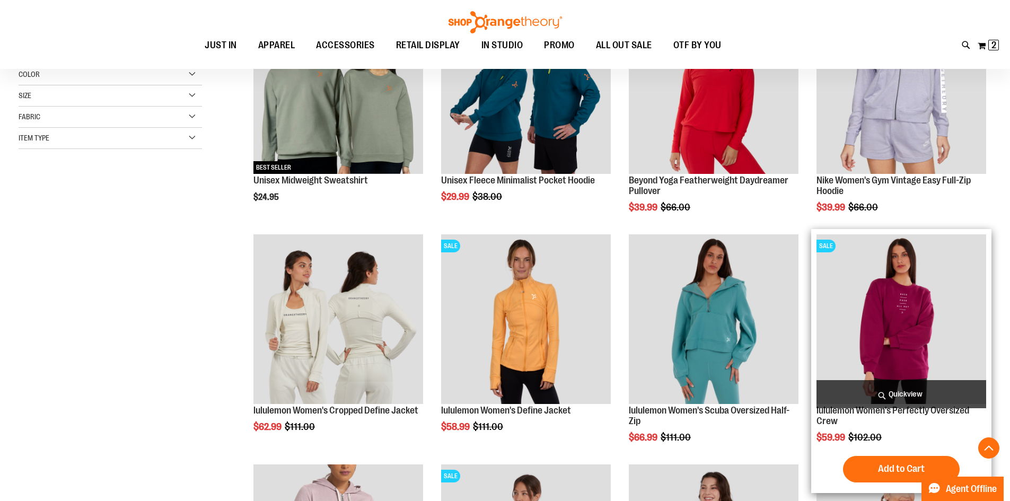
click at [928, 296] on img "product" at bounding box center [901, 319] width 170 height 170
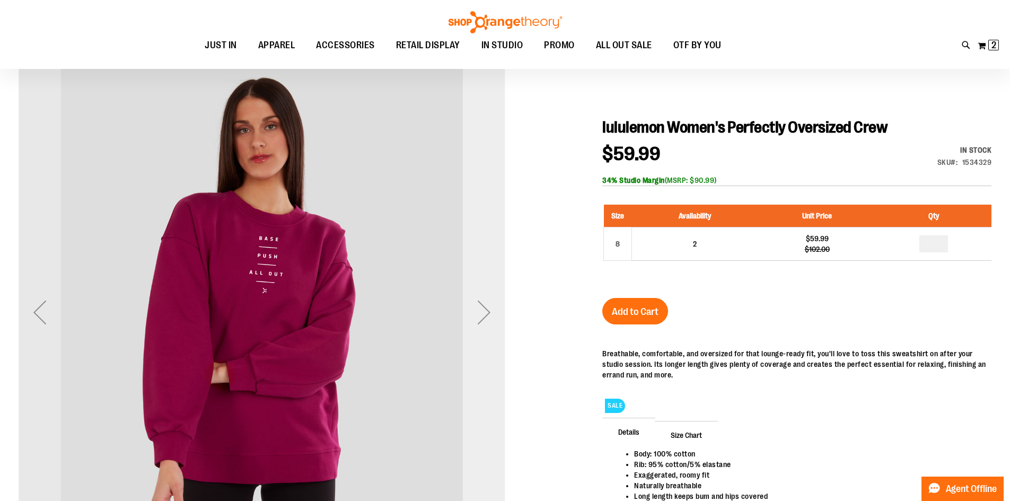
scroll to position [105, 0]
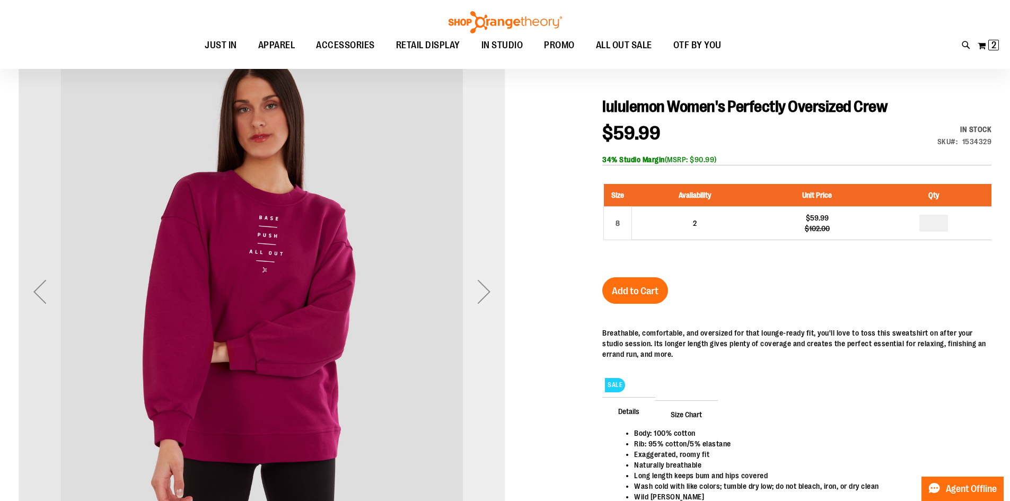
click at [491, 305] on div "Next" at bounding box center [484, 291] width 42 height 42
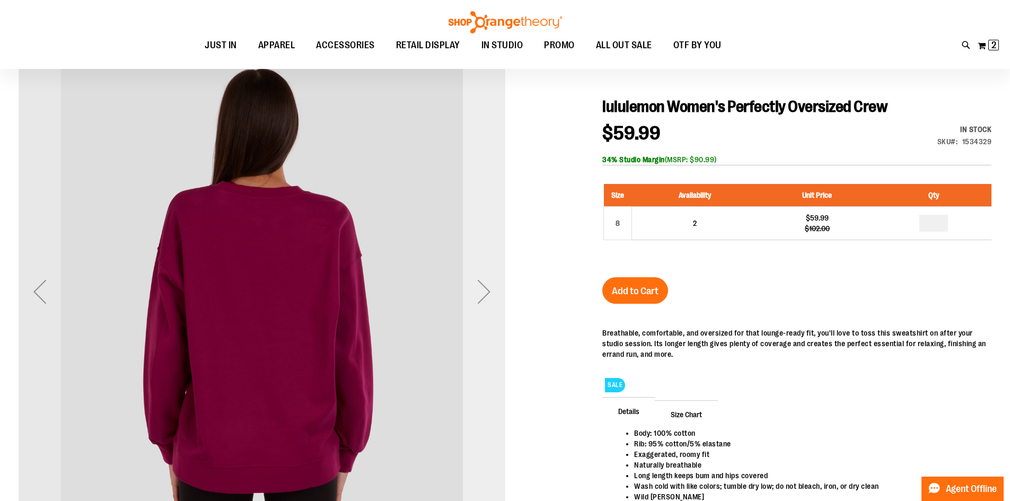
click at [491, 305] on div "Next" at bounding box center [484, 291] width 42 height 42
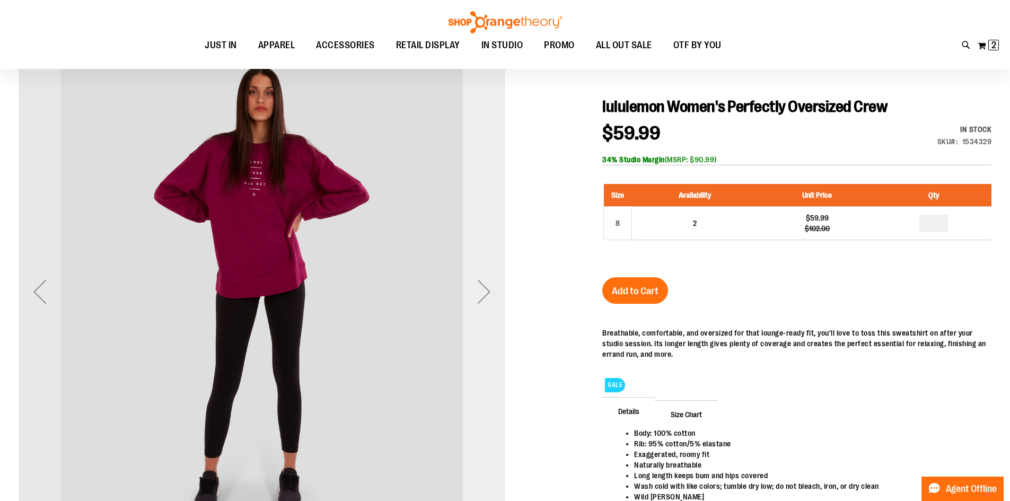
click at [490, 305] on div "Next" at bounding box center [484, 291] width 42 height 42
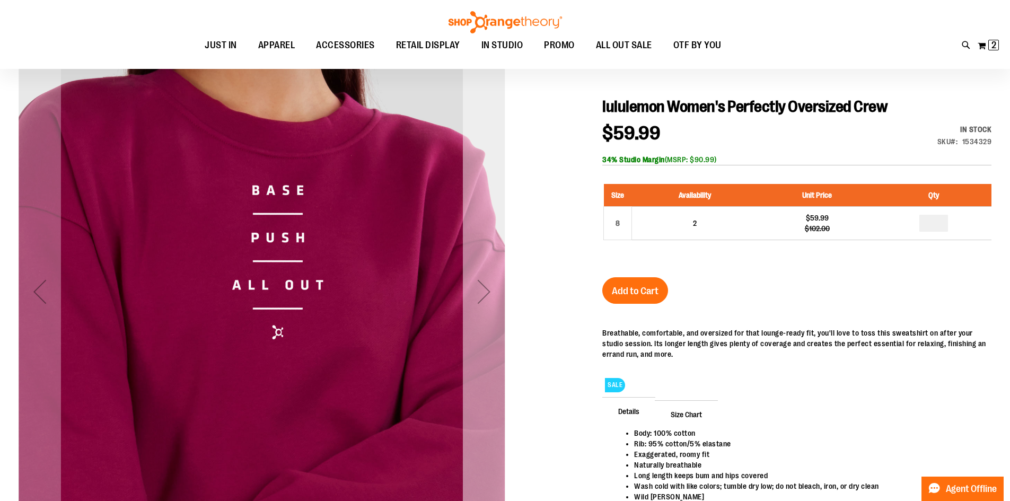
click at [490, 304] on div "Next" at bounding box center [484, 291] width 42 height 42
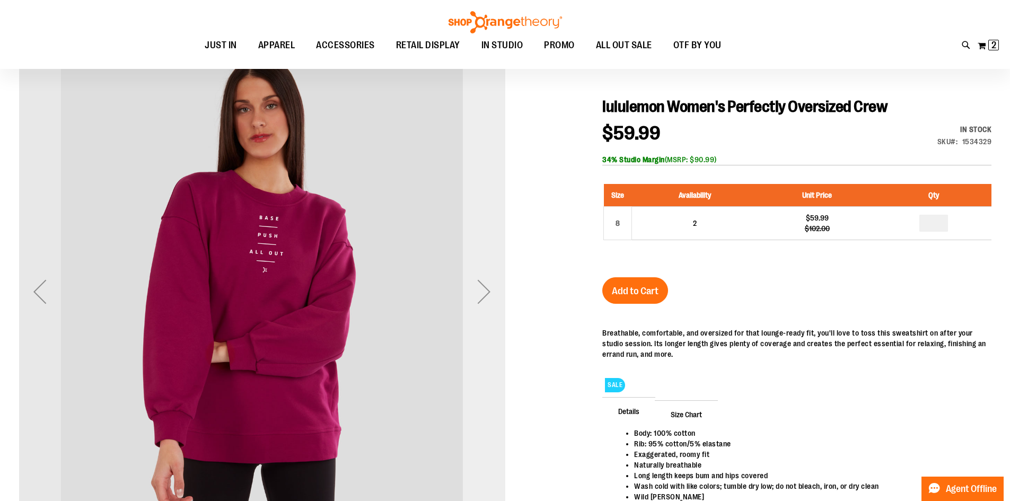
click at [490, 304] on div "Next" at bounding box center [484, 291] width 42 height 42
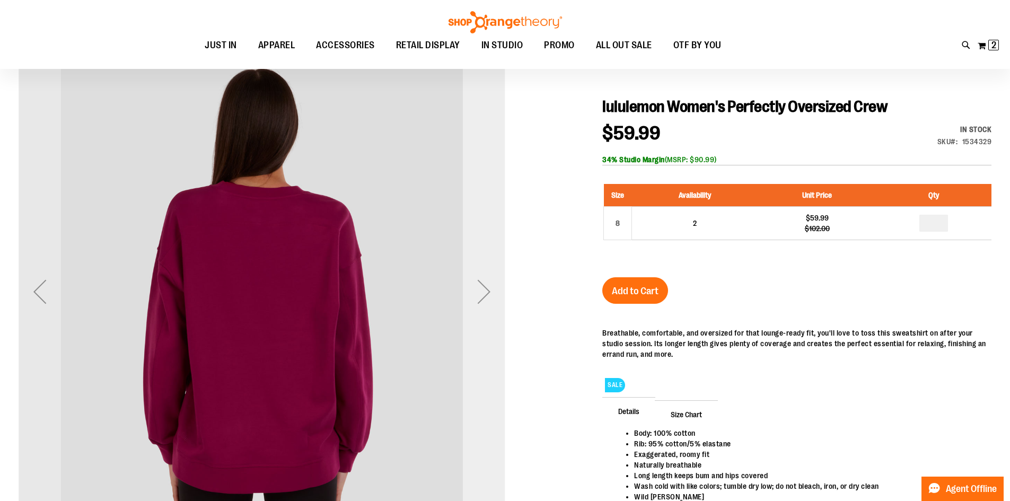
click at [490, 304] on div "Next" at bounding box center [484, 291] width 42 height 42
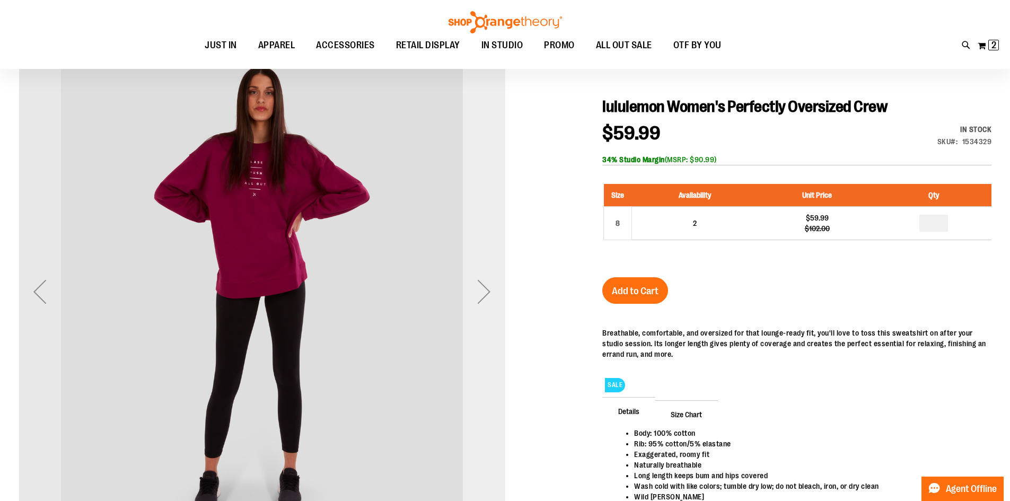
click at [490, 304] on div "Next" at bounding box center [484, 291] width 42 height 42
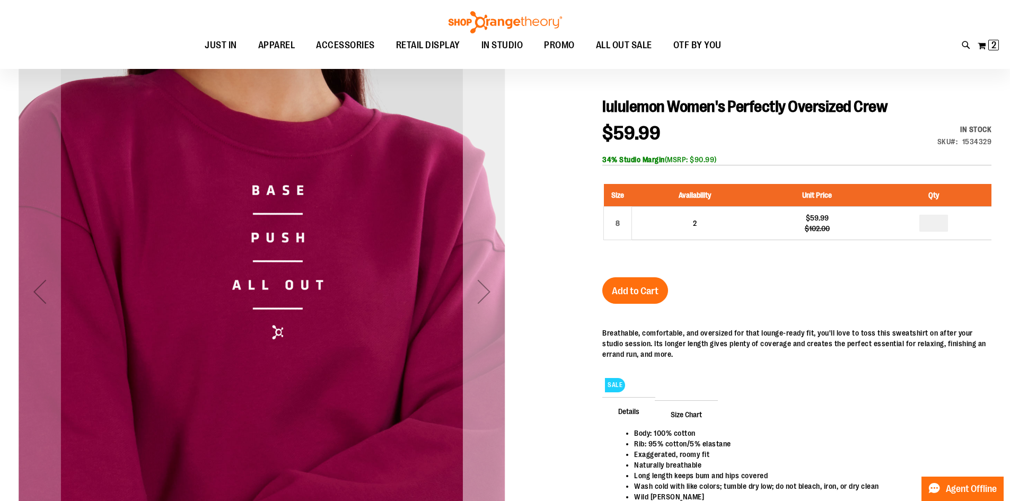
click at [490, 304] on div "Next" at bounding box center [484, 291] width 42 height 42
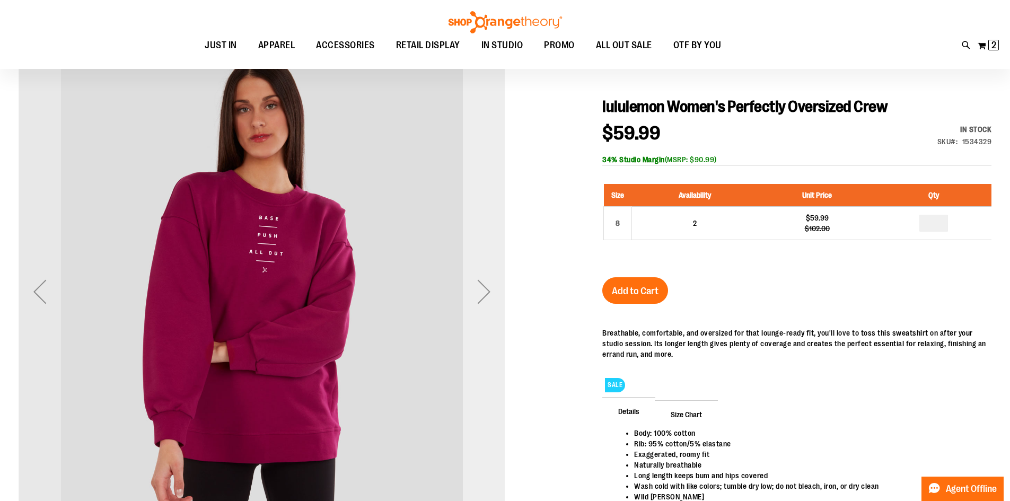
click at [490, 304] on div "Next" at bounding box center [484, 291] width 42 height 42
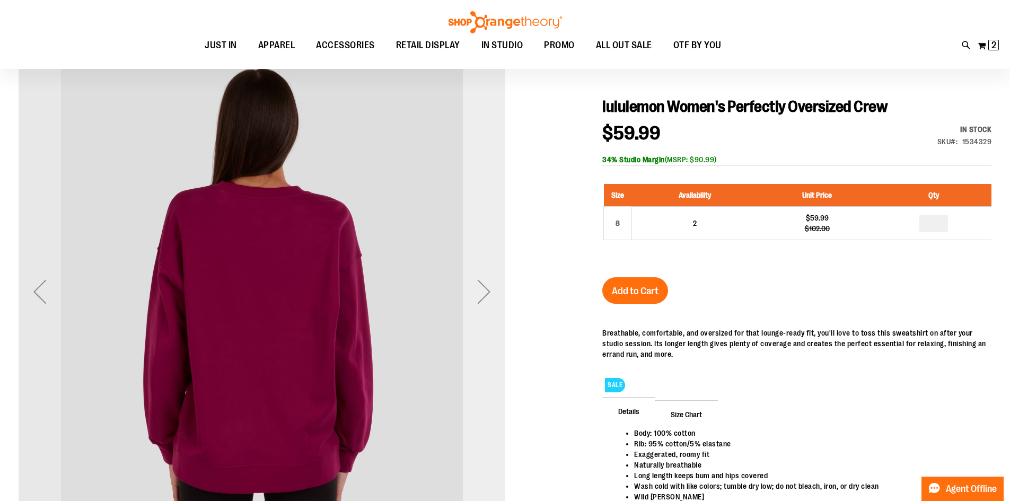
click at [490, 304] on div "Next" at bounding box center [484, 291] width 42 height 42
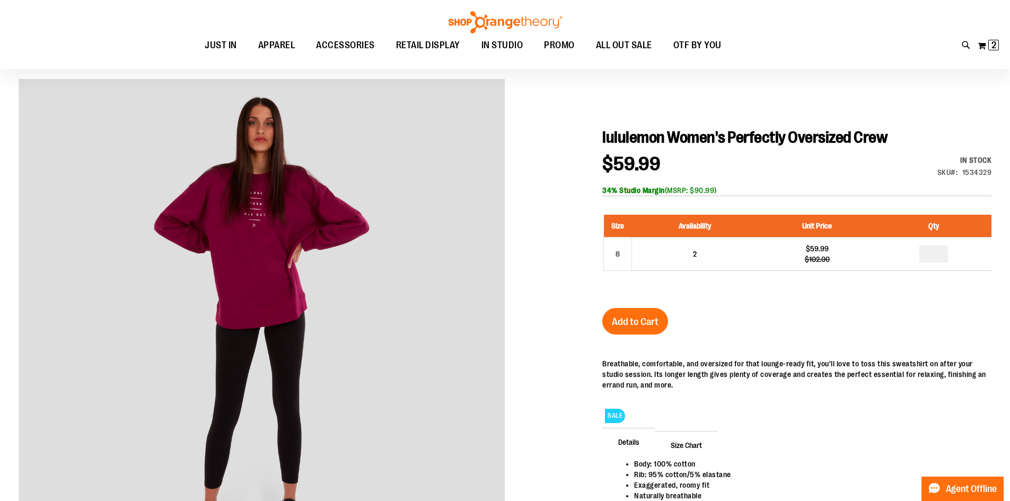
scroll to position [52, 0]
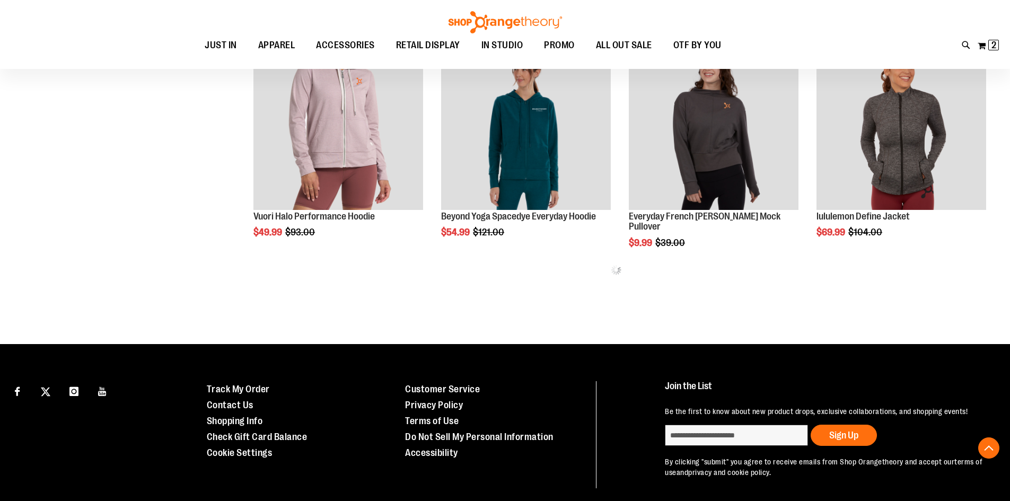
scroll to position [412, 0]
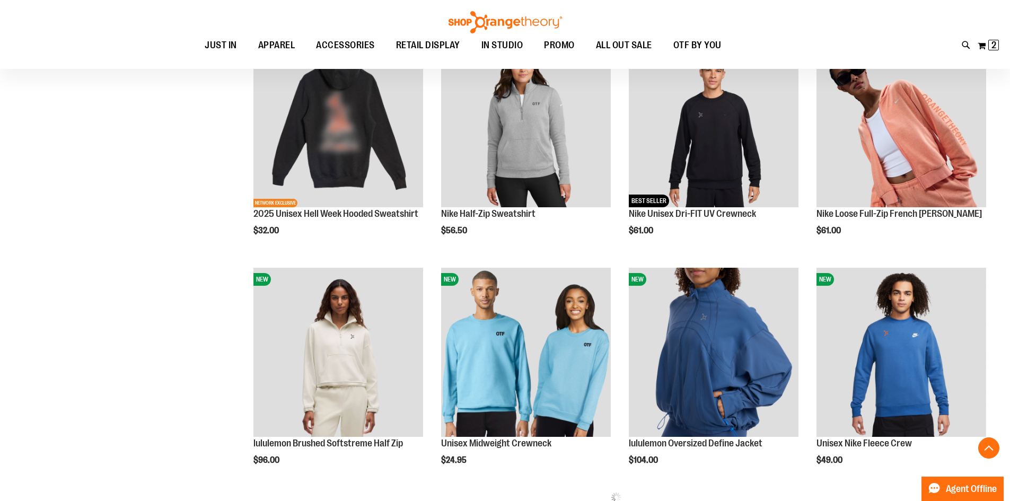
scroll to position [889, 0]
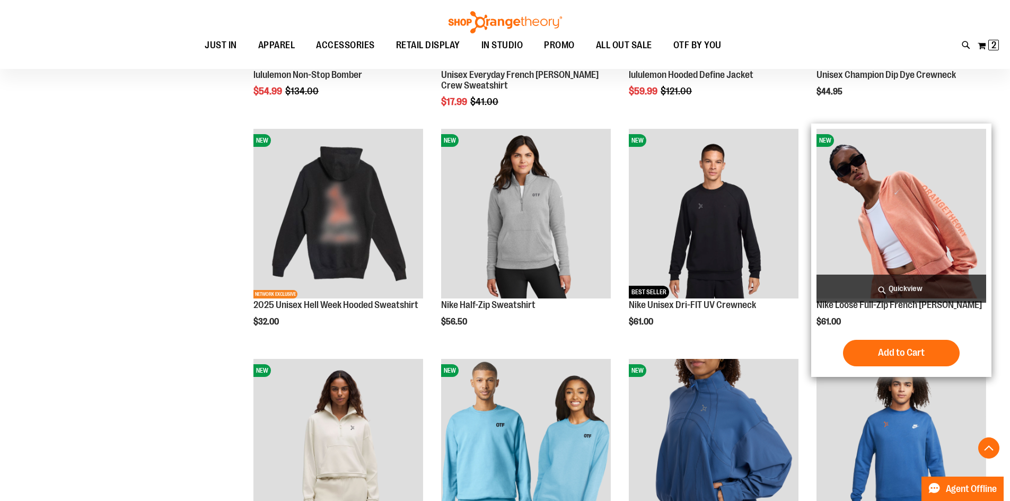
click at [942, 194] on img "product" at bounding box center [901, 214] width 170 height 170
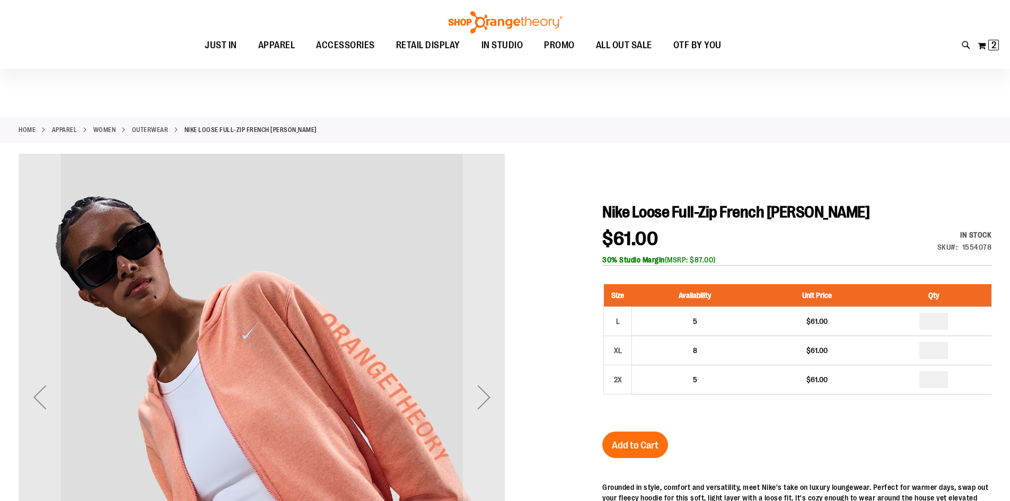
scroll to position [105, 0]
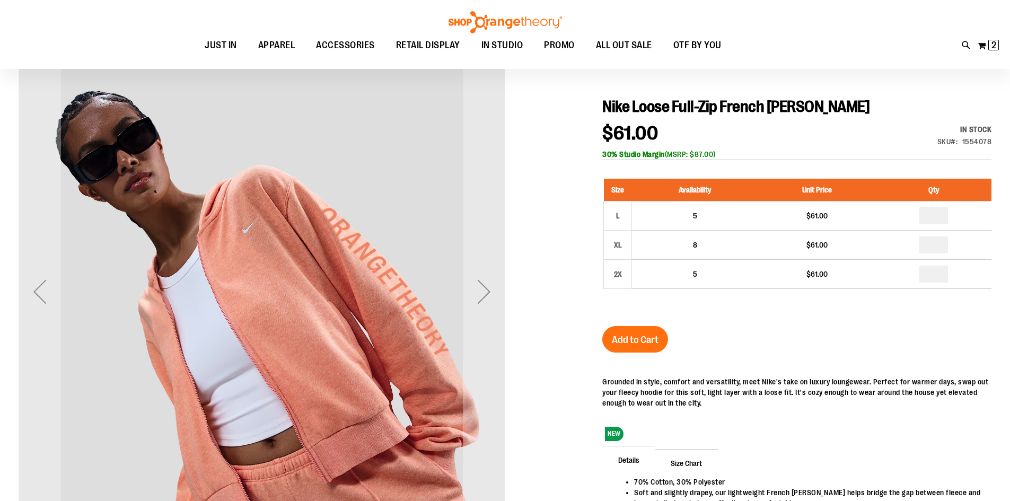
click at [488, 274] on div "Next" at bounding box center [484, 291] width 42 height 42
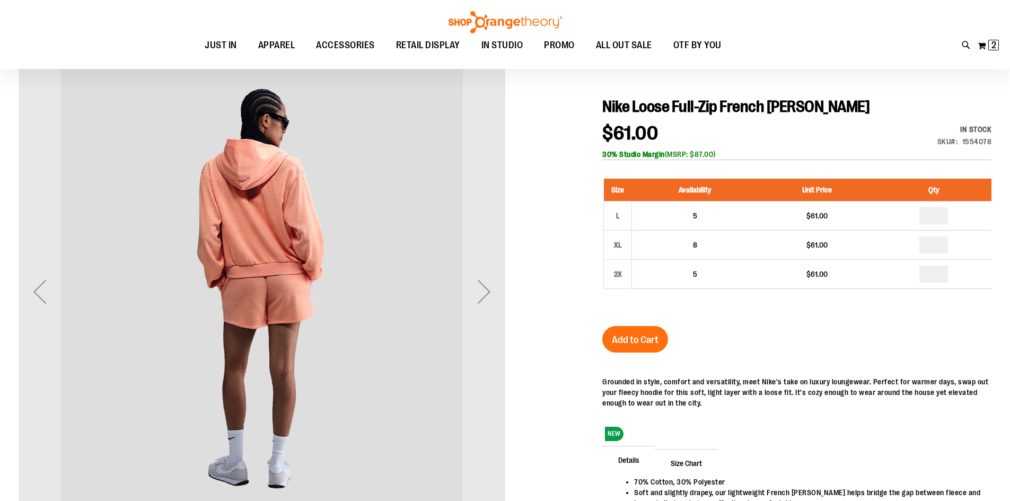
click at [488, 274] on div "Next" at bounding box center [484, 291] width 42 height 42
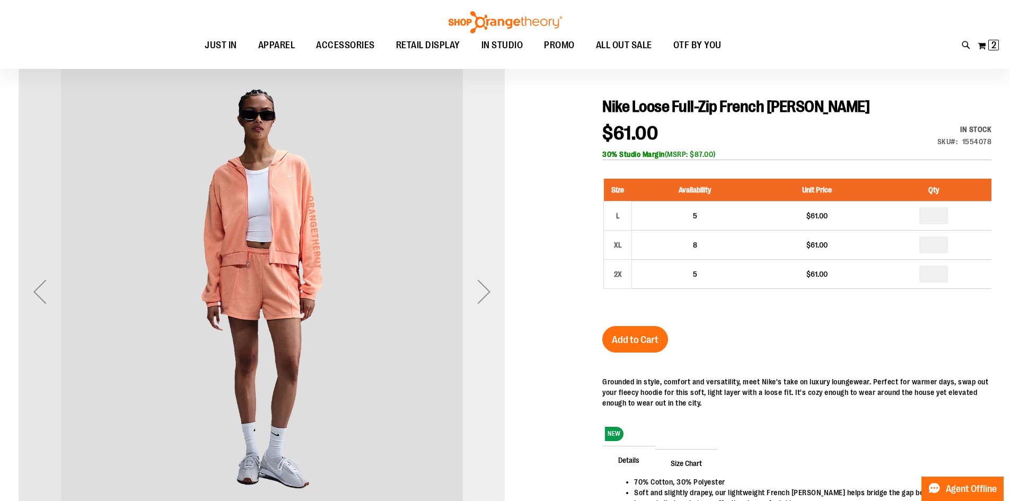
click at [484, 301] on div "Next" at bounding box center [484, 291] width 42 height 42
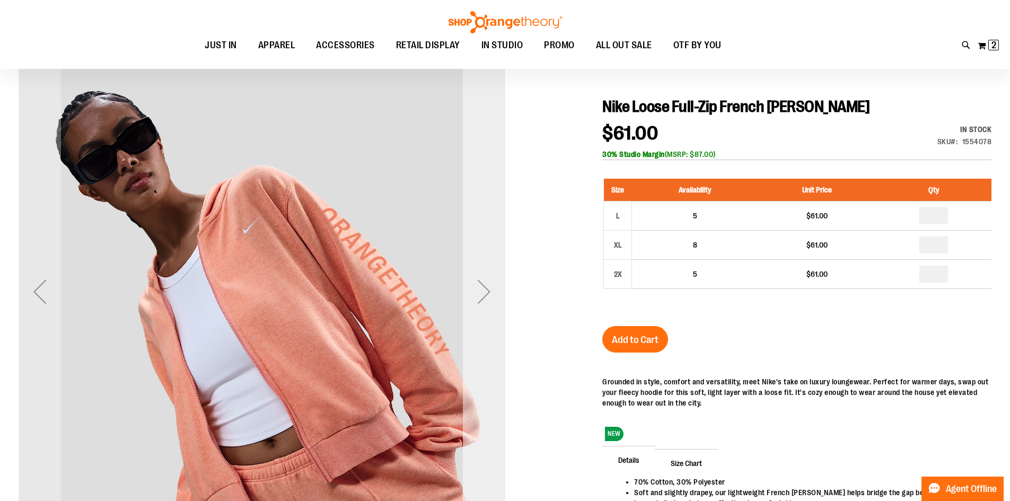
click at [483, 301] on div "Next" at bounding box center [484, 291] width 42 height 42
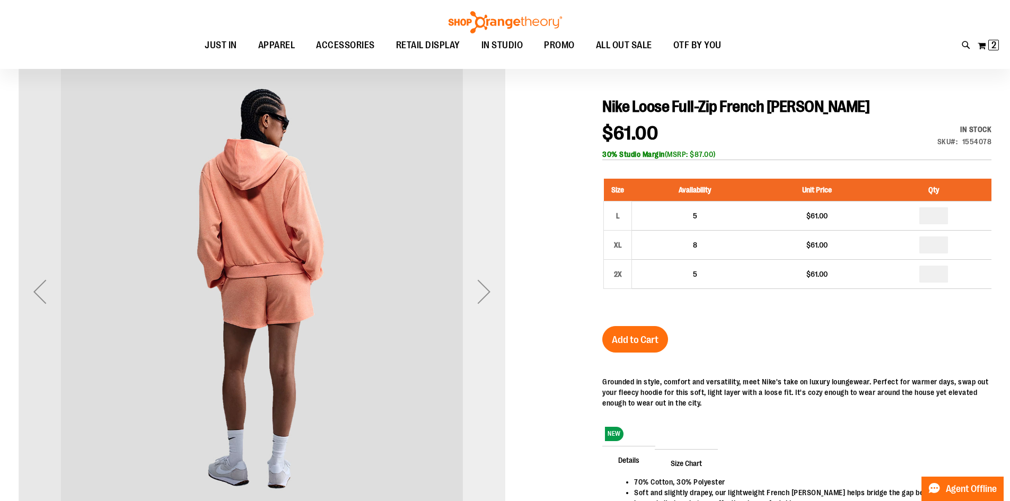
click at [483, 301] on div "Next" at bounding box center [484, 291] width 42 height 42
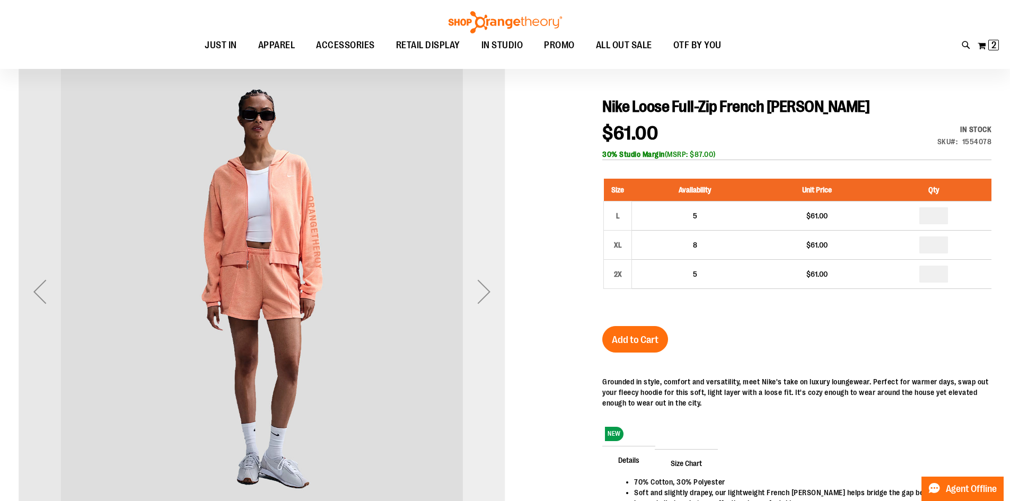
click at [483, 301] on div "Next" at bounding box center [484, 291] width 42 height 42
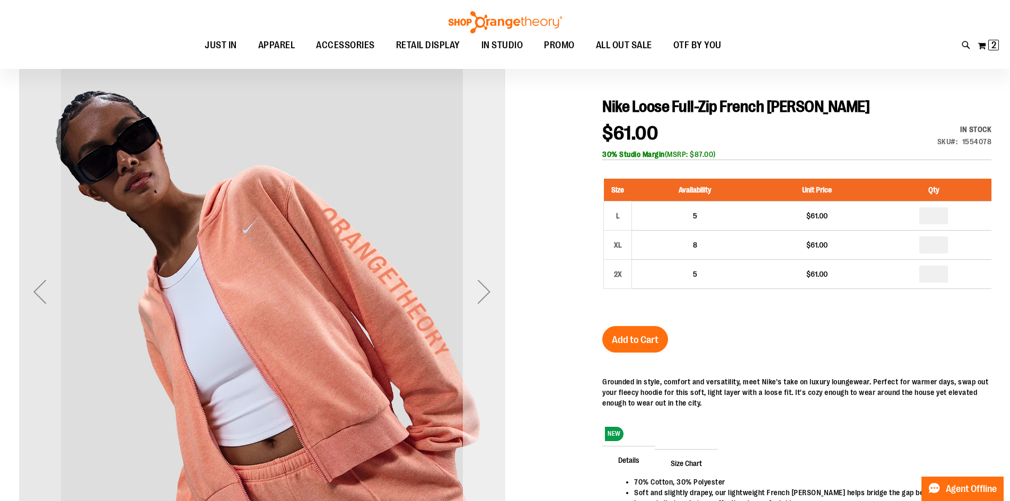
click at [483, 301] on div "Next" at bounding box center [484, 291] width 42 height 42
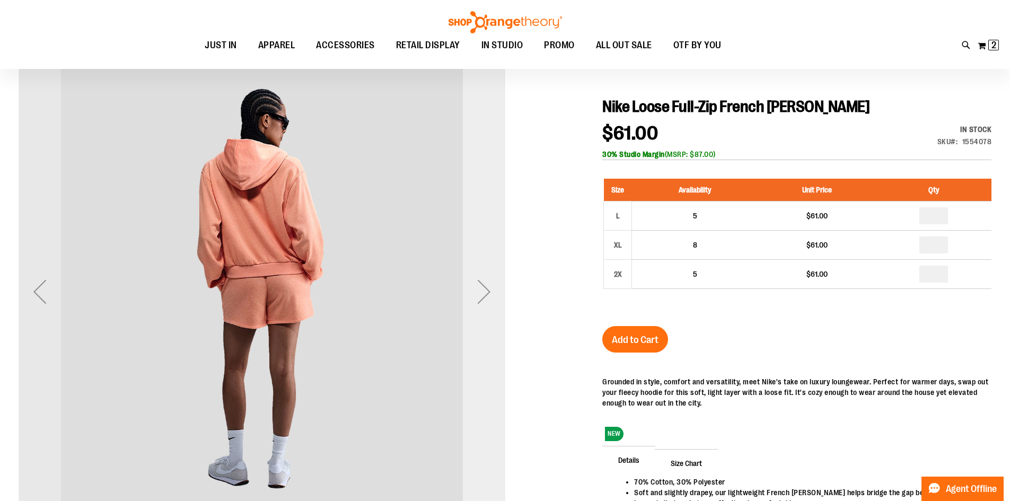
click at [483, 301] on div "Next" at bounding box center [484, 291] width 42 height 42
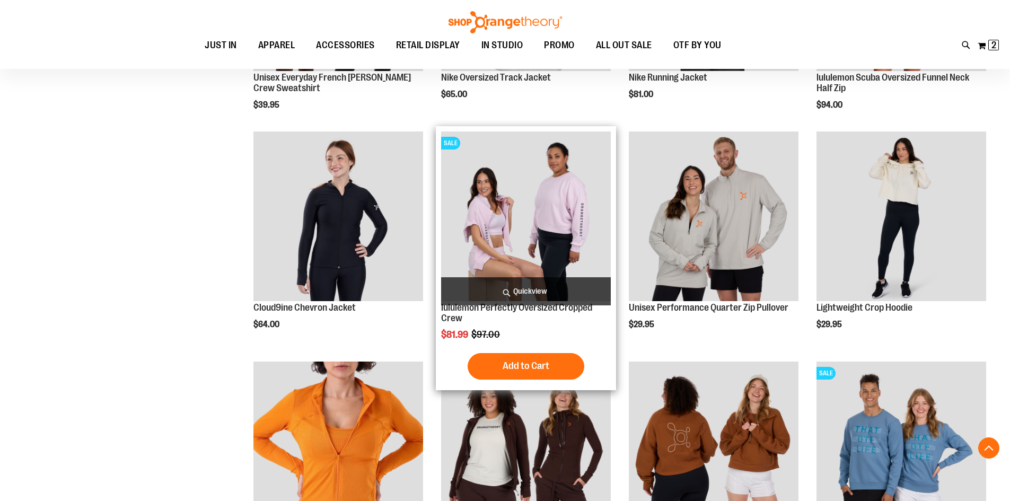
scroll to position [583, 0]
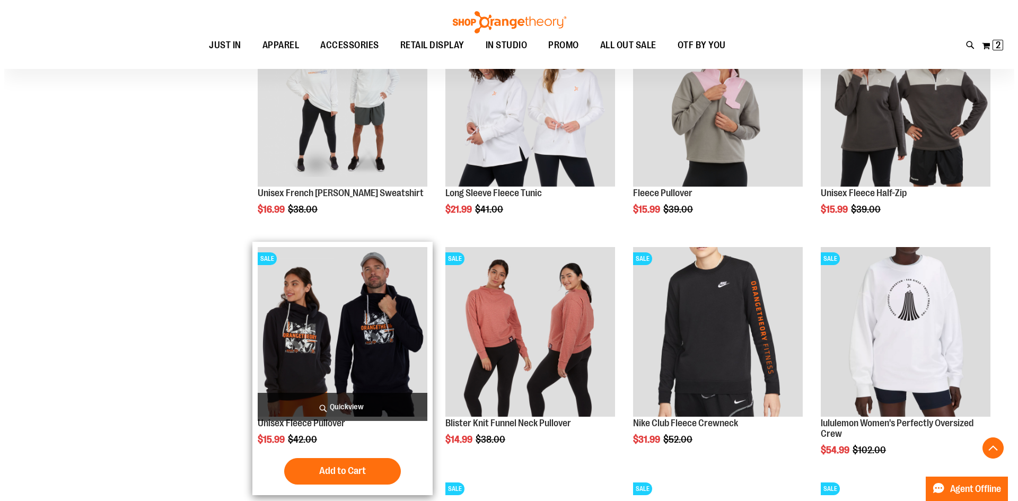
scroll to position [1393, 0]
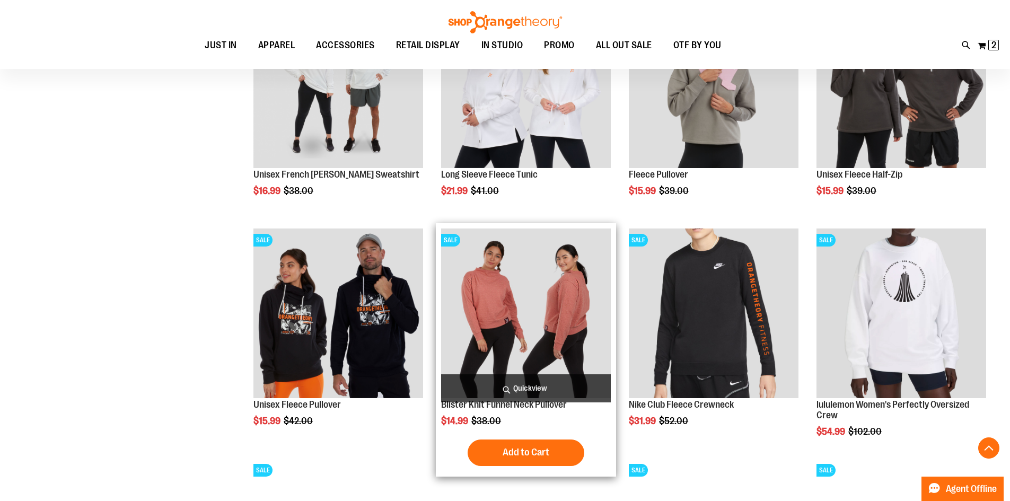
click at [550, 293] on img "product" at bounding box center [526, 313] width 170 height 170
click at [537, 396] on span "Quickview" at bounding box center [526, 388] width 170 height 28
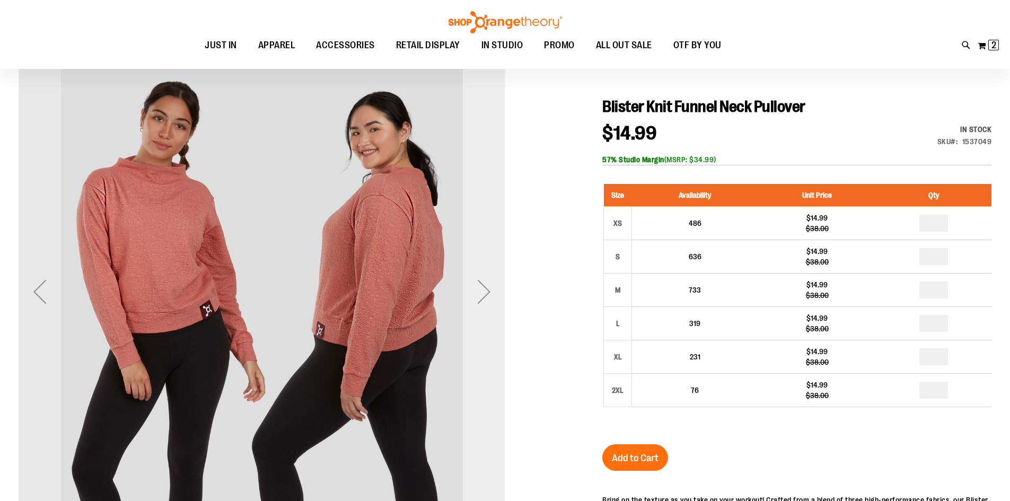
scroll to position [105, 0]
click at [485, 284] on div "Next" at bounding box center [484, 291] width 42 height 42
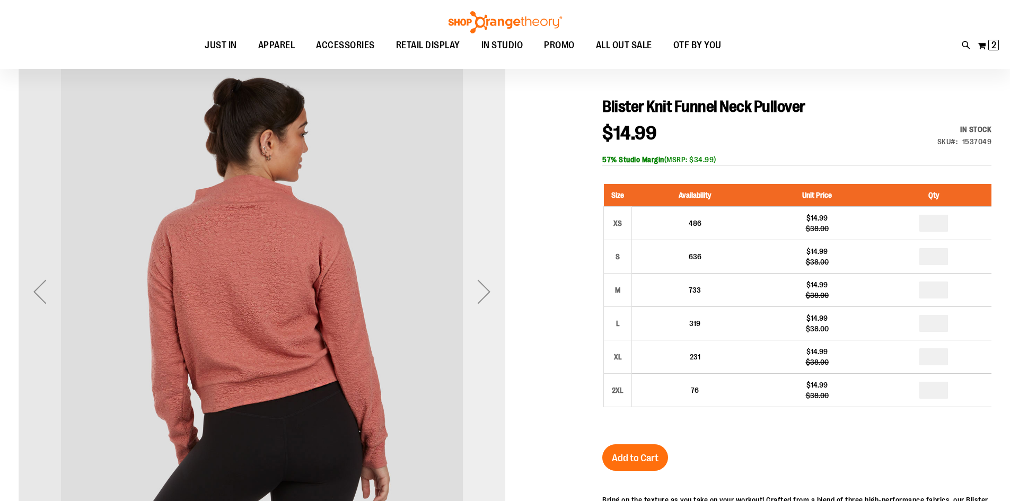
click at [485, 284] on div "Next" at bounding box center [484, 291] width 42 height 42
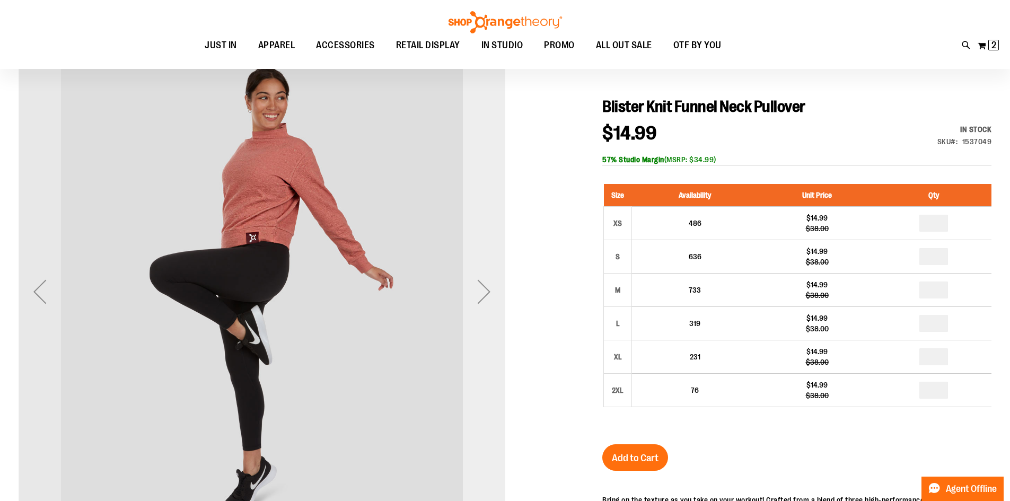
click at [485, 284] on div "Next" at bounding box center [484, 291] width 42 height 42
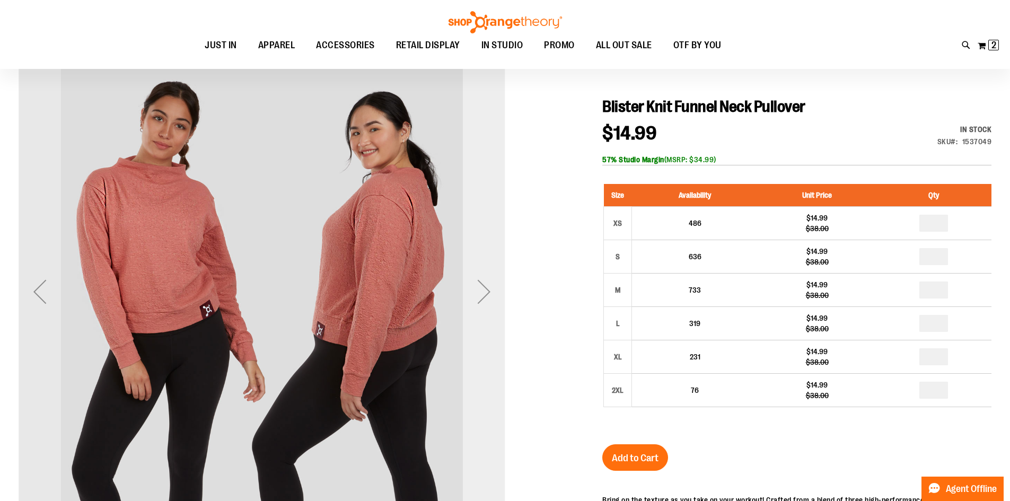
click at [485, 284] on div "Next" at bounding box center [484, 291] width 42 height 42
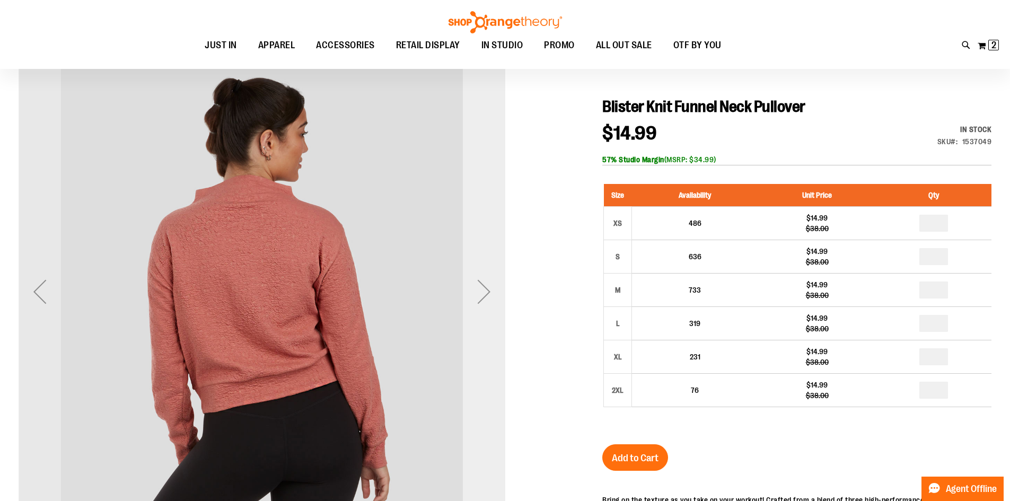
click at [485, 284] on div "Next" at bounding box center [484, 291] width 42 height 42
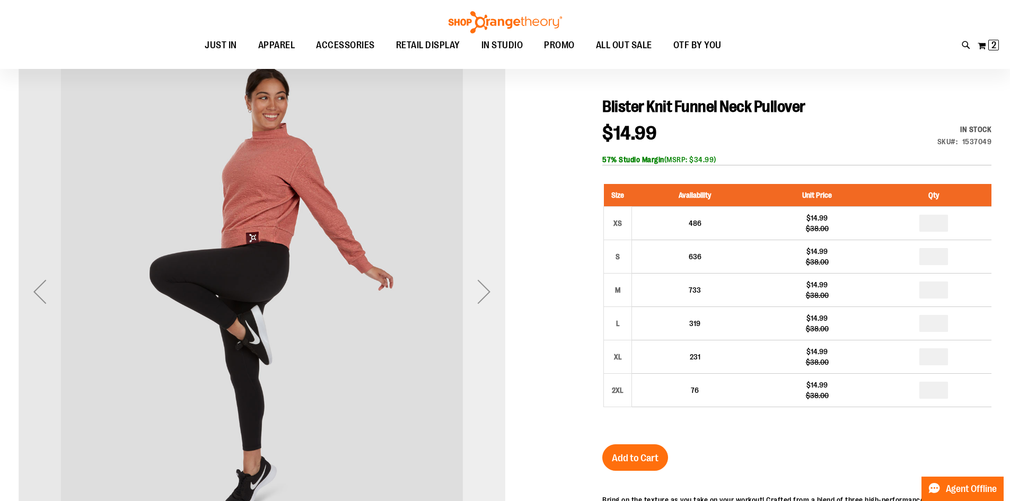
click at [485, 284] on div "Next" at bounding box center [484, 291] width 42 height 42
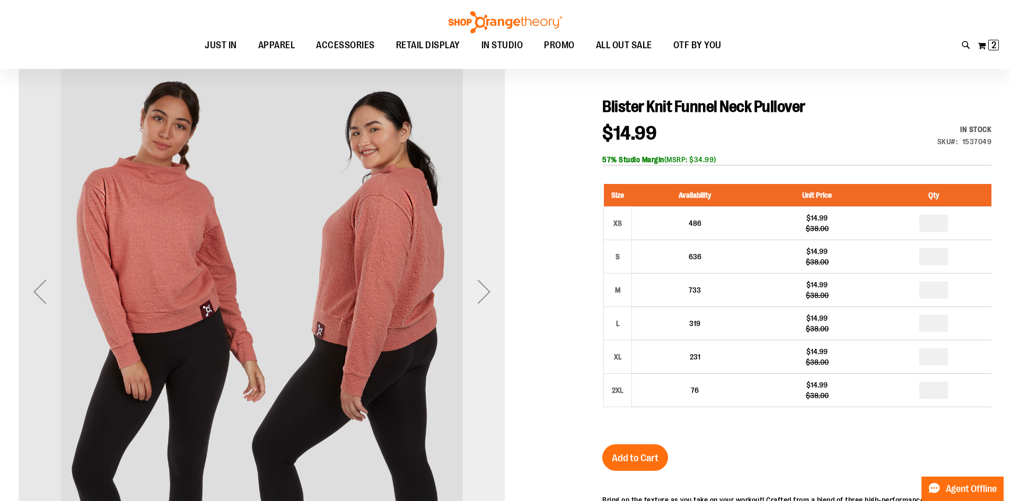
click at [485, 284] on div "Next" at bounding box center [484, 291] width 42 height 42
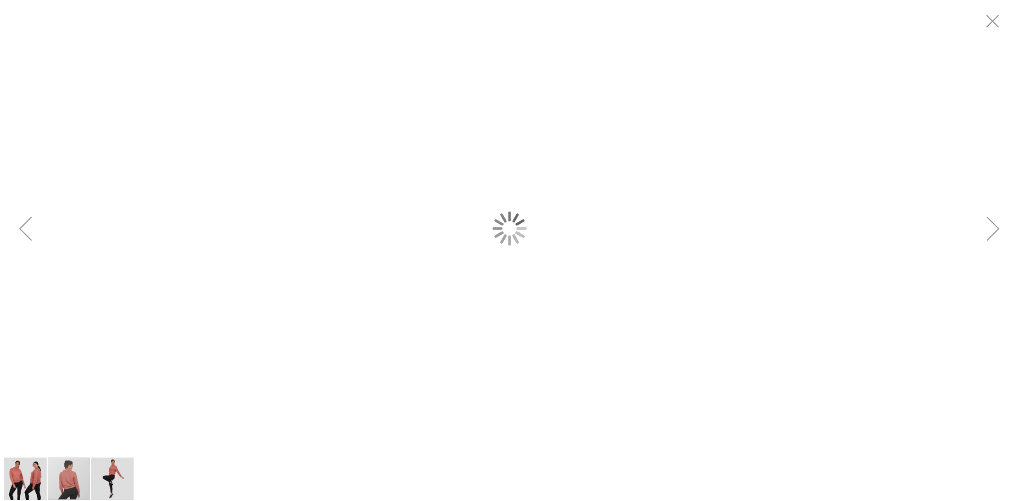
scroll to position [0, 0]
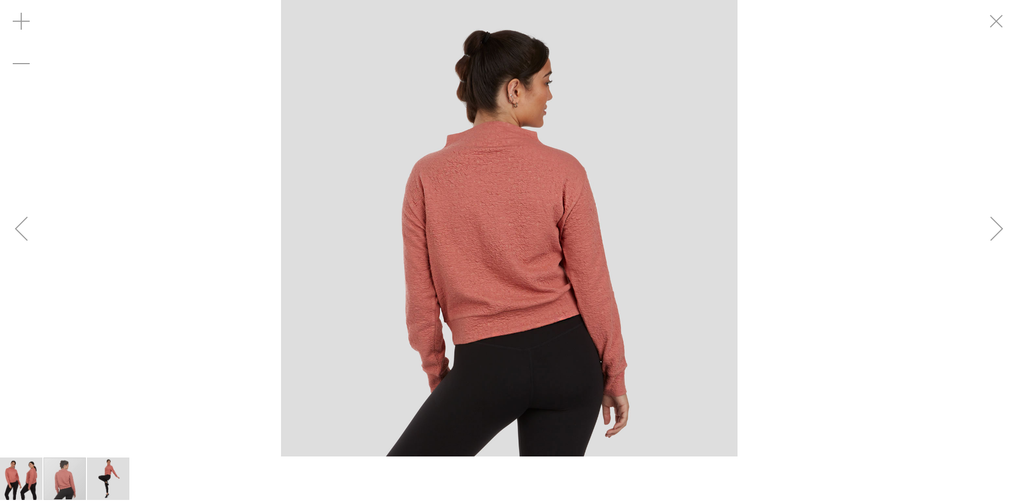
click at [478, 235] on img "carousel" at bounding box center [509, 228] width 456 height 456
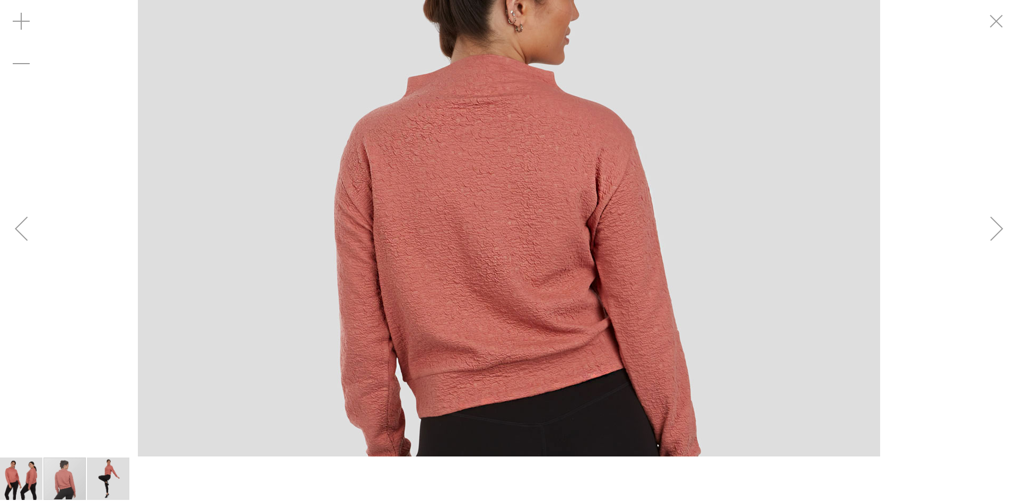
click at [478, 235] on img "carousel" at bounding box center [509, 228] width 742 height 742
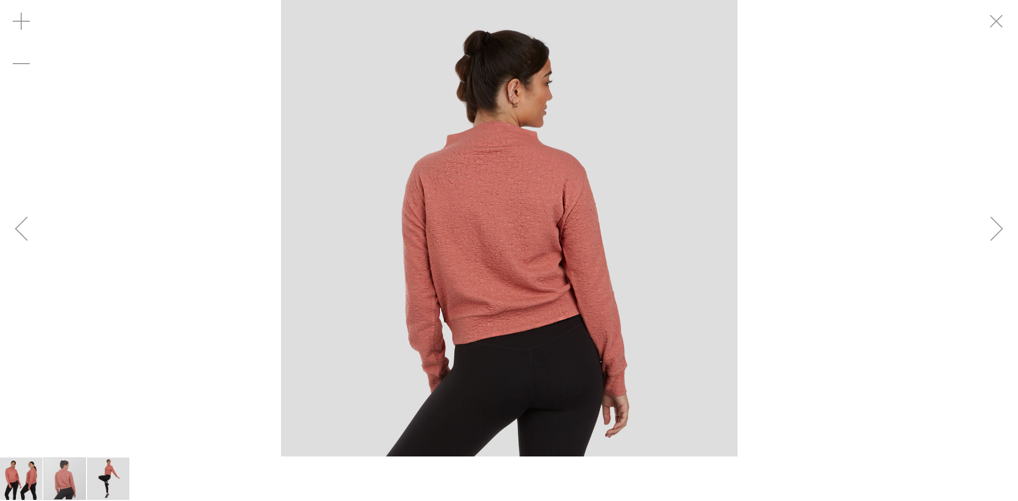
click at [478, 235] on img "carousel" at bounding box center [509, 228] width 456 height 456
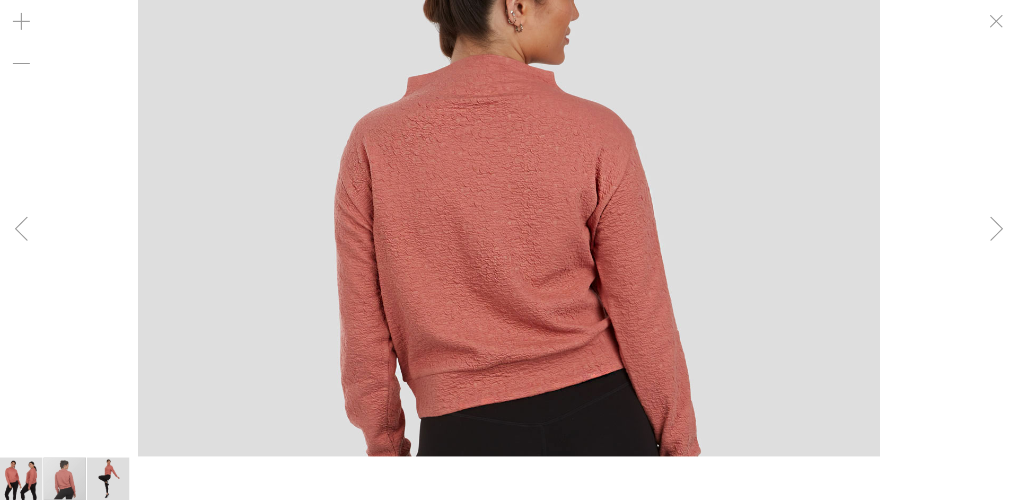
click at [478, 235] on img "carousel" at bounding box center [509, 228] width 742 height 742
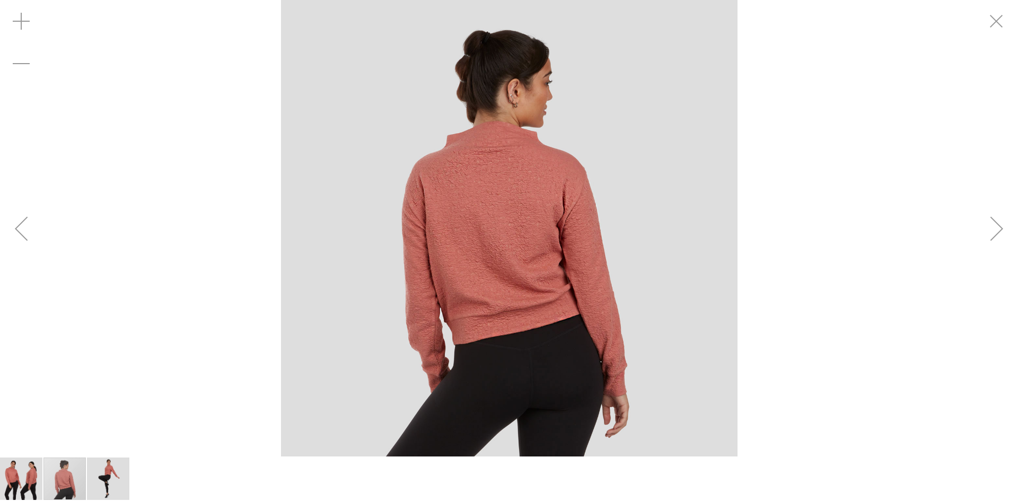
click at [39, 473] on img "image 1 of 3" at bounding box center [21, 478] width 42 height 42
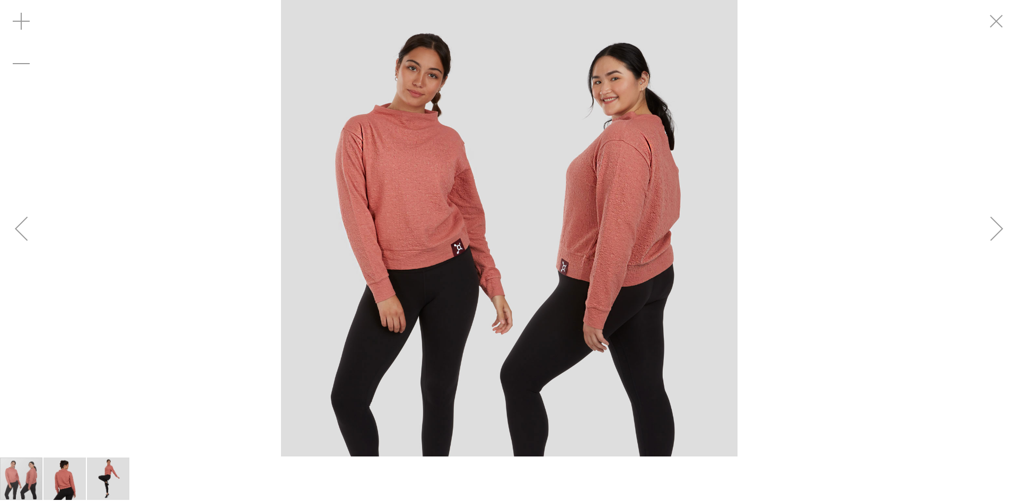
click at [387, 240] on img "carousel" at bounding box center [509, 228] width 456 height 456
click at [387, 239] on img "carousel" at bounding box center [509, 228] width 456 height 456
click at [414, 143] on img "carousel" at bounding box center [509, 228] width 456 height 456
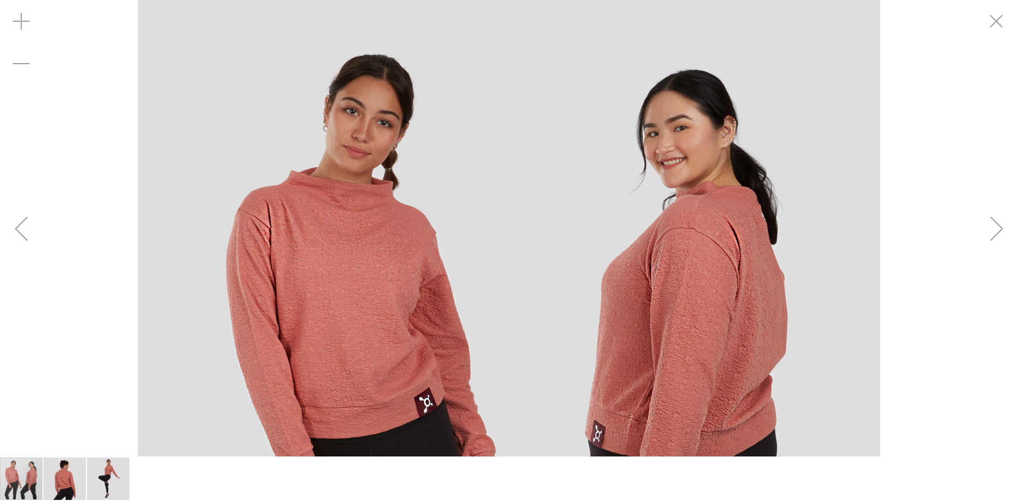
drag, startPoint x: 415, startPoint y: 143, endPoint x: 435, endPoint y: 261, distance: 120.0
click at [435, 261] on img "carousel" at bounding box center [509, 371] width 742 height 742
click at [374, 260] on img "carousel" at bounding box center [509, 371] width 742 height 742
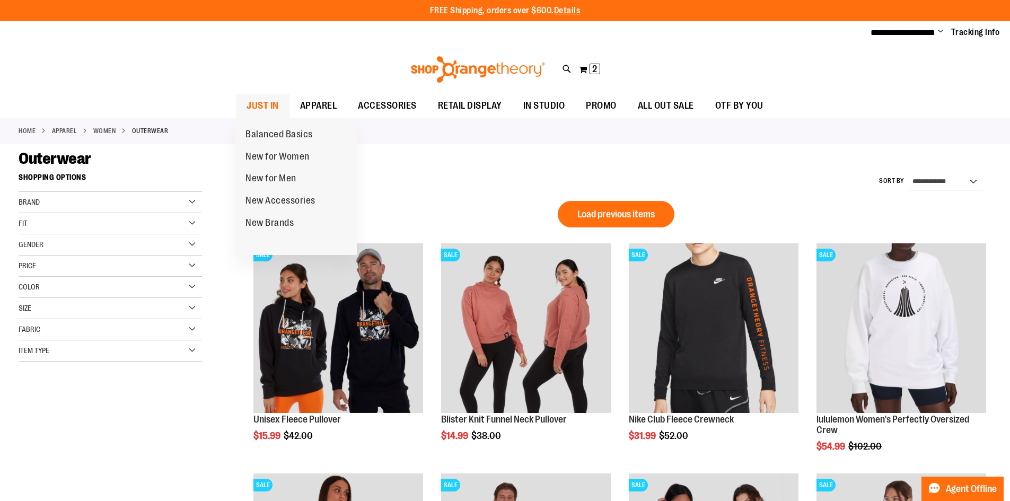
click at [268, 104] on span "JUST IN" at bounding box center [262, 106] width 32 height 24
click at [281, 103] on span at bounding box center [286, 104] width 11 height 6
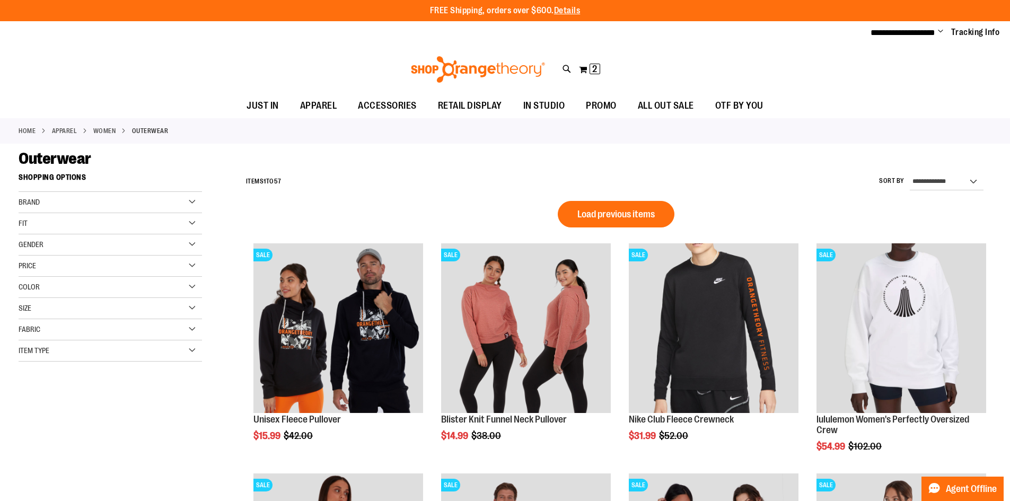
click at [504, 72] on img at bounding box center [477, 69] width 137 height 27
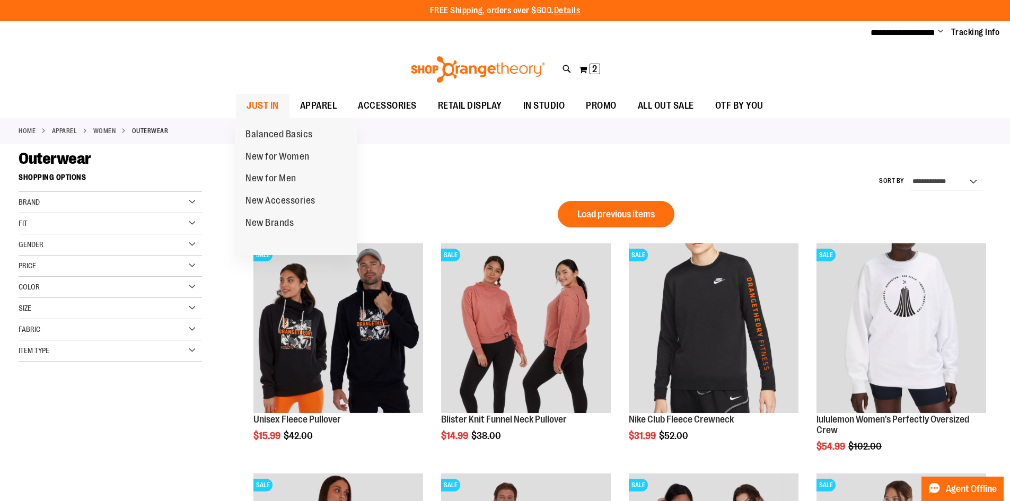
click at [267, 112] on span "JUST IN" at bounding box center [262, 106] width 32 height 24
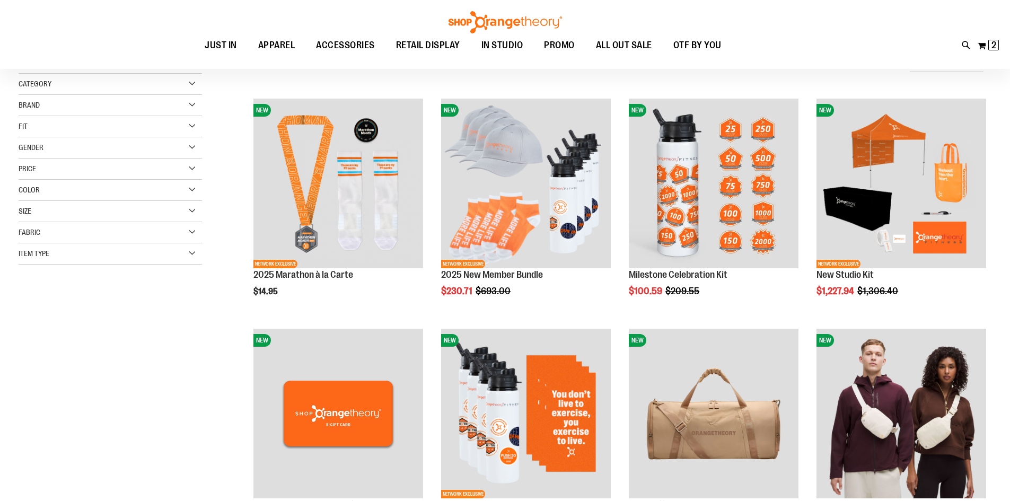
scroll to position [156, 0]
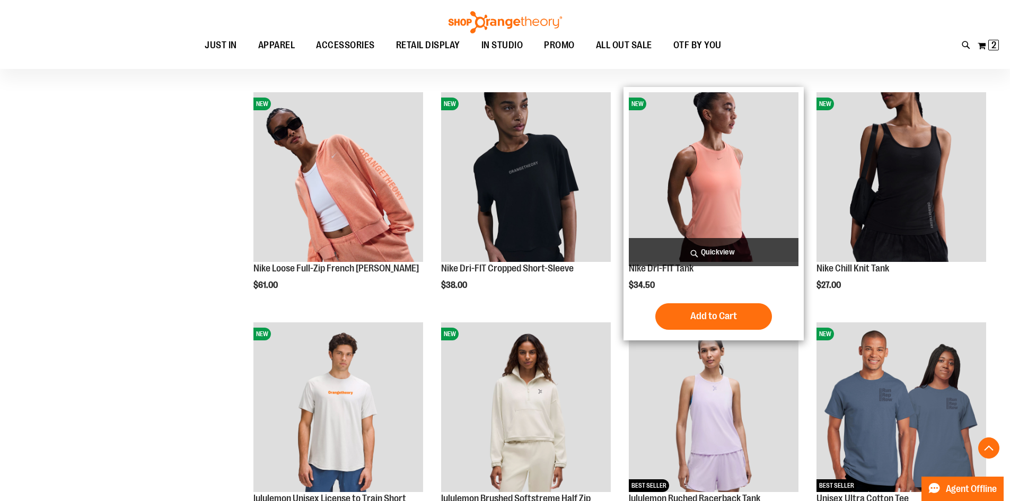
scroll to position [729, 0]
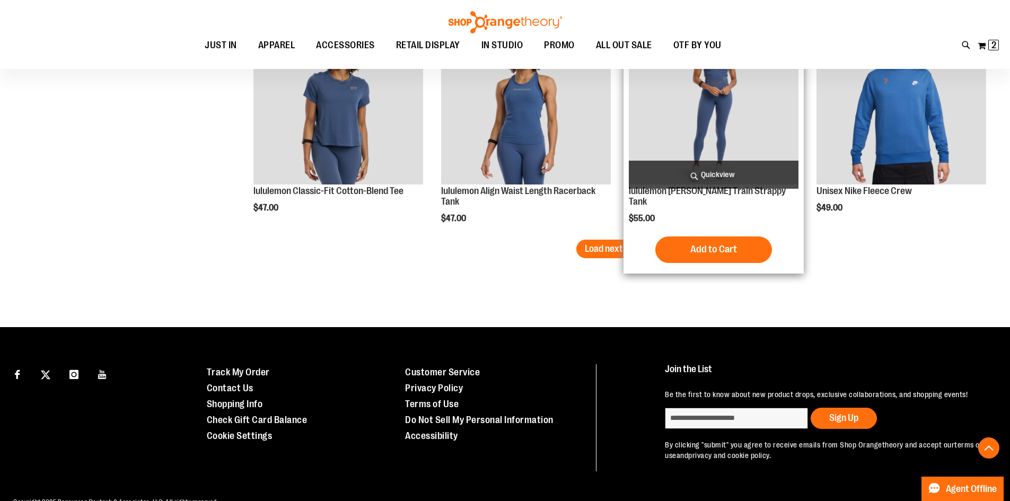
scroll to position [1948, 0]
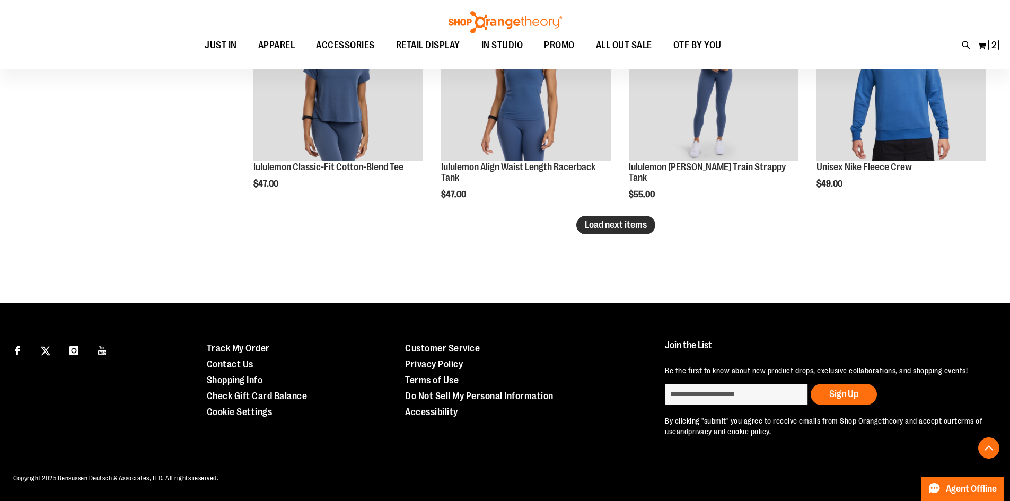
click at [609, 227] on span "Load next items" at bounding box center [616, 224] width 62 height 11
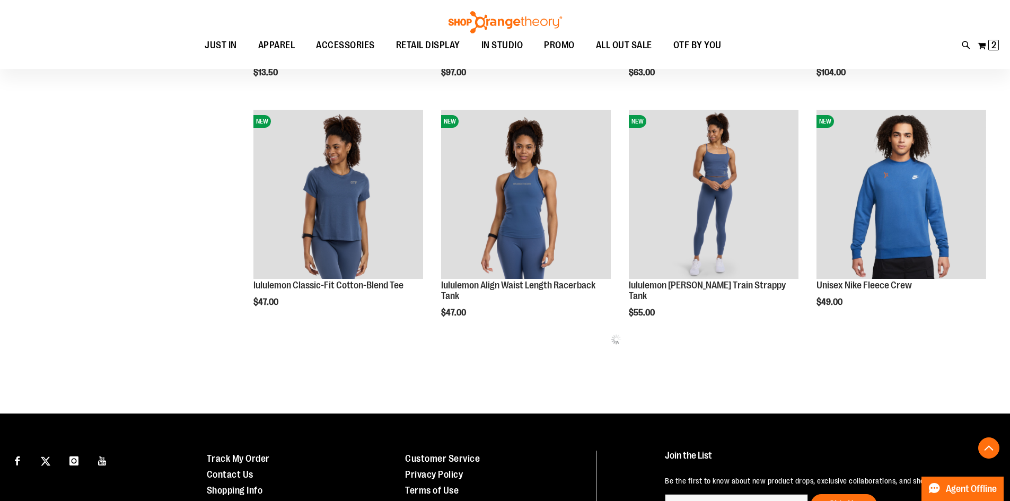
scroll to position [1790, 0]
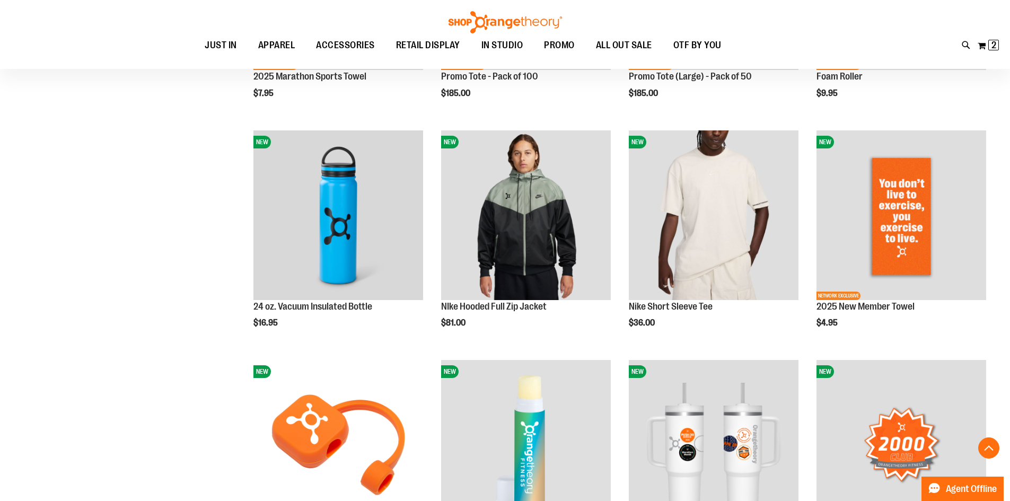
scroll to position [2628, 0]
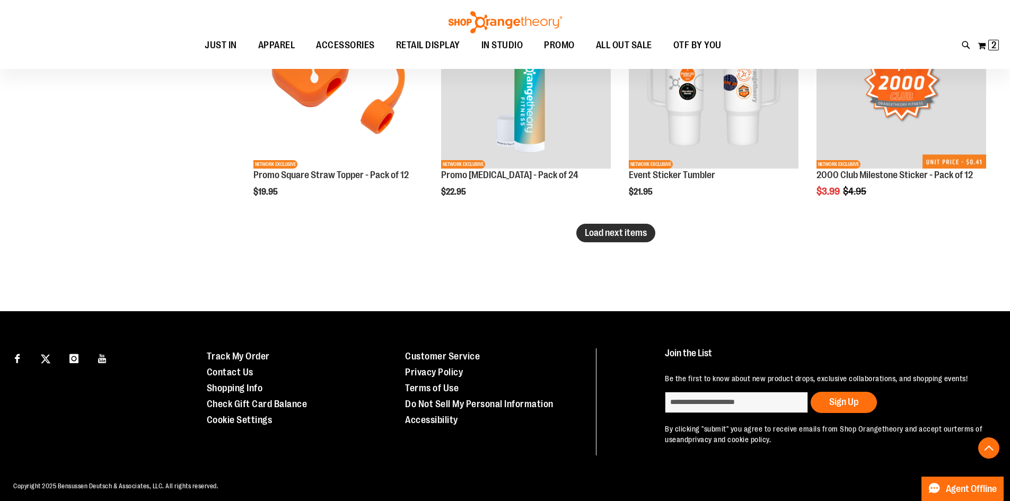
click at [607, 233] on span "Load next items" at bounding box center [616, 232] width 62 height 11
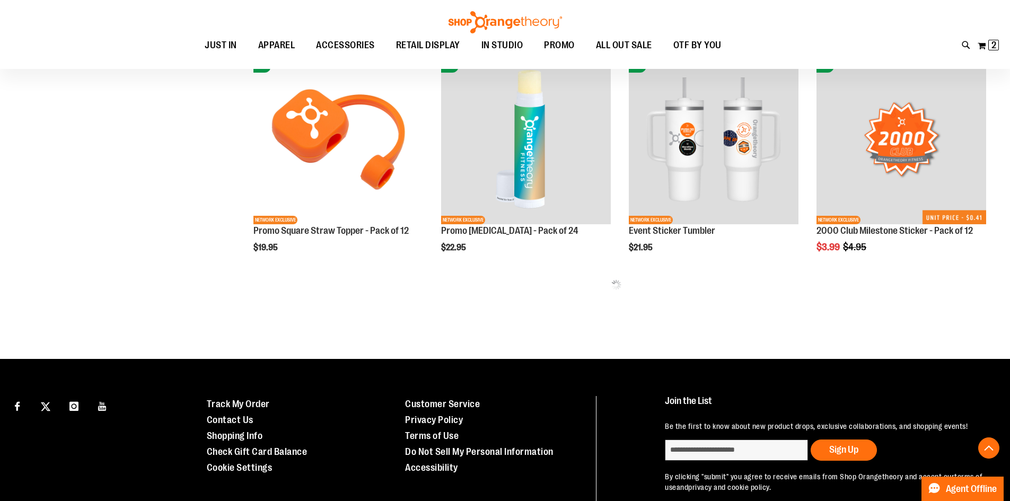
scroll to position [2522, 0]
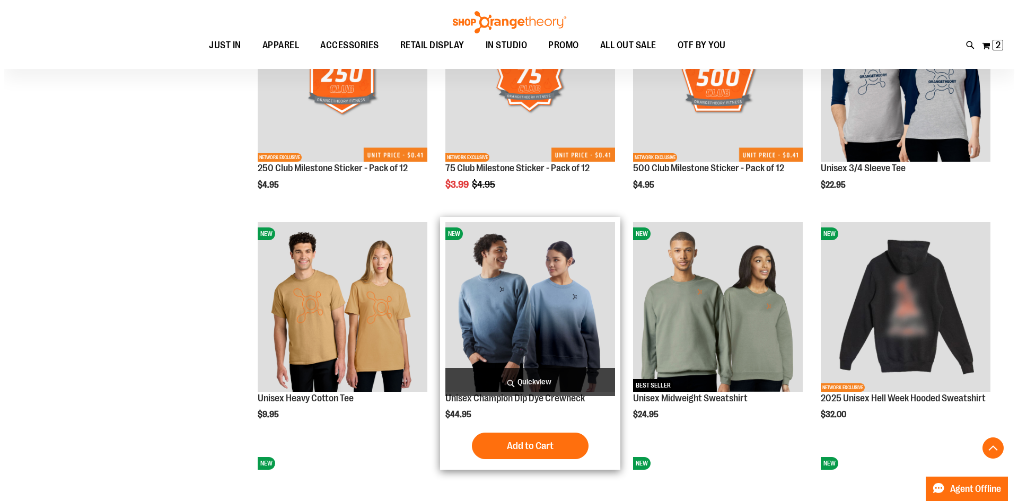
scroll to position [2946, 0]
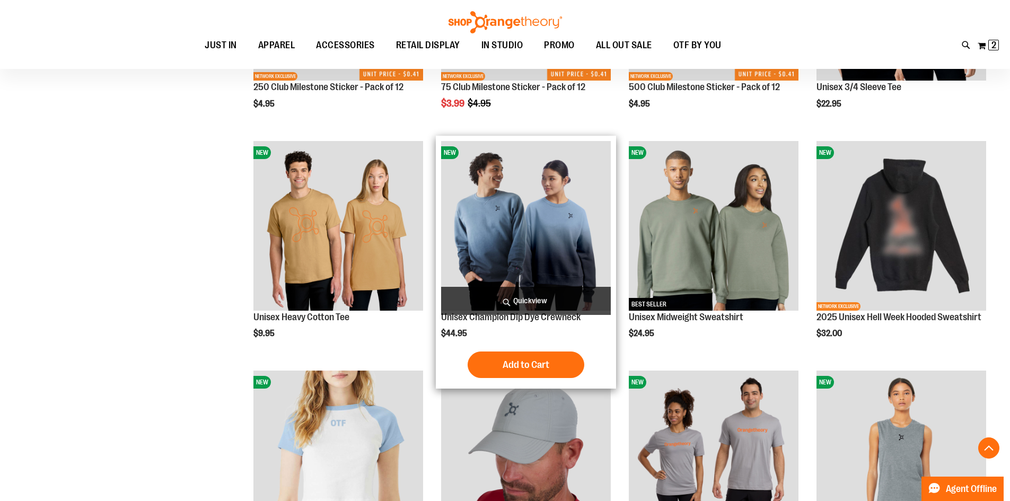
click at [551, 217] on img "product" at bounding box center [526, 226] width 170 height 170
click at [550, 217] on img "product" at bounding box center [526, 226] width 170 height 170
click at [489, 296] on span "Quickview" at bounding box center [526, 301] width 170 height 28
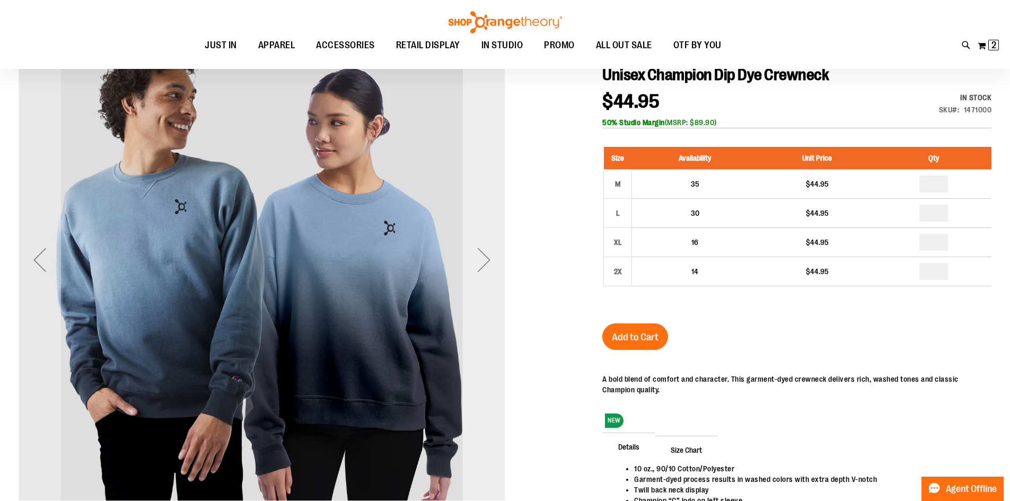
scroll to position [52, 0]
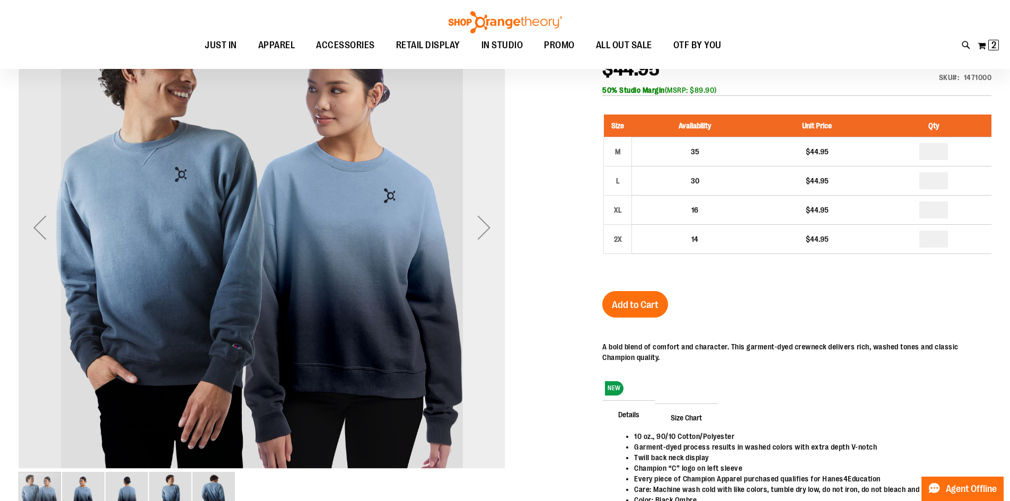
click at [474, 265] on div "Next" at bounding box center [484, 227] width 42 height 487
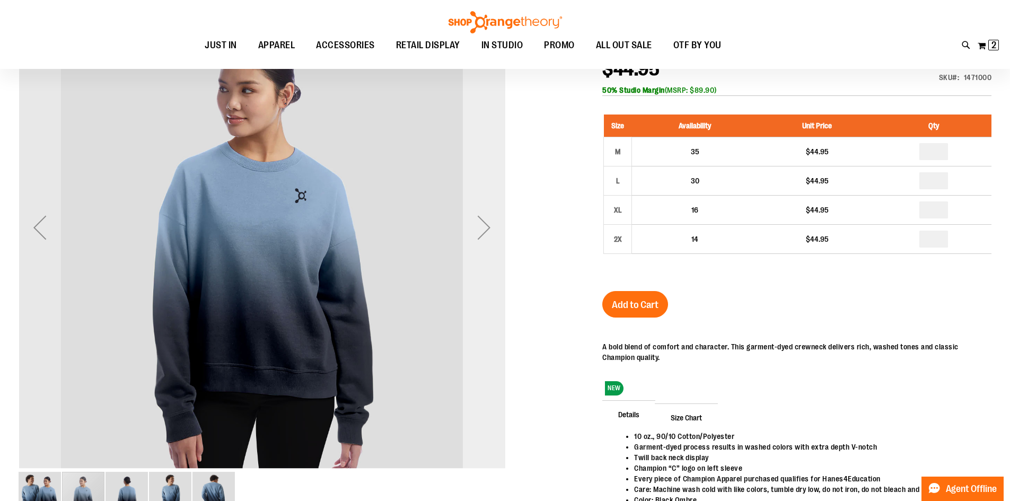
click at [480, 261] on div "Next" at bounding box center [484, 227] width 42 height 487
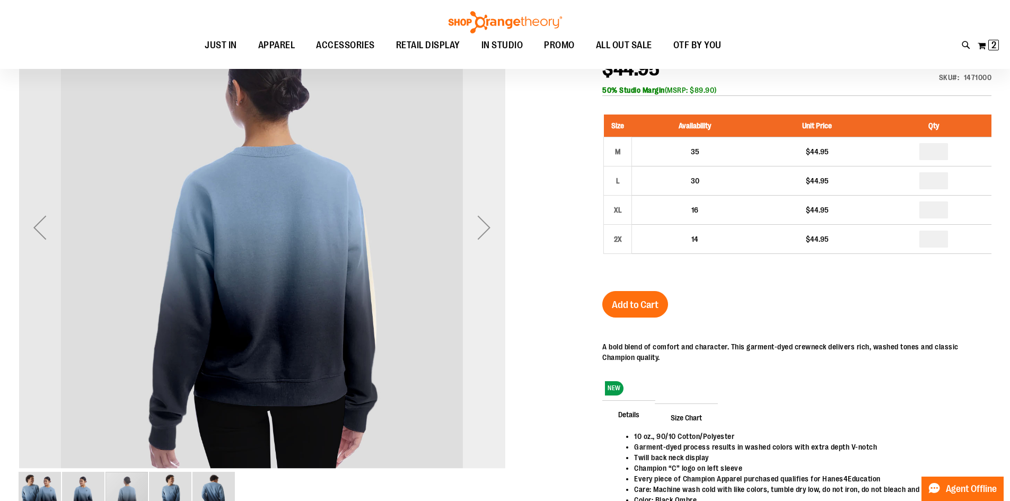
click at [480, 261] on div "Next" at bounding box center [484, 227] width 42 height 487
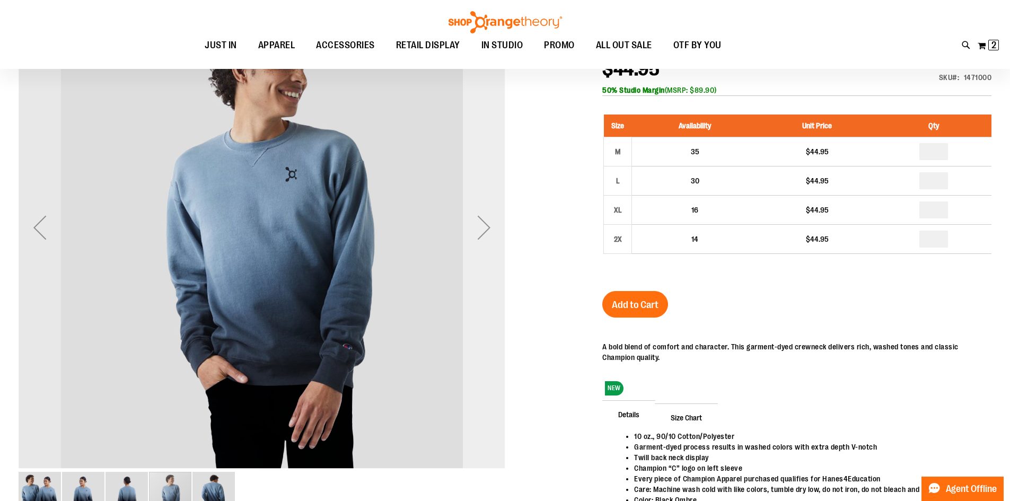
click at [481, 261] on div "Next" at bounding box center [484, 227] width 42 height 487
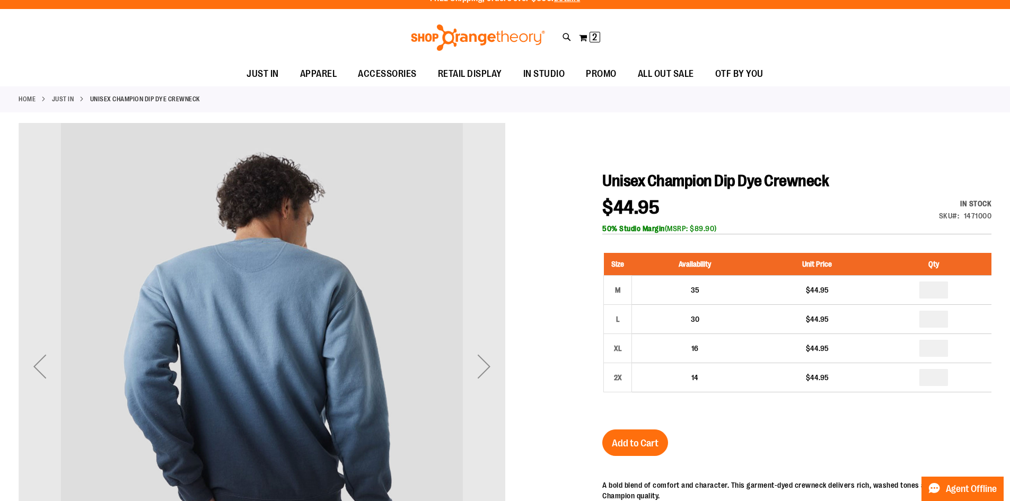
scroll to position [0, 0]
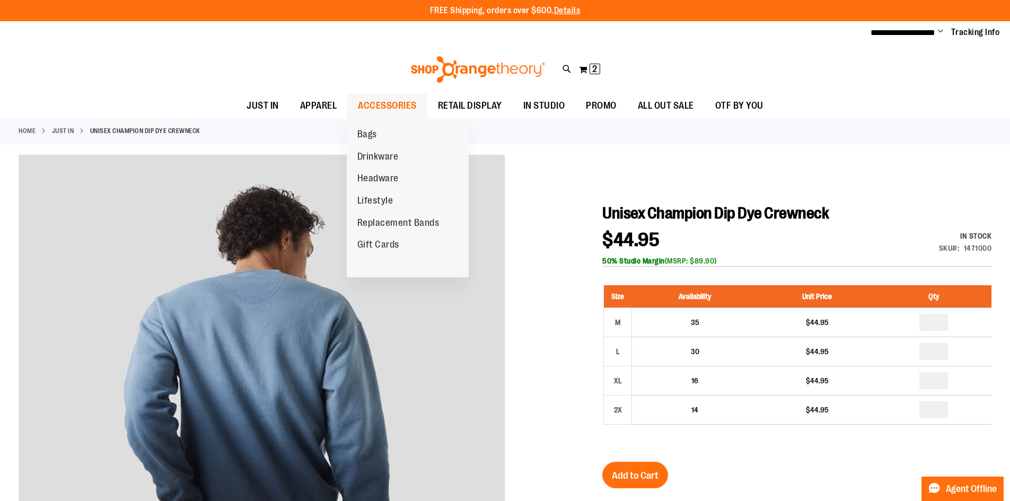
click at [378, 109] on span "ACCESSORIES" at bounding box center [387, 106] width 59 height 24
click at [374, 173] on span "Headware" at bounding box center [377, 179] width 41 height 13
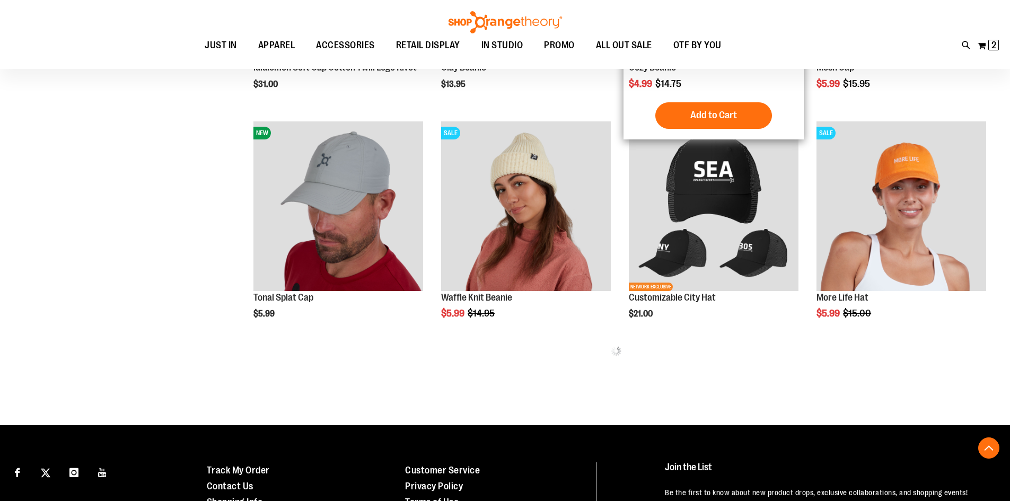
scroll to position [477, 0]
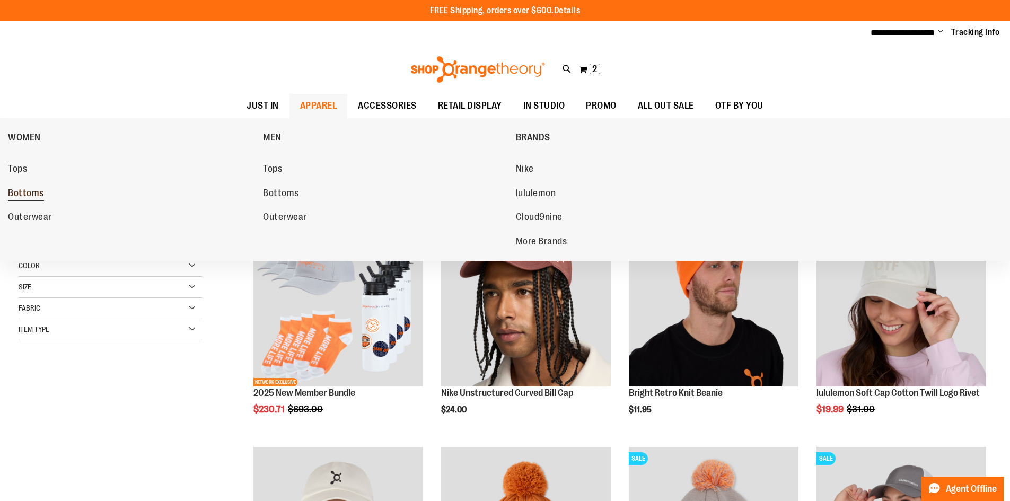
click at [25, 192] on span "Bottoms" at bounding box center [26, 194] width 36 height 13
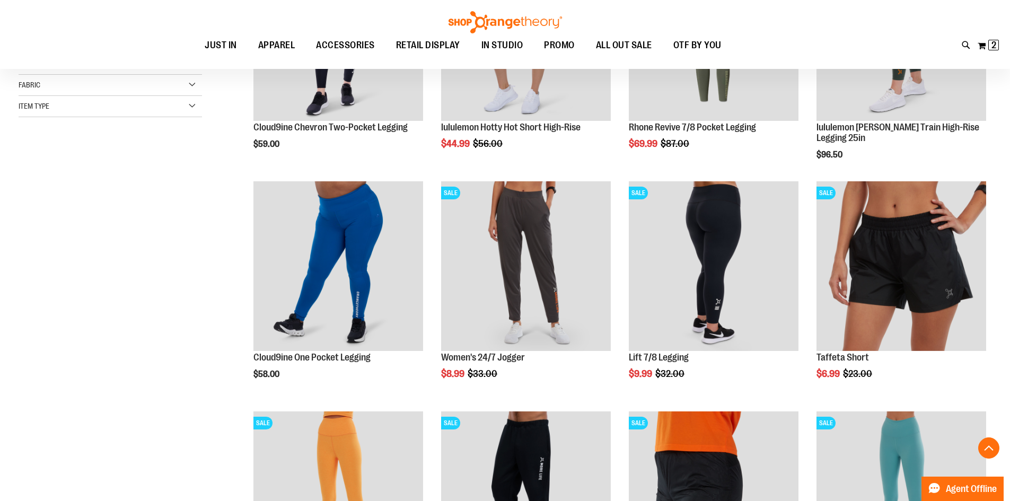
scroll to position [318, 0]
